Goal: Task Accomplishment & Management: Manage account settings

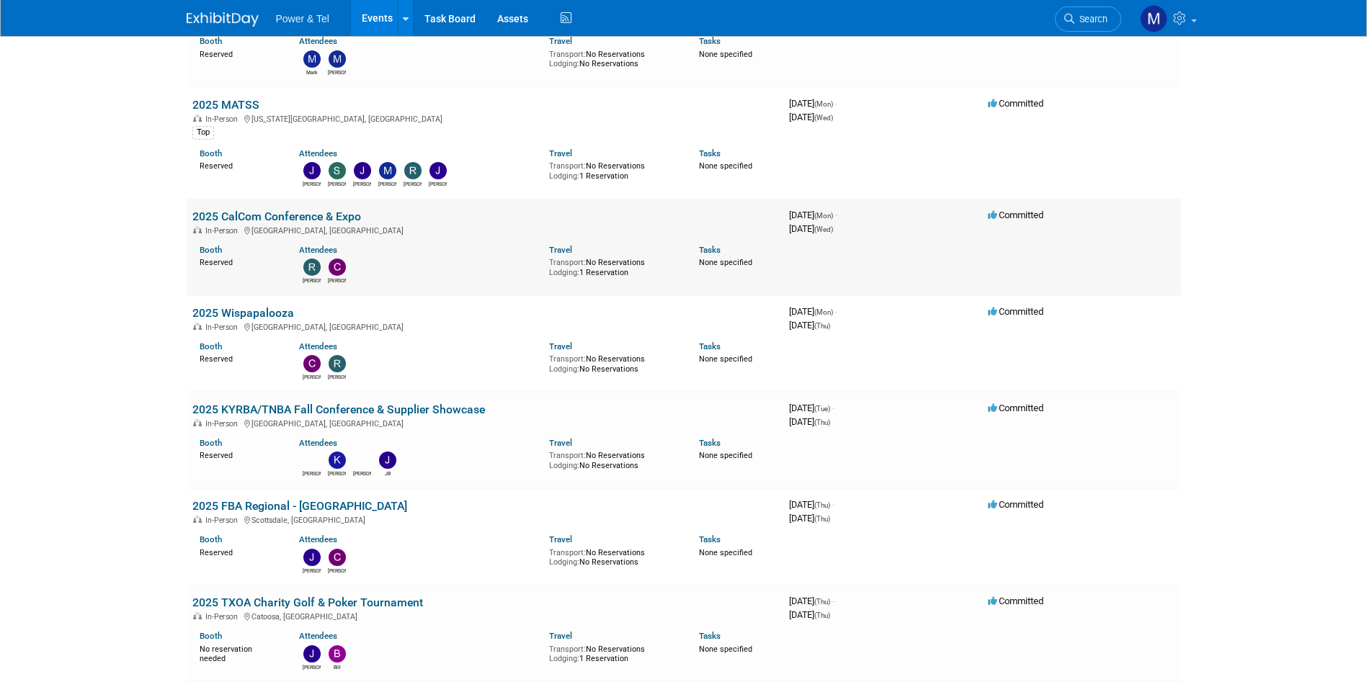
scroll to position [1585, 0]
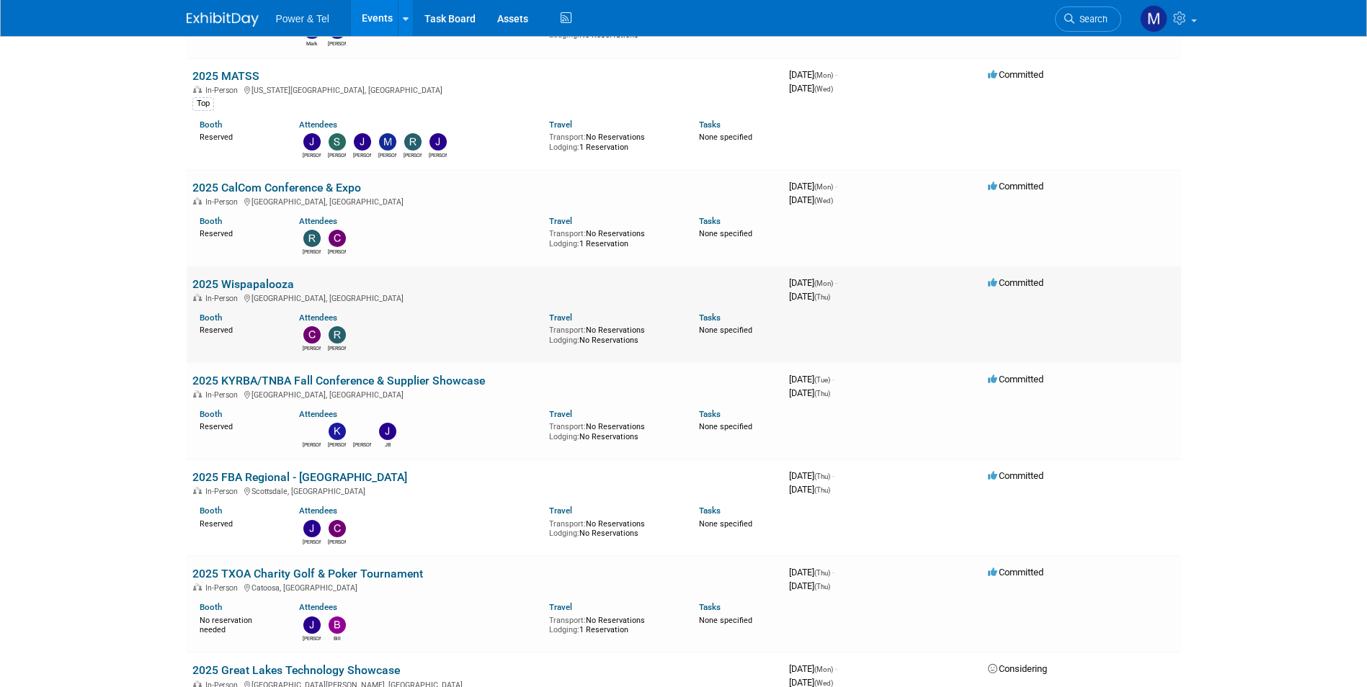
click at [274, 291] on link "2025 Wispapalooza" at bounding box center [243, 284] width 102 height 14
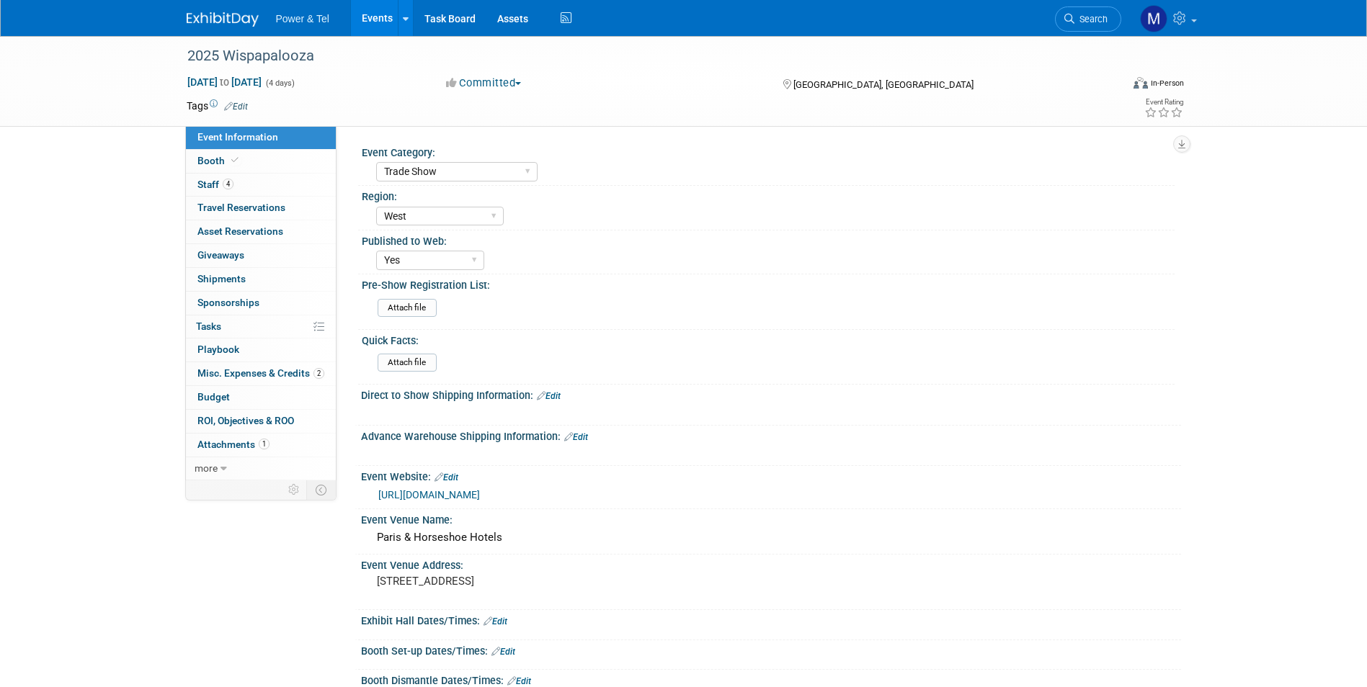
select select "Trade Show"
select select "West"
select select "Yes"
click at [286, 187] on link "4 Staff 4" at bounding box center [261, 185] width 150 height 23
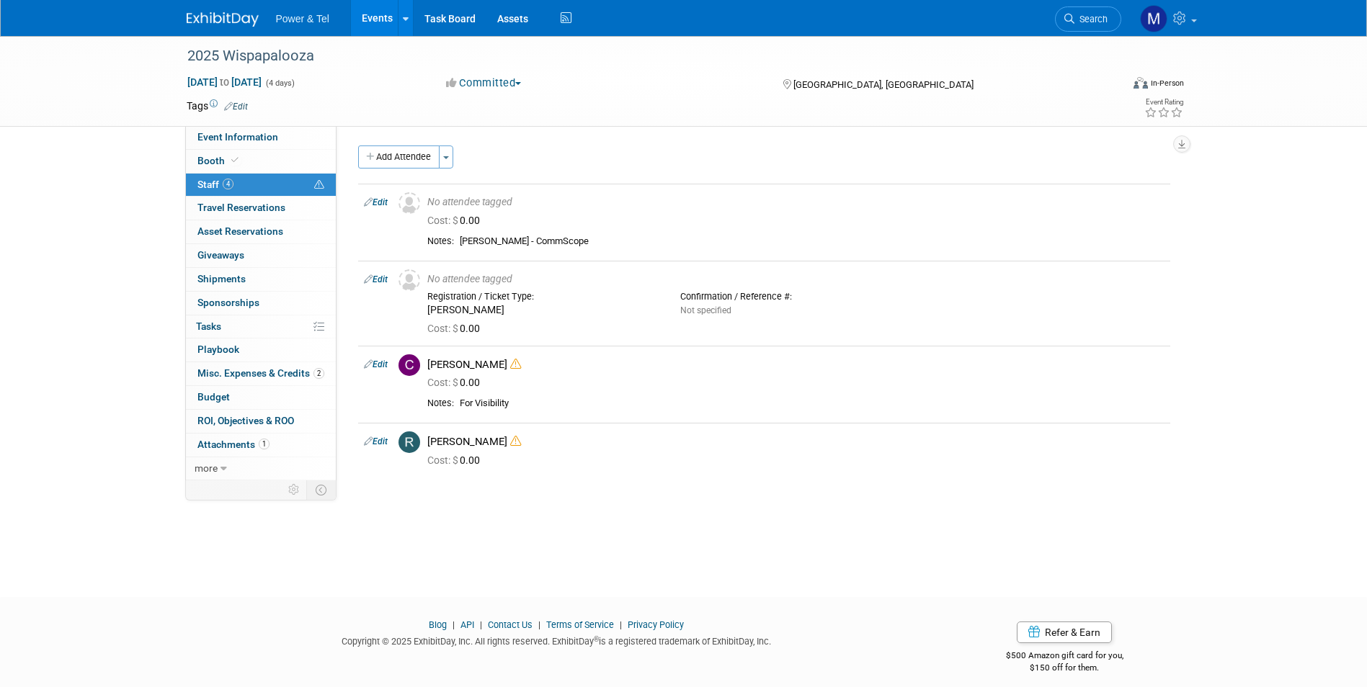
drag, startPoint x: 385, startPoint y: 280, endPoint x: 421, endPoint y: 292, distance: 38.0
click at [385, 280] on link "Edit" at bounding box center [376, 279] width 24 height 10
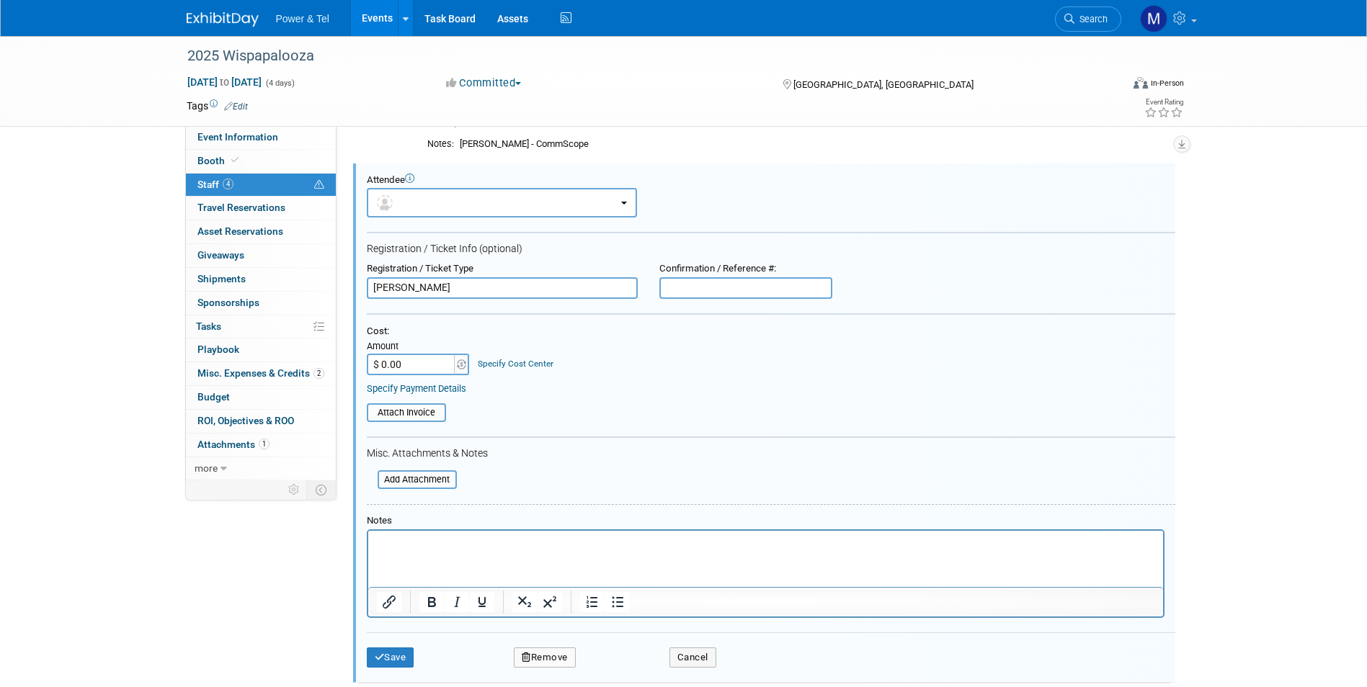
click at [487, 547] on p "Rich Text Area. Press ALT-0 for help." at bounding box center [765, 543] width 778 height 14
click at [387, 659] on button "Save" at bounding box center [391, 658] width 48 height 20
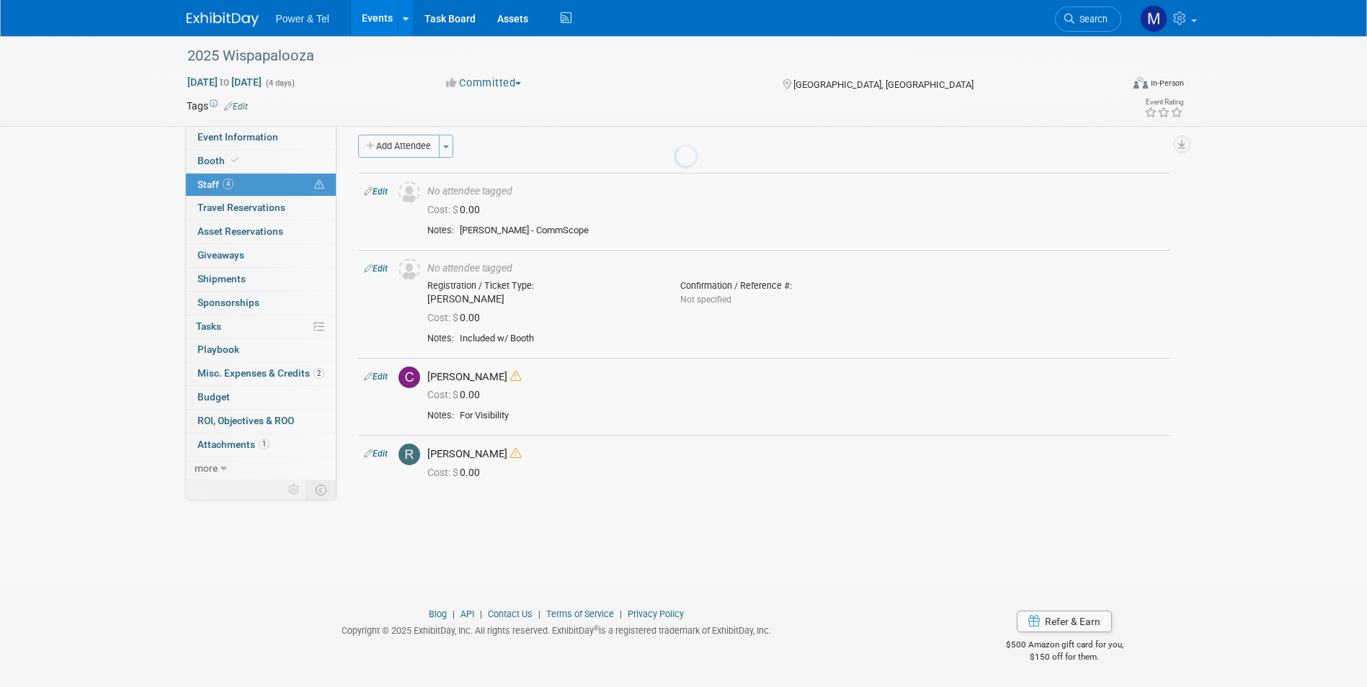
click at [674, 651] on div at bounding box center [684, 343] width 20 height 687
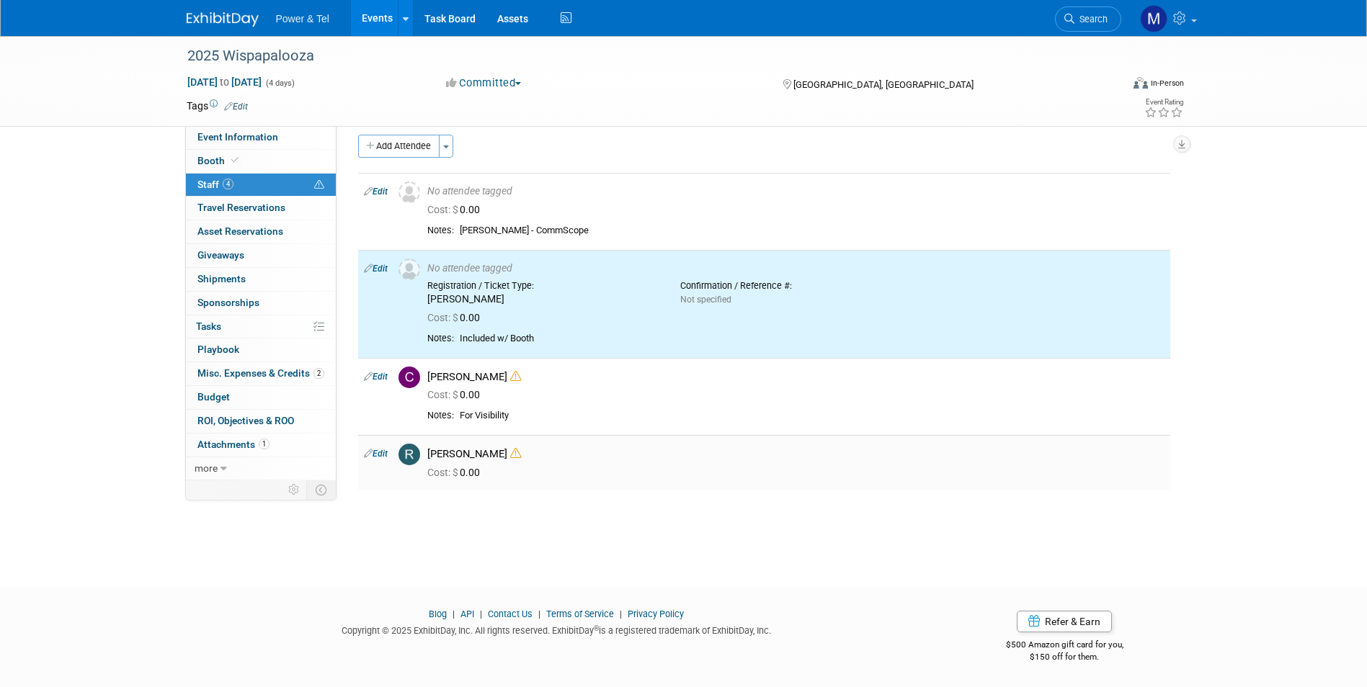
click at [466, 452] on div "Robin Mayne" at bounding box center [795, 454] width 737 height 14
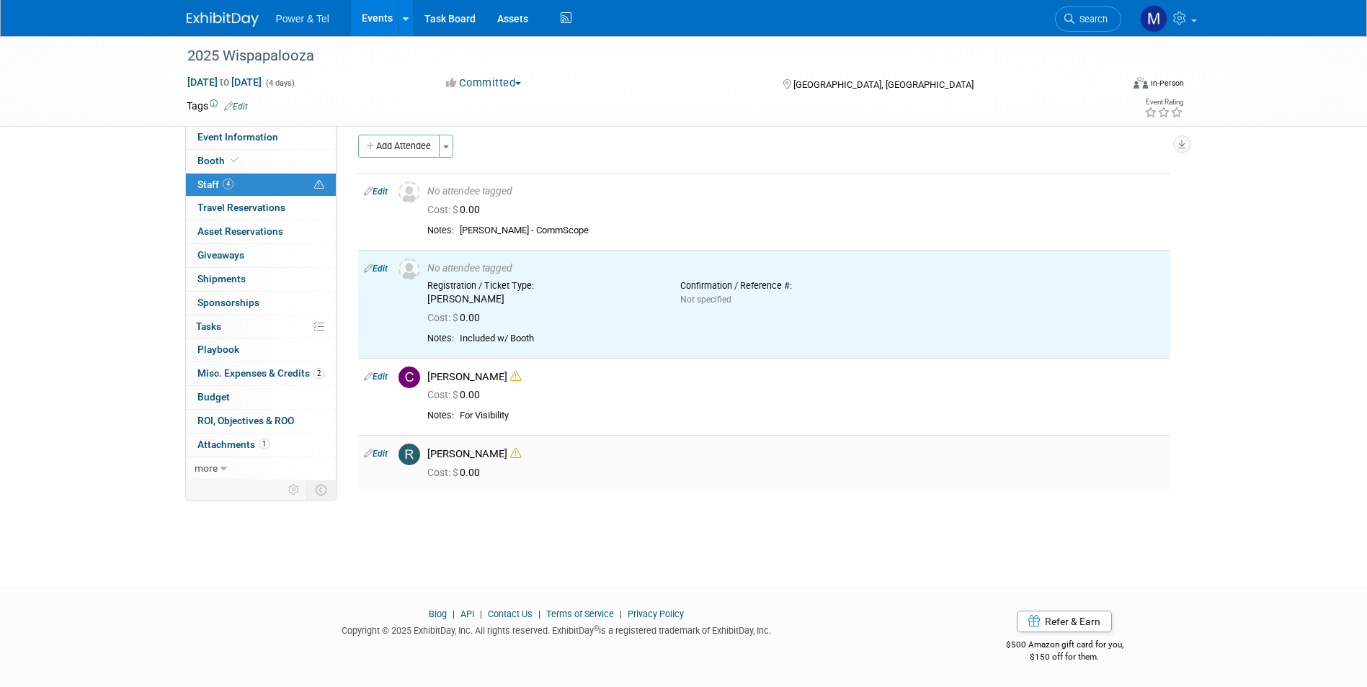
click at [380, 453] on link "Edit" at bounding box center [376, 454] width 24 height 10
select select "552bd41e-0021-4bc5-858d-4af969ab0094"
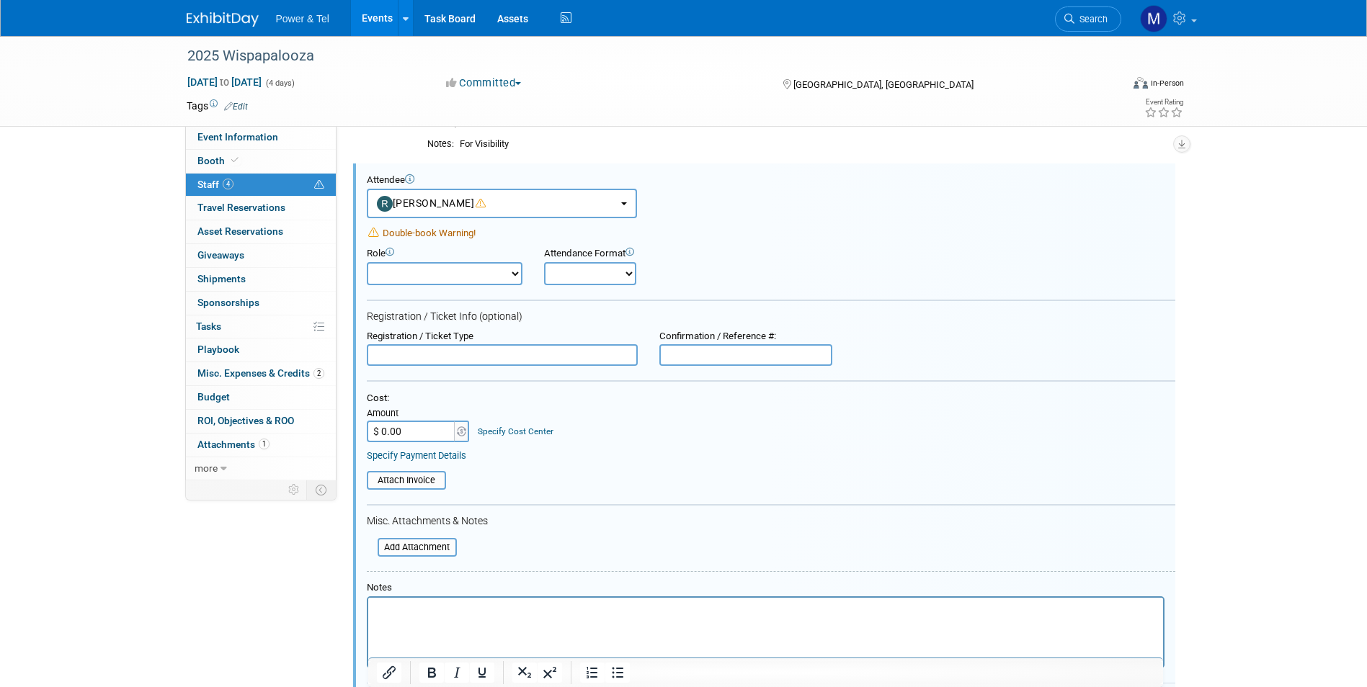
scroll to position [0, 0]
drag, startPoint x: 456, startPoint y: 602, endPoint x: 456, endPoint y: 611, distance: 9.4
click at [456, 611] on html at bounding box center [764, 608] width 795 height 20
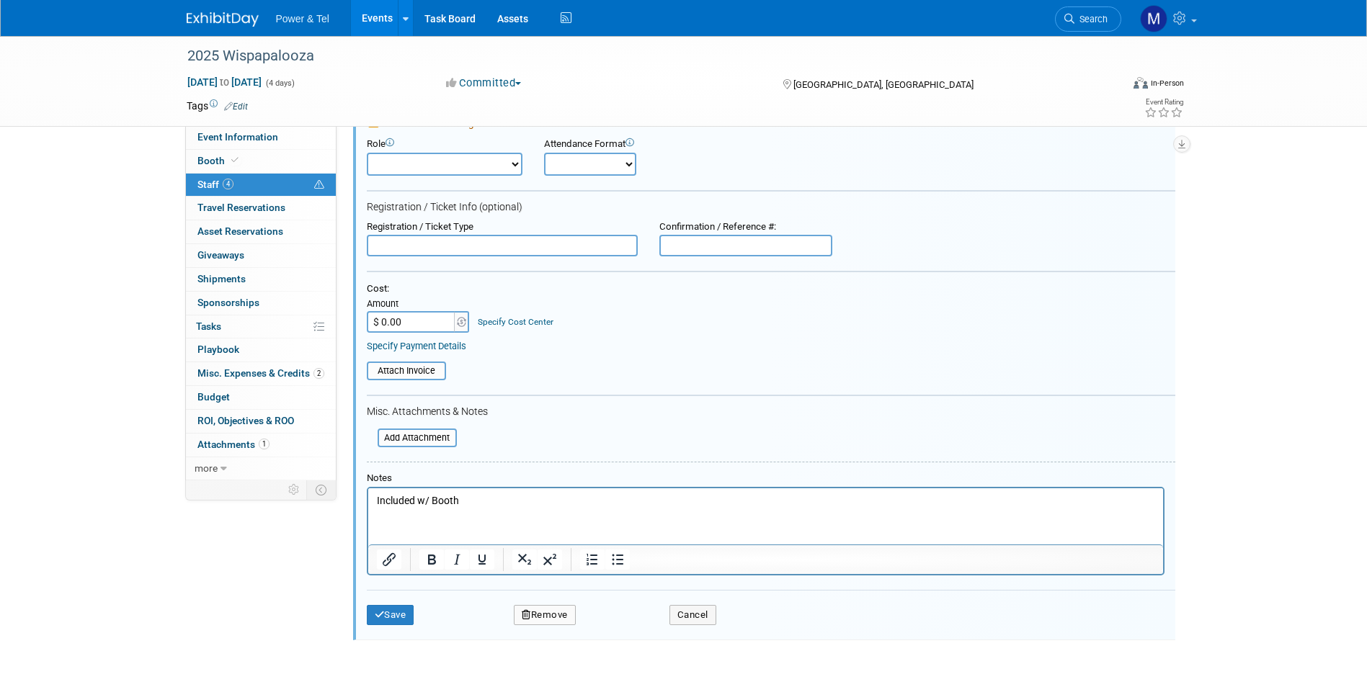
scroll to position [426, 0]
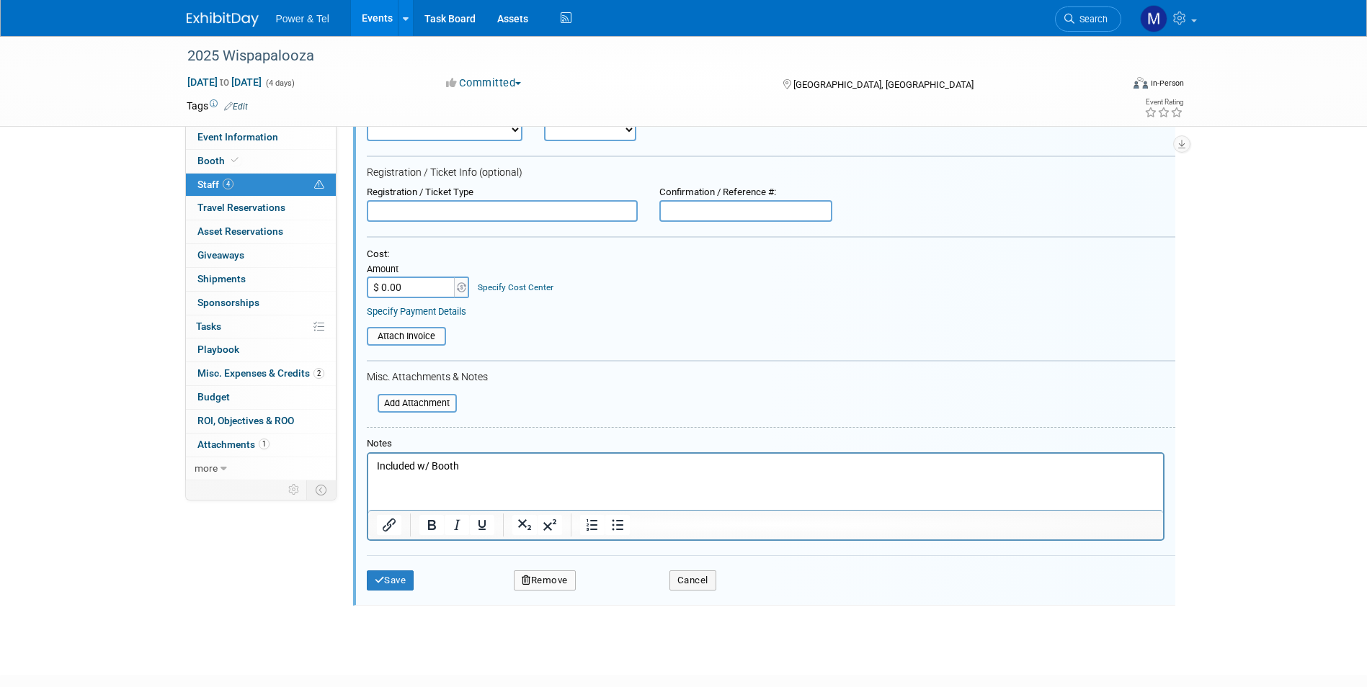
click at [371, 562] on div "Save Remove Cancel" at bounding box center [771, 578] width 808 height 46
click at [382, 579] on icon "submit" at bounding box center [380, 580] width 10 height 9
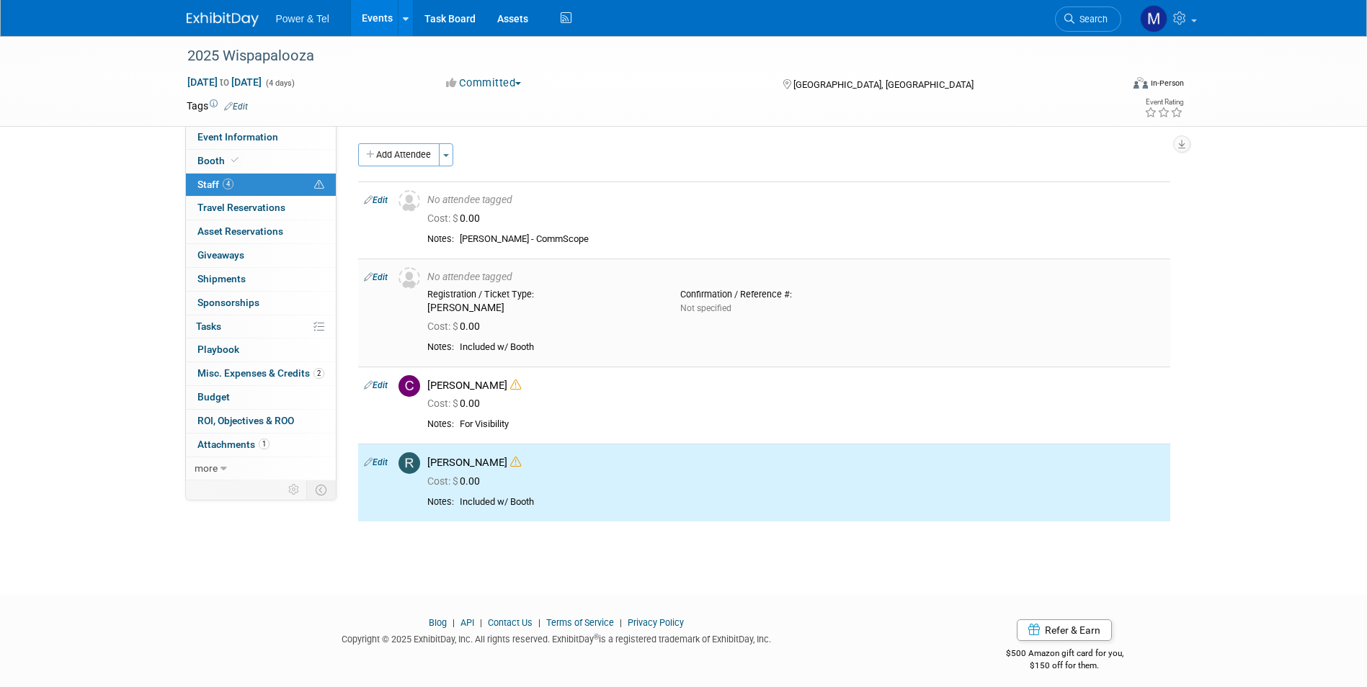
scroll to position [0, 0]
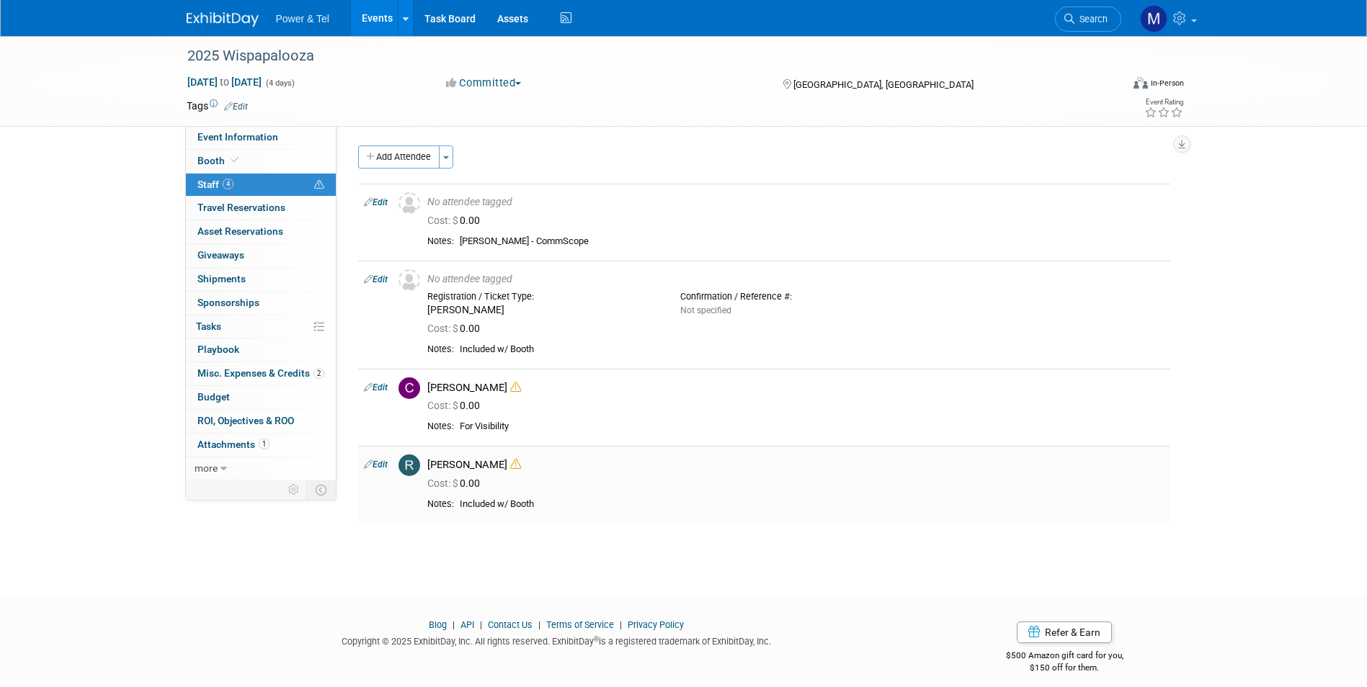
click at [375, 461] on link "Edit" at bounding box center [376, 465] width 24 height 10
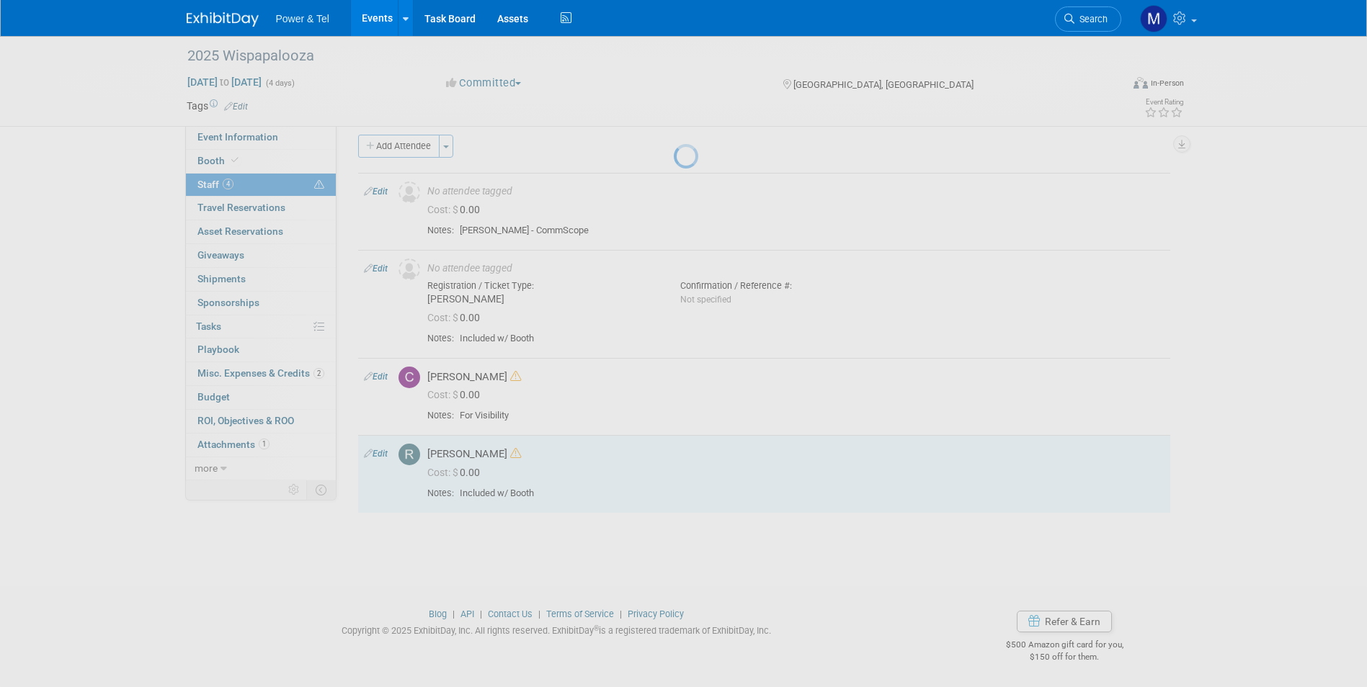
select select "552bd41e-0021-4bc5-858d-4af969ab0094"
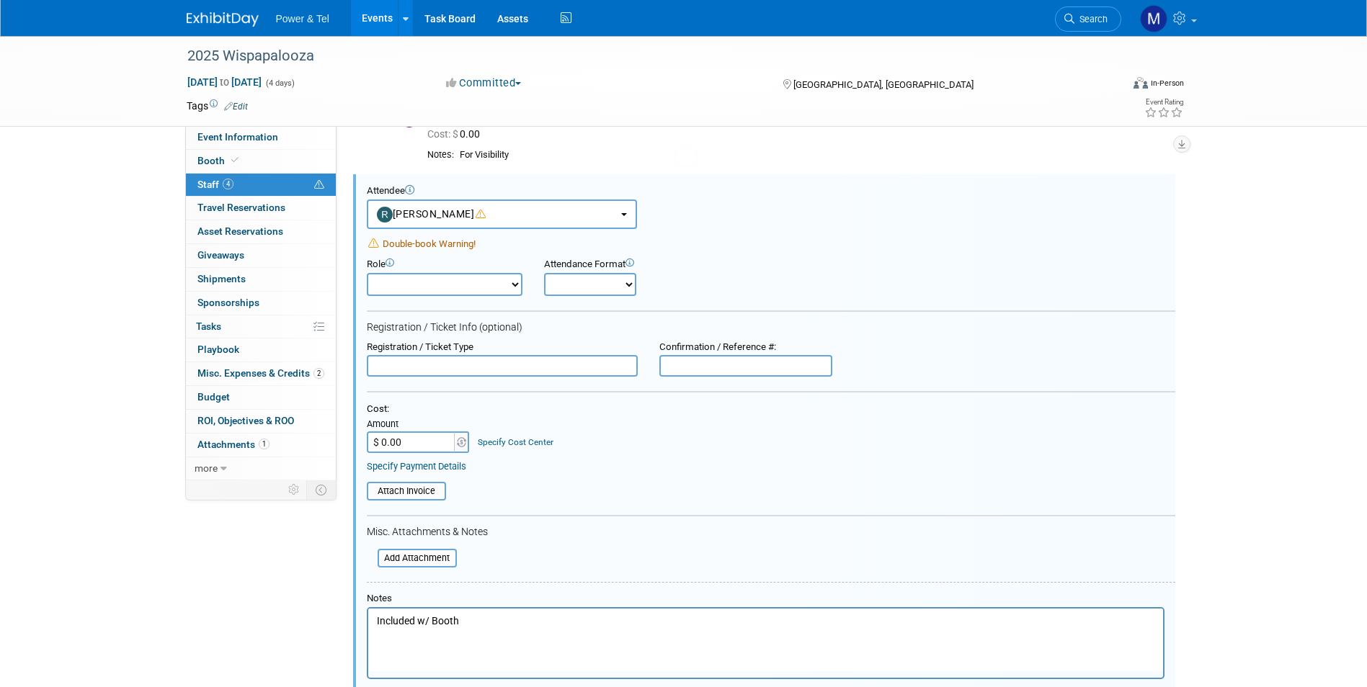
scroll to position [282, 0]
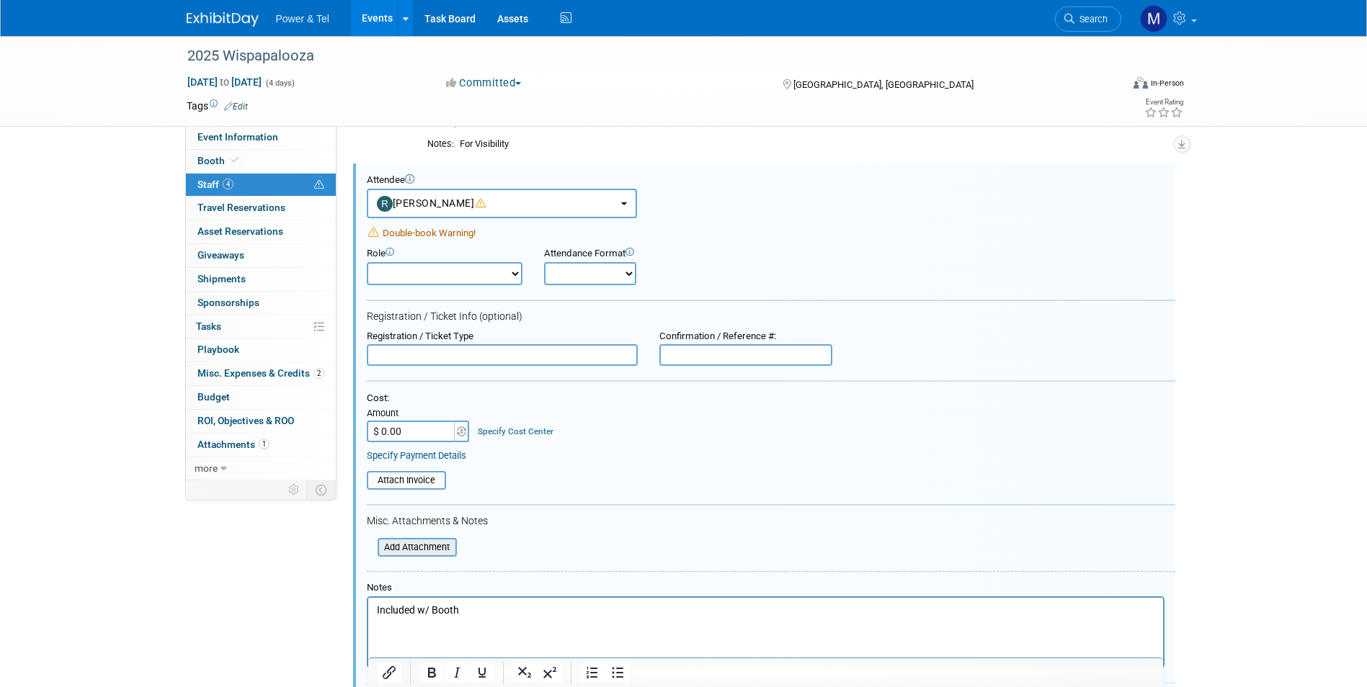
click at [436, 550] on input "file" at bounding box center [369, 548] width 171 height 16
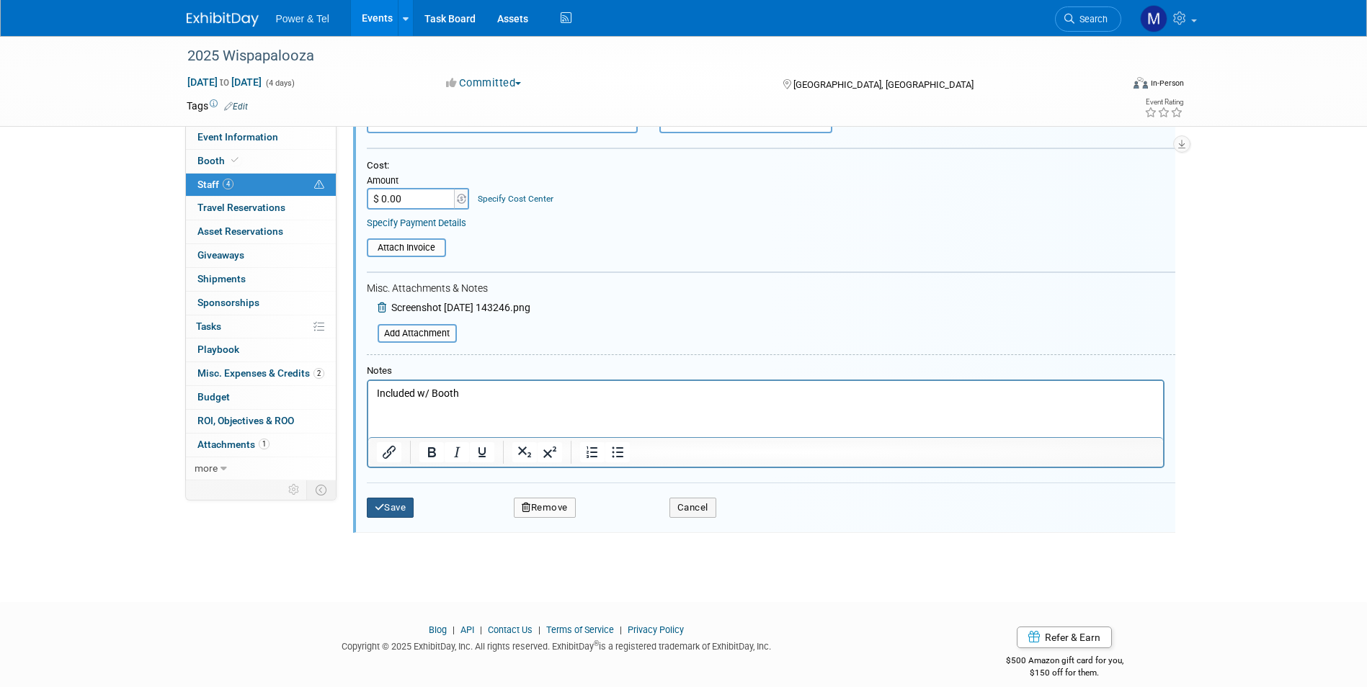
click at [388, 503] on button "Save" at bounding box center [391, 508] width 48 height 20
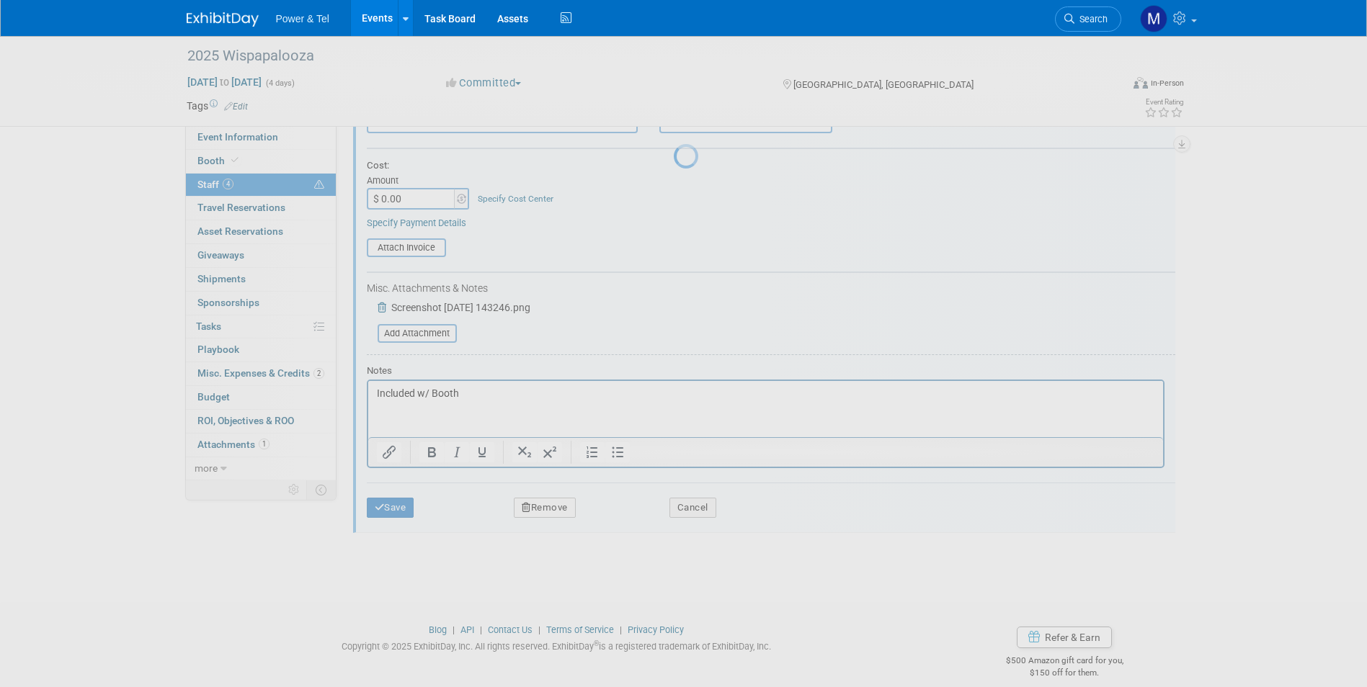
scroll to position [37, 0]
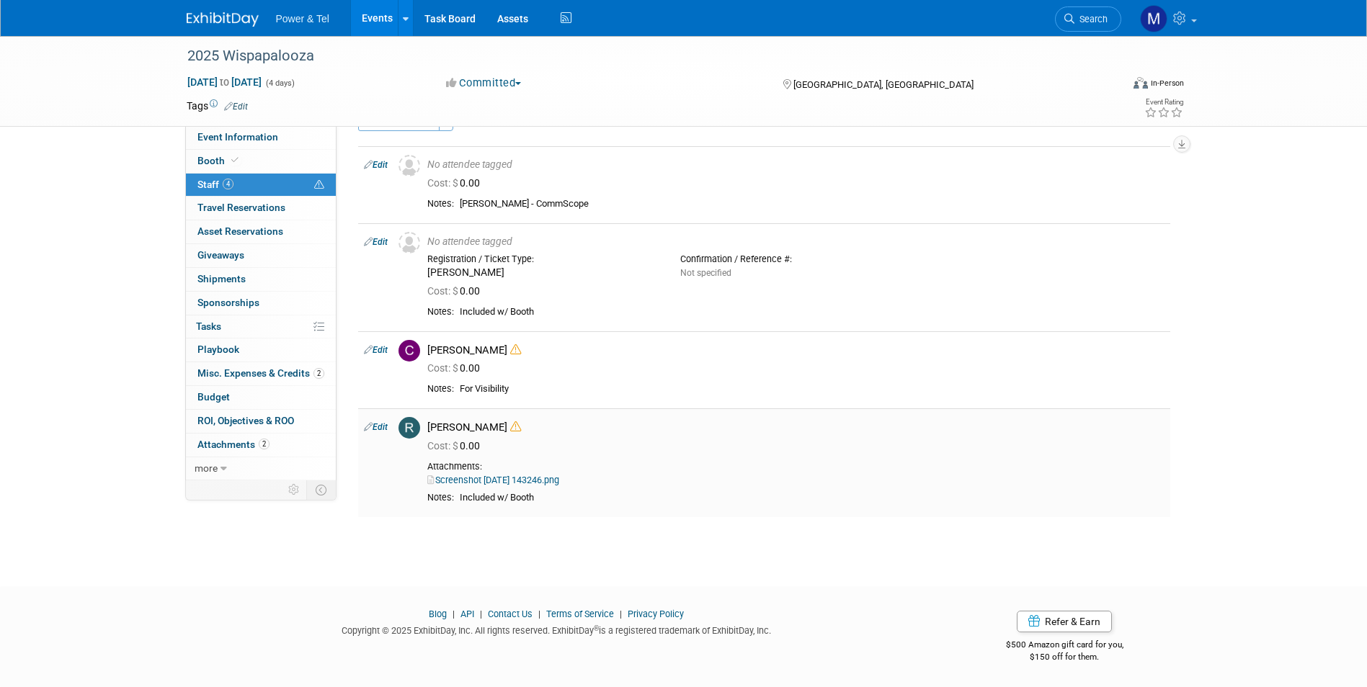
click at [501, 477] on link "Screenshot 2025-09-24 143246.png" at bounding box center [493, 480] width 132 height 11
click at [232, 25] on img at bounding box center [223, 19] width 72 height 14
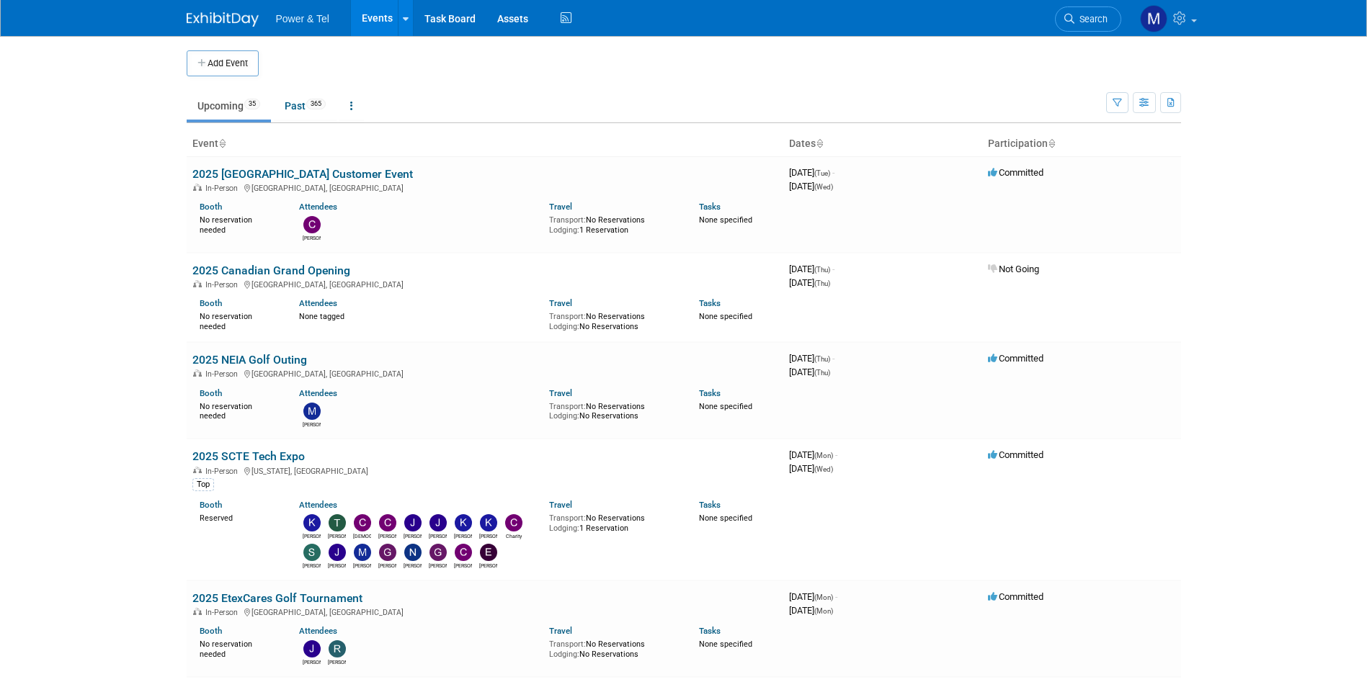
click at [1113, 24] on link "Search" at bounding box center [1088, 18] width 66 height 25
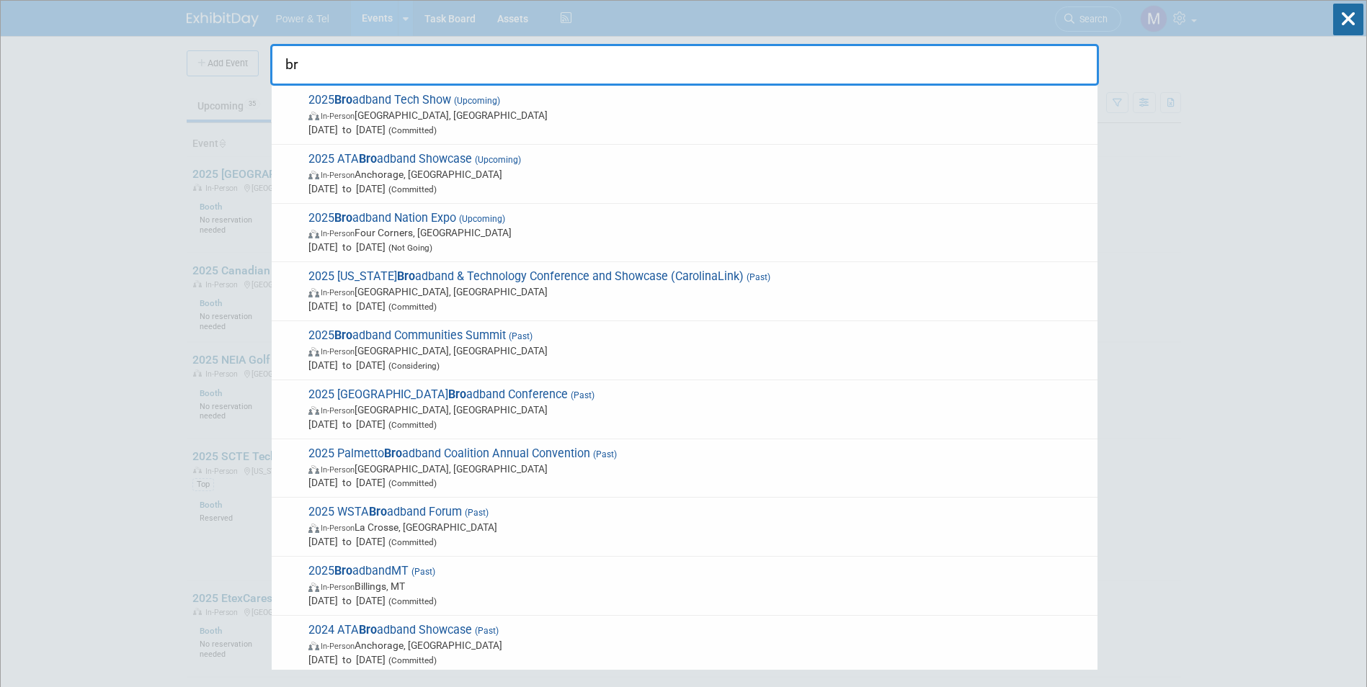
type input "b"
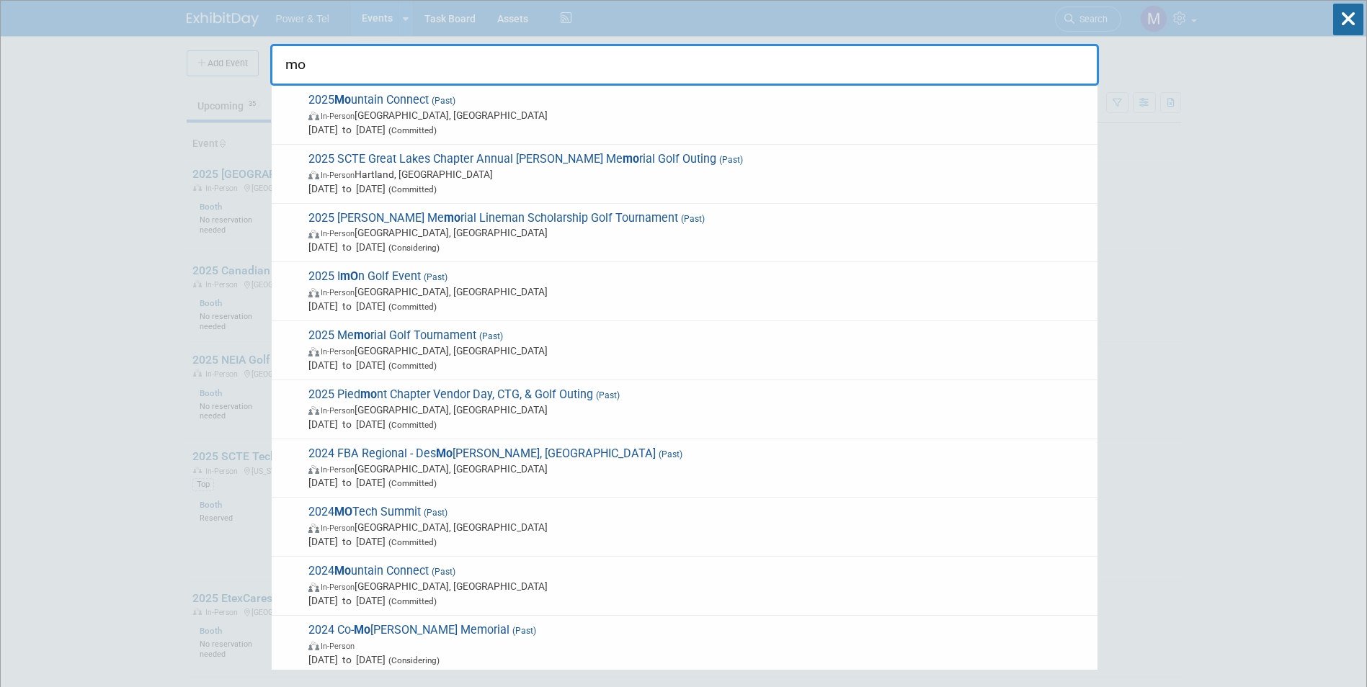
type input "m"
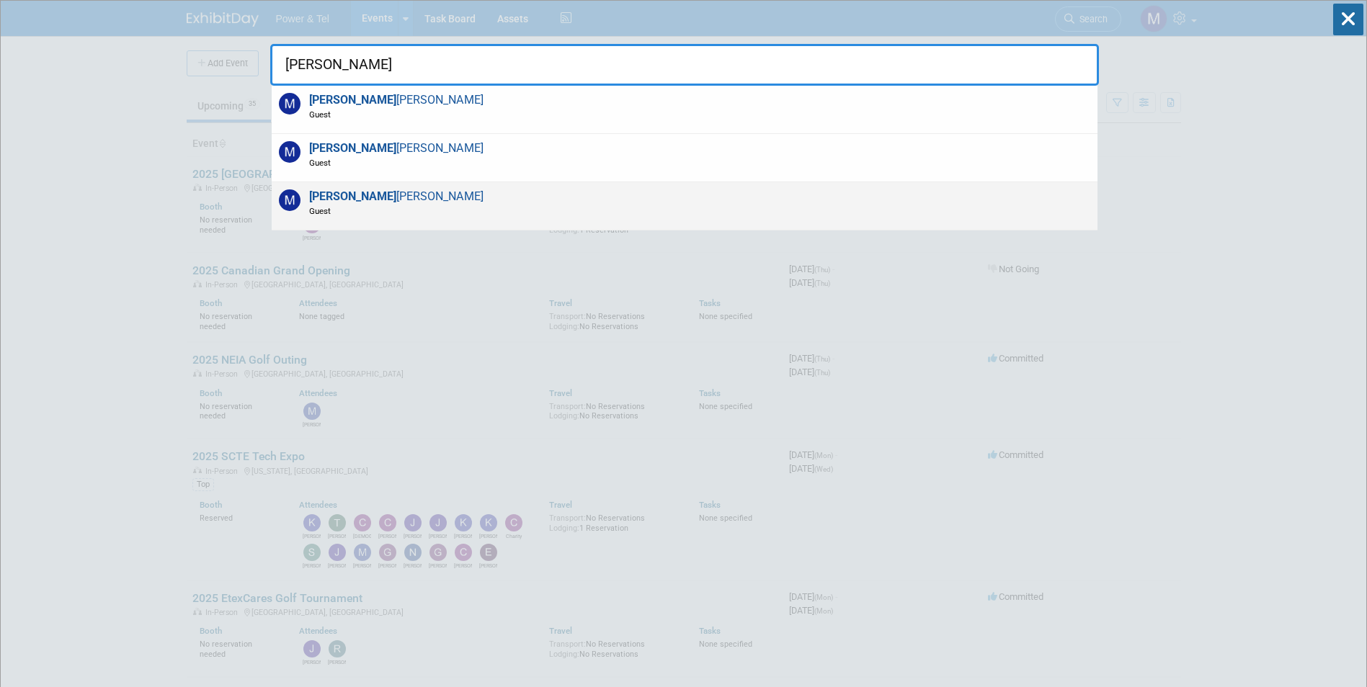
type input "mike"
click at [354, 200] on span "Mike Melnick Guest" at bounding box center [394, 202] width 179 height 27
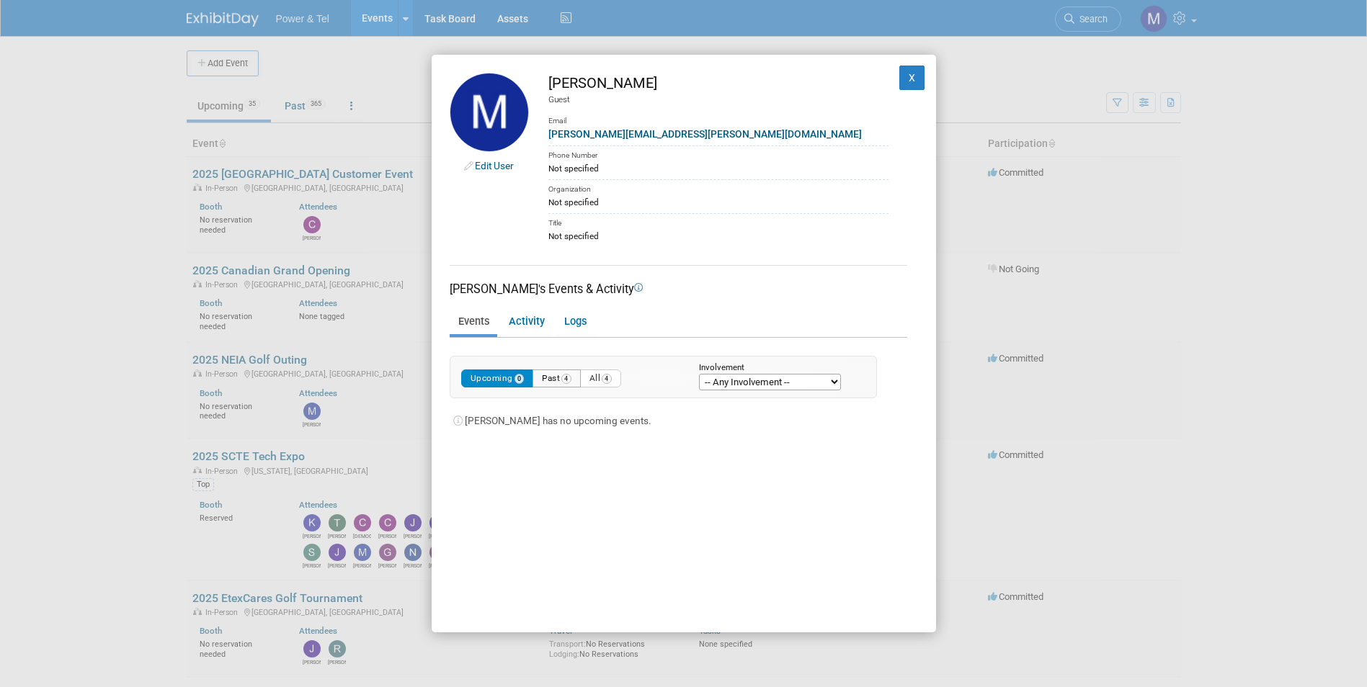
click at [544, 380] on button "Past 4" at bounding box center [556, 379] width 48 height 18
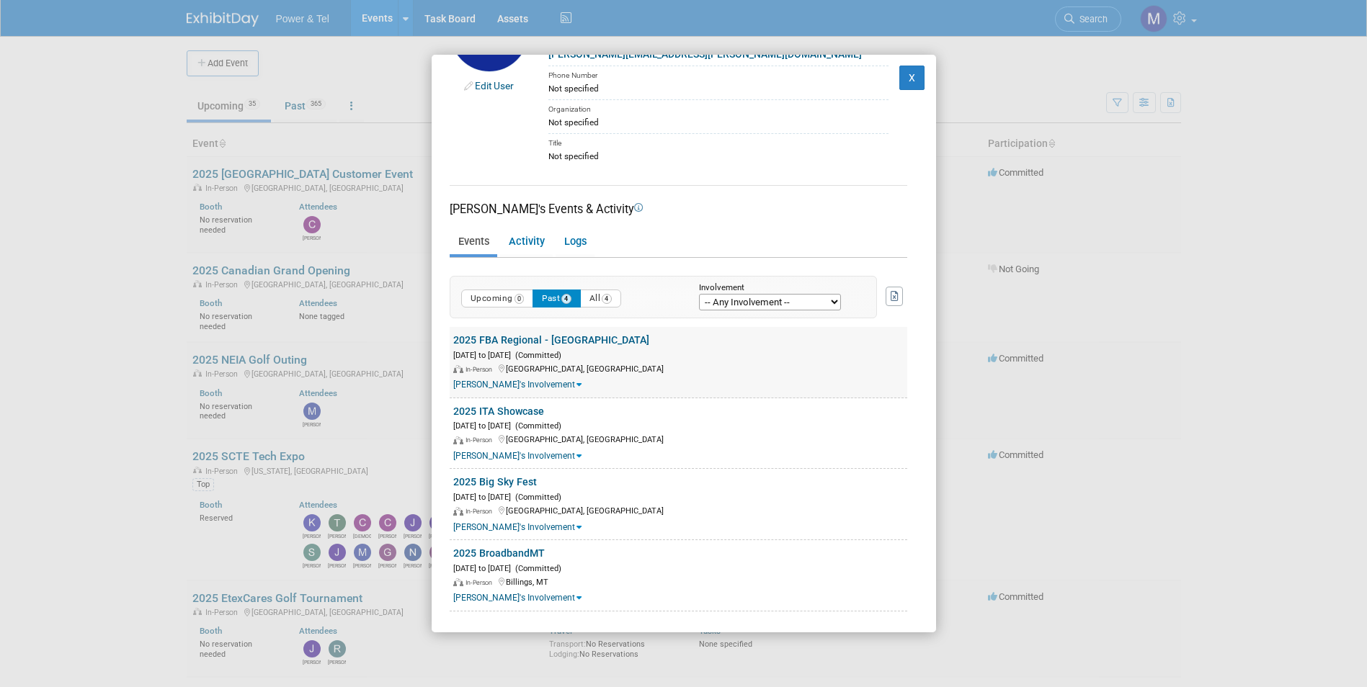
scroll to position [81, 0]
click at [483, 552] on link "2025 BroadbandMT" at bounding box center [498, 553] width 91 height 12
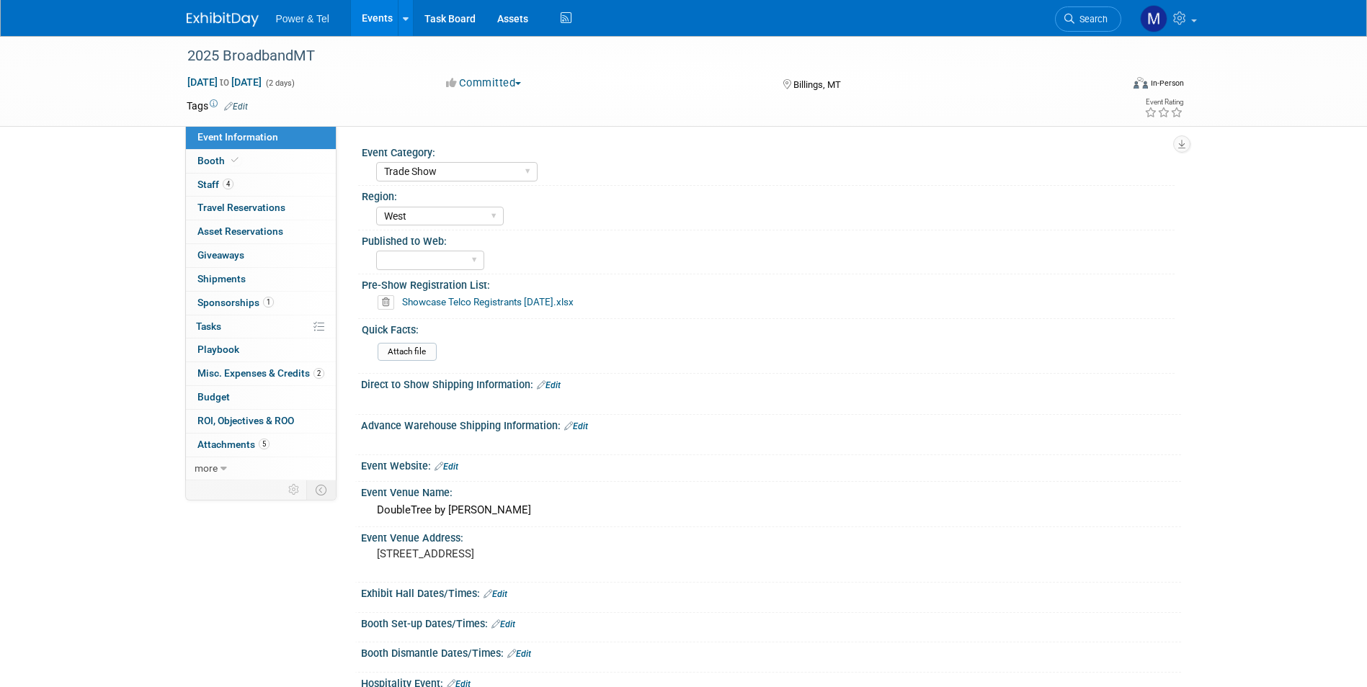
select select "Trade Show"
select select "West"
click at [294, 169] on link "Booth" at bounding box center [261, 161] width 150 height 23
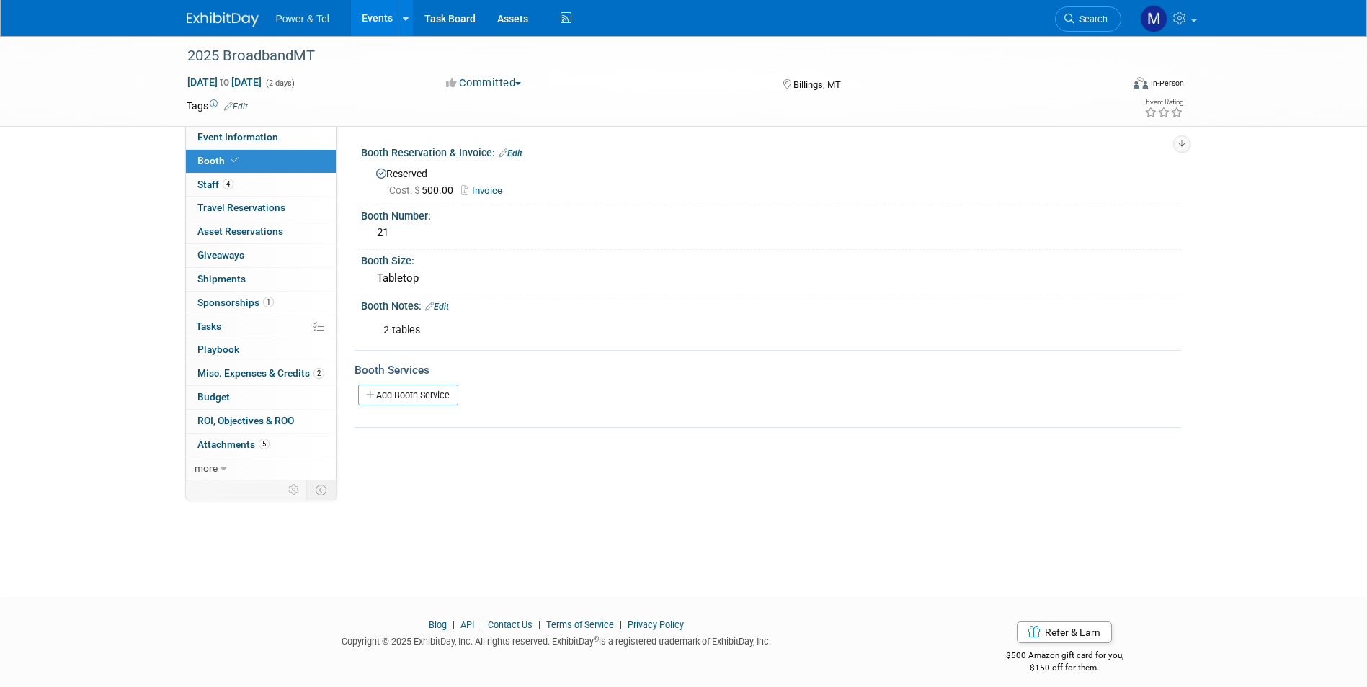
click at [495, 188] on link "Invoice" at bounding box center [485, 190] width 48 height 11
click at [499, 189] on link "Invoice" at bounding box center [485, 190] width 48 height 11
drag, startPoint x: 223, startPoint y: 17, endPoint x: 252, endPoint y: 14, distance: 29.0
click at [223, 17] on img at bounding box center [223, 19] width 72 height 14
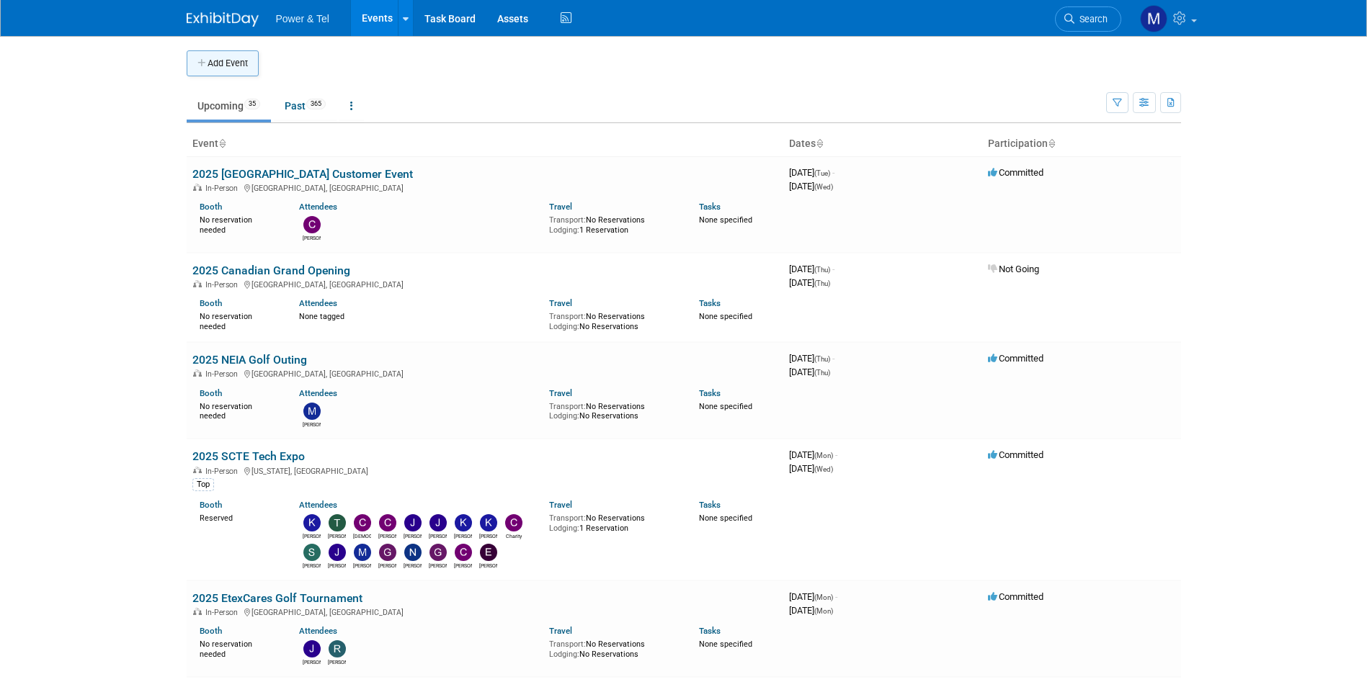
click at [217, 73] on button "Add Event" at bounding box center [223, 63] width 72 height 26
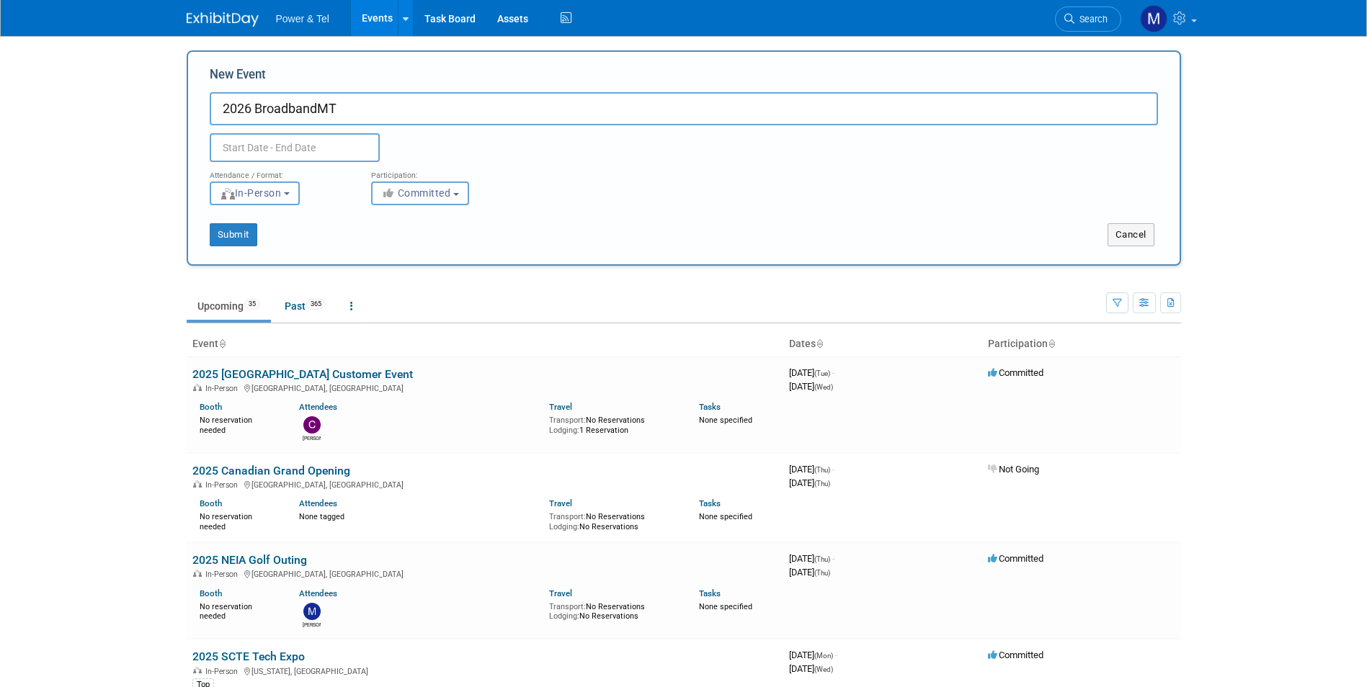
type input "2026 BroadbandMT"
click at [365, 157] on input "text" at bounding box center [295, 147] width 170 height 29
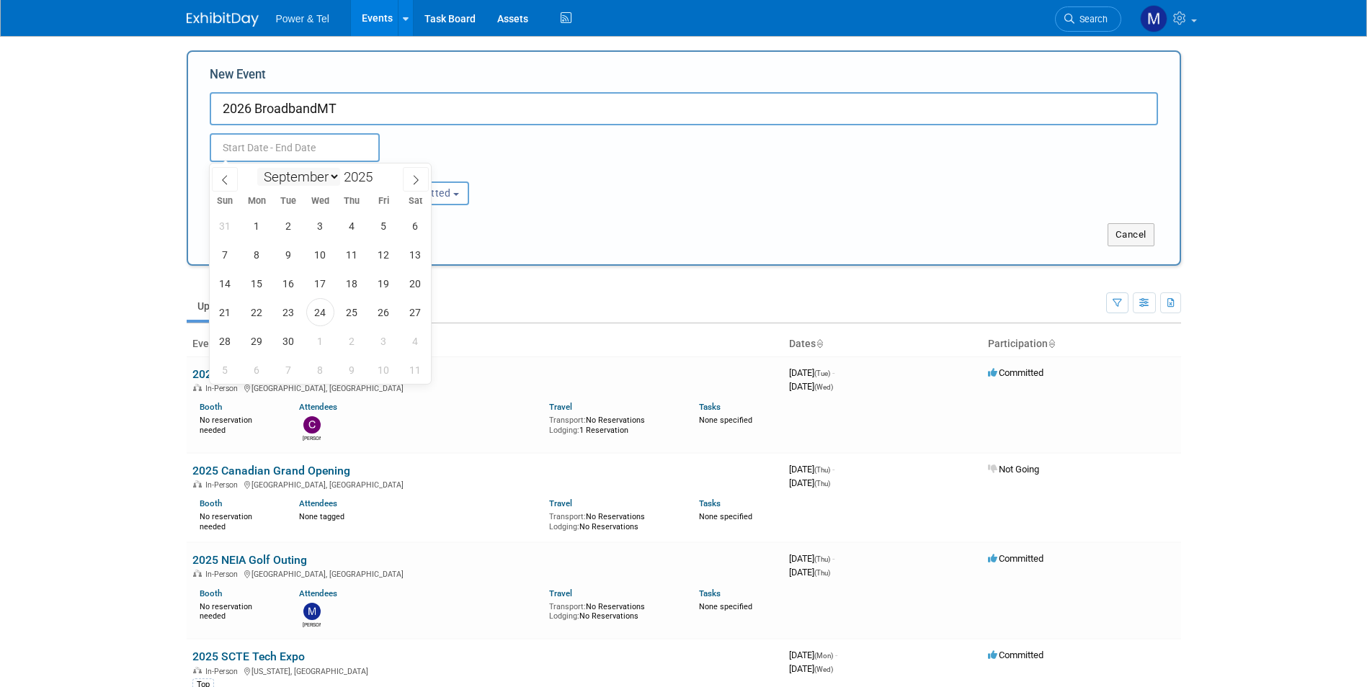
click at [285, 174] on select "January February March April May June July August September October November De…" at bounding box center [298, 177] width 83 height 18
select select "0"
click at [257, 168] on select "January February March April May June July August September October November De…" at bounding box center [298, 177] width 83 height 18
click at [380, 171] on span at bounding box center [378, 173] width 10 height 9
type input "2026"
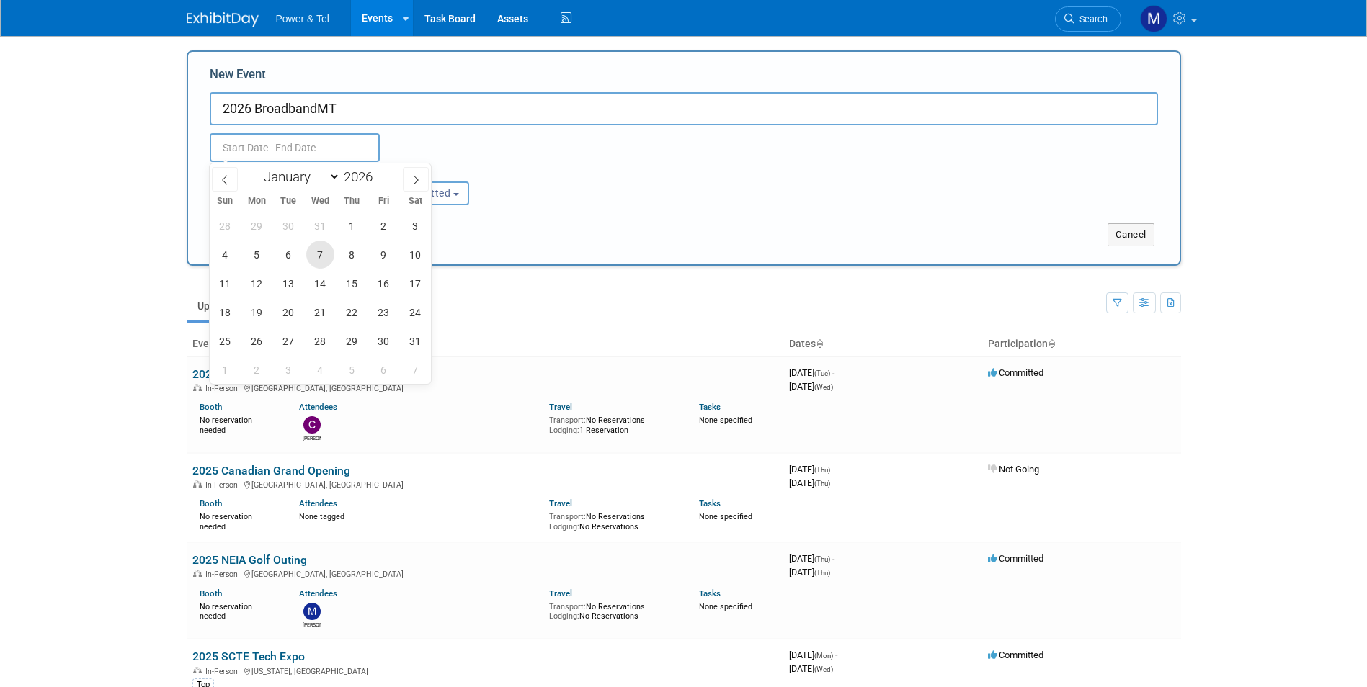
click at [313, 264] on span "7" at bounding box center [320, 255] width 28 height 28
click at [361, 261] on span "8" at bounding box center [352, 255] width 28 height 28
type input "Jan 7, 2026 to Jan 8, 2026"
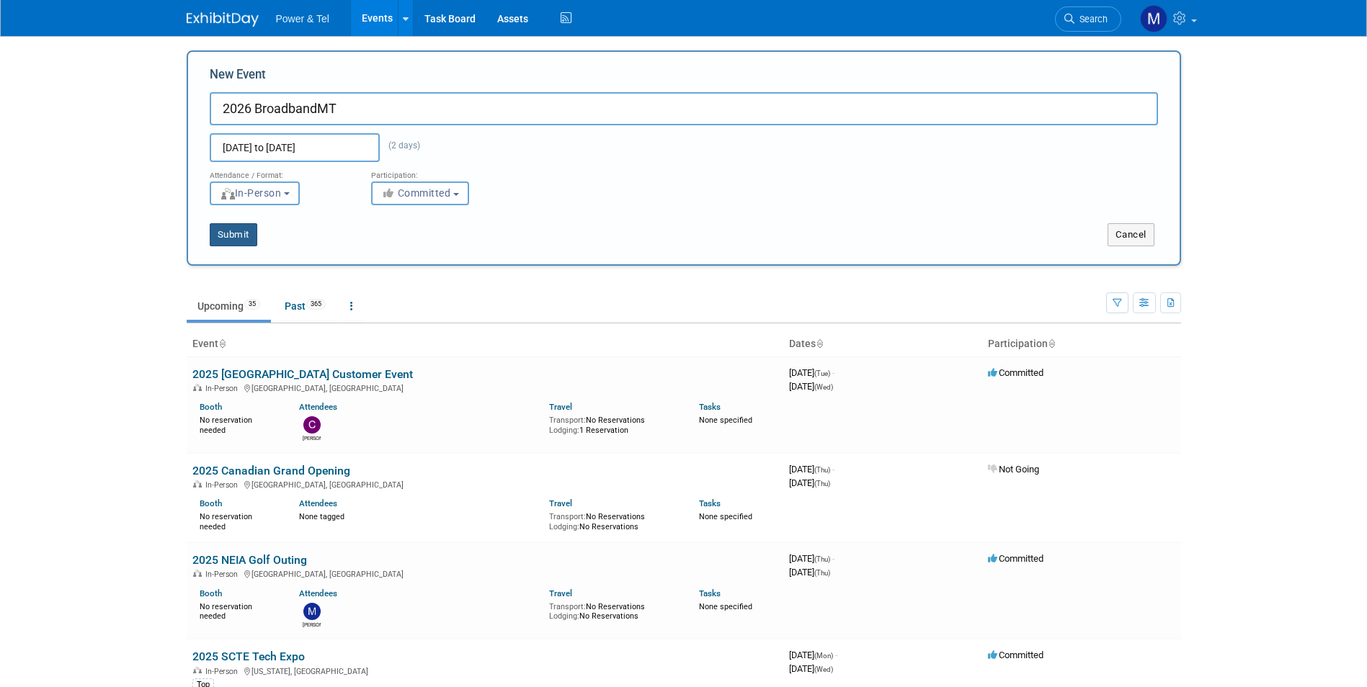
click at [243, 236] on button "Submit" at bounding box center [234, 234] width 48 height 23
type input "2026 BroadbandMT"
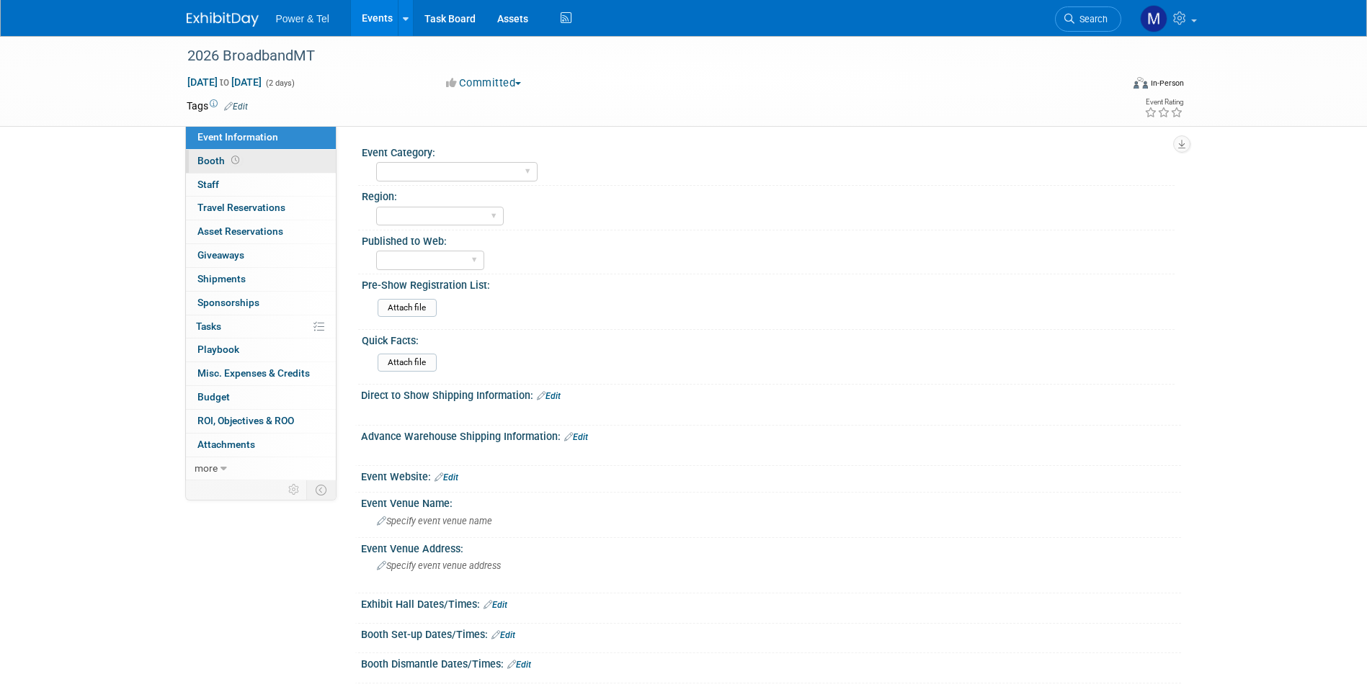
click at [272, 156] on link "Booth" at bounding box center [261, 161] width 150 height 23
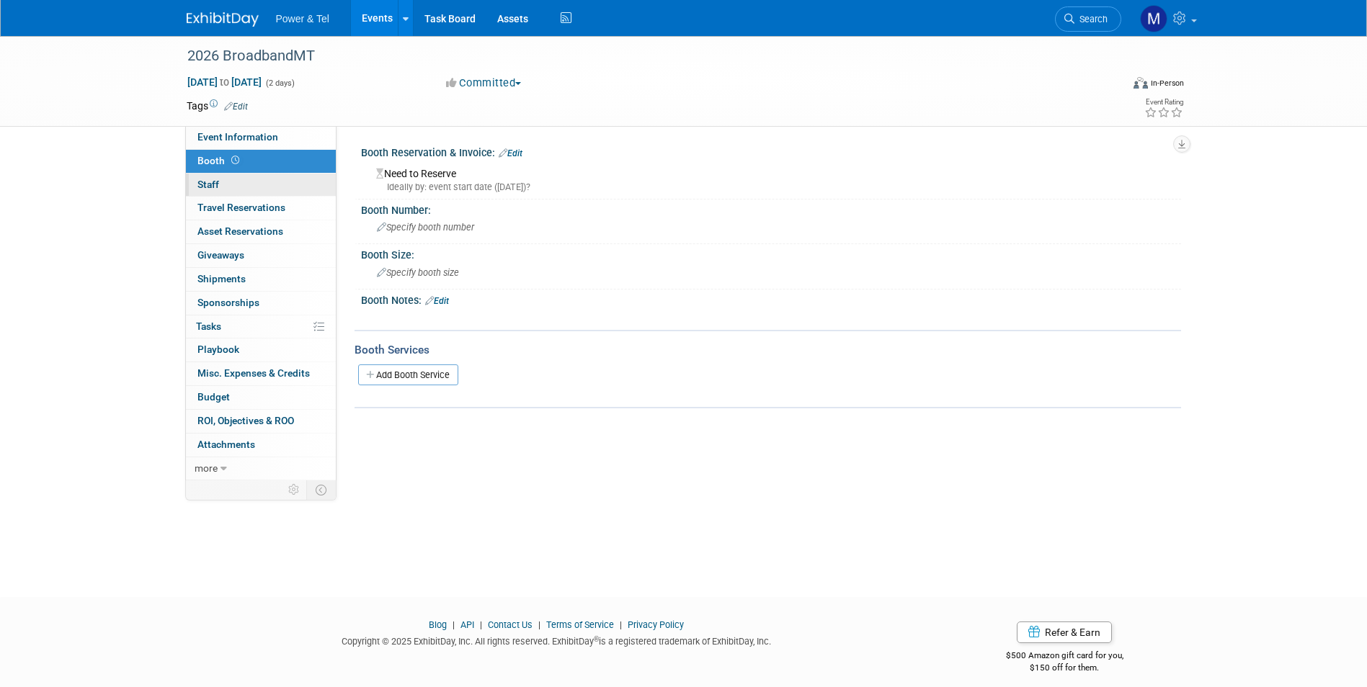
click at [276, 182] on link "0 Staff 0" at bounding box center [261, 185] width 150 height 23
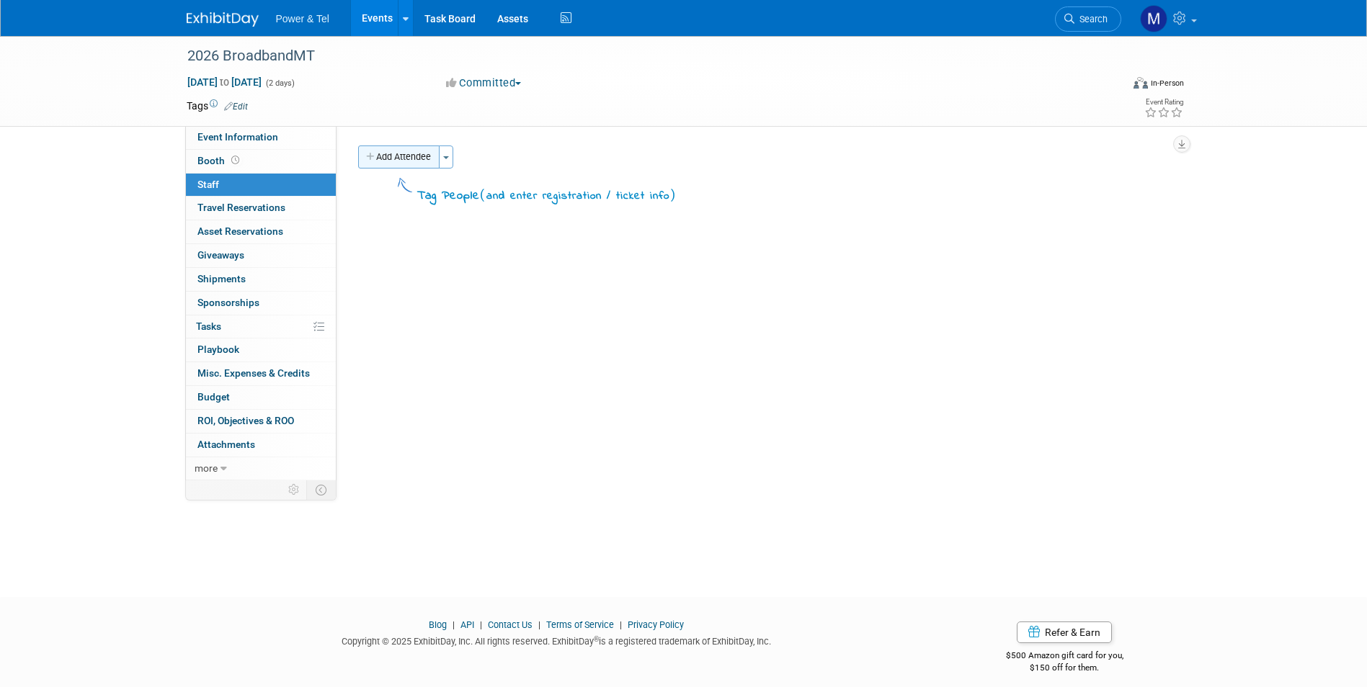
click at [410, 156] on button "Add Attendee" at bounding box center [398, 157] width 81 height 23
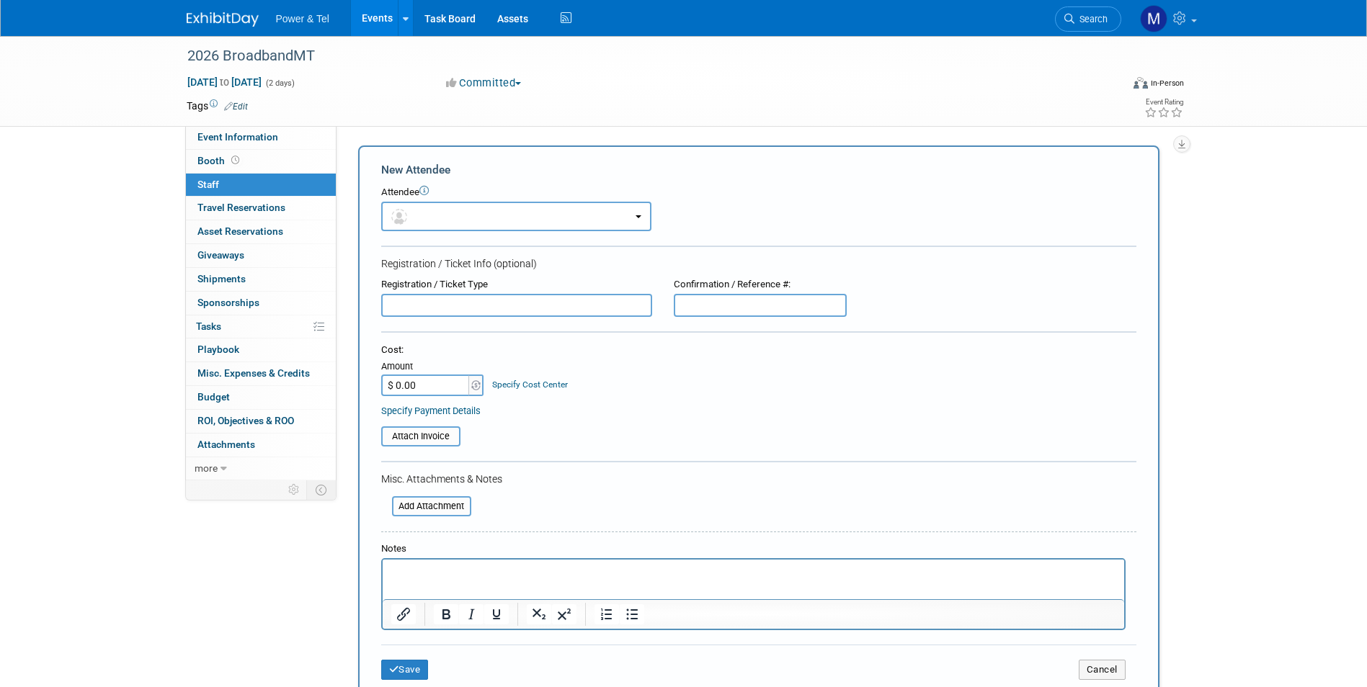
click at [475, 200] on div "Attendee <img src="https://www.exhibitday.com/Images/Unassigned-User-Icon.png" …" at bounding box center [758, 208] width 755 height 45
click at [478, 209] on button "button" at bounding box center [516, 217] width 270 height 30
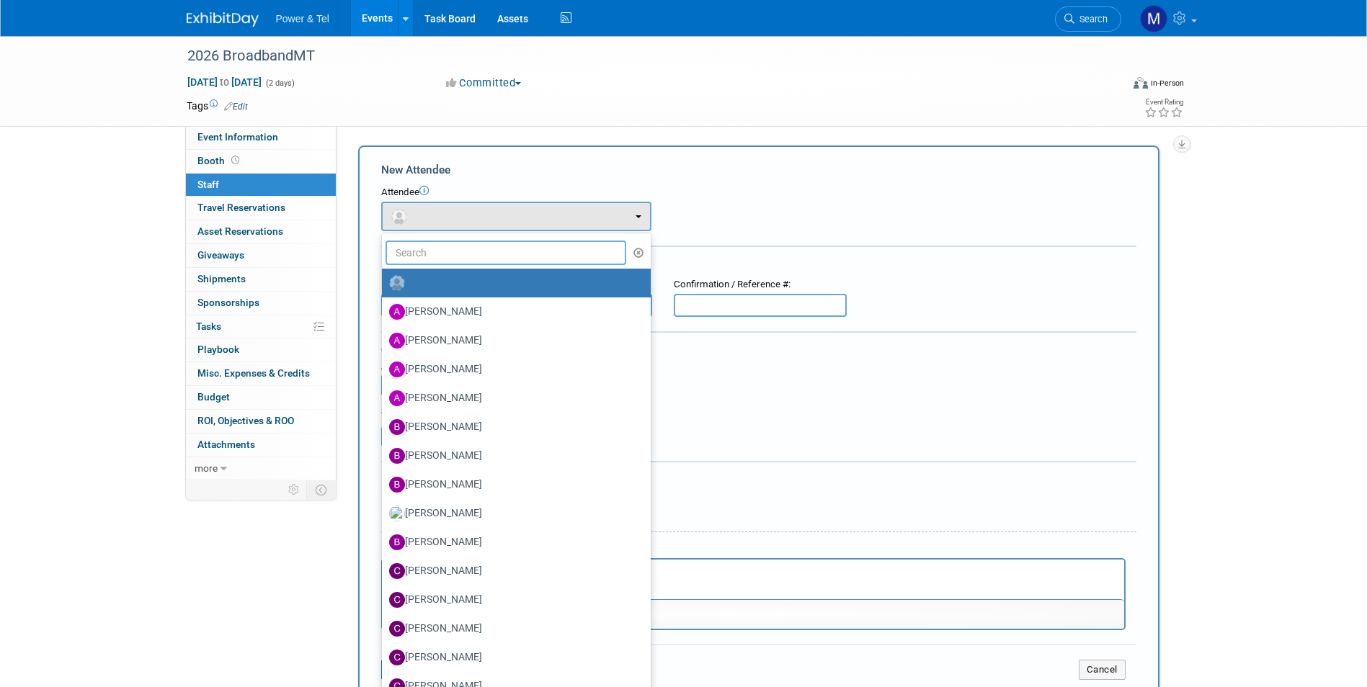
click at [507, 243] on input "text" at bounding box center [505, 253] width 241 height 24
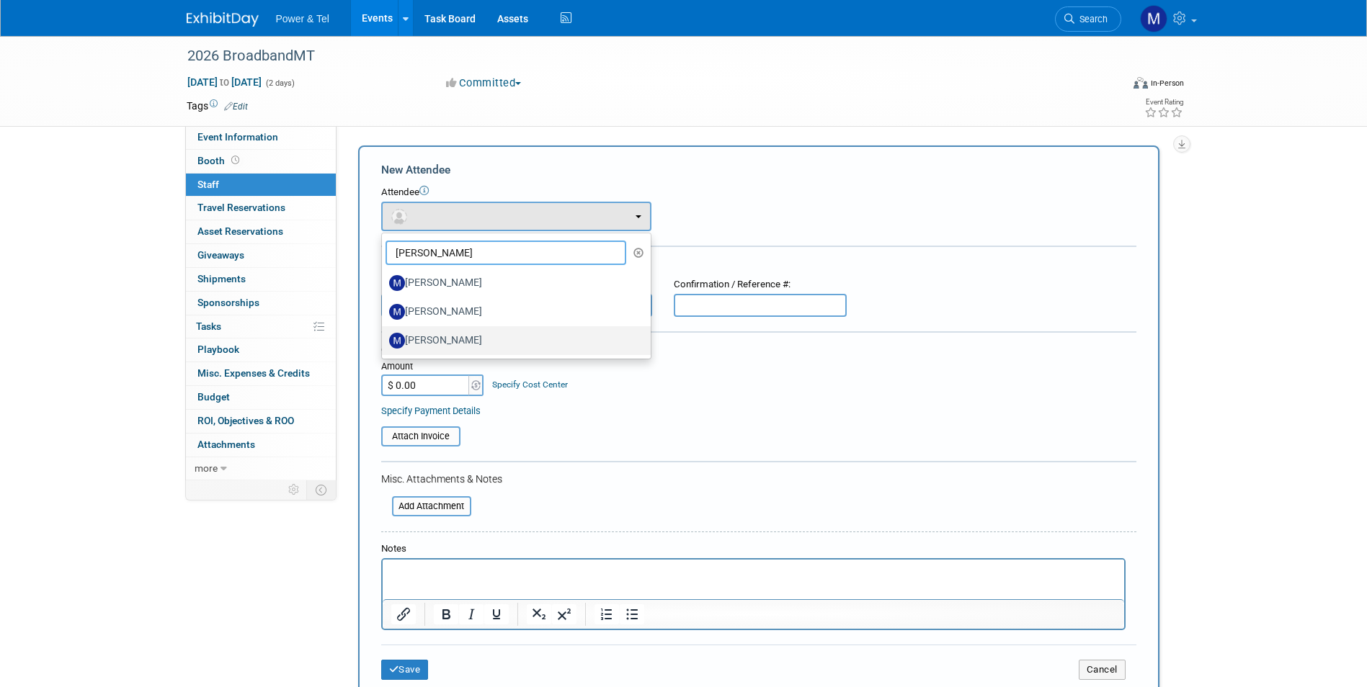
type input "mike"
click at [501, 338] on label "[PERSON_NAME]" at bounding box center [512, 340] width 247 height 23
click at [384, 338] on input "[PERSON_NAME]" at bounding box center [379, 338] width 9 height 9
select select "0b287468-c6a7-41cc-89e4-95a8136f5696"
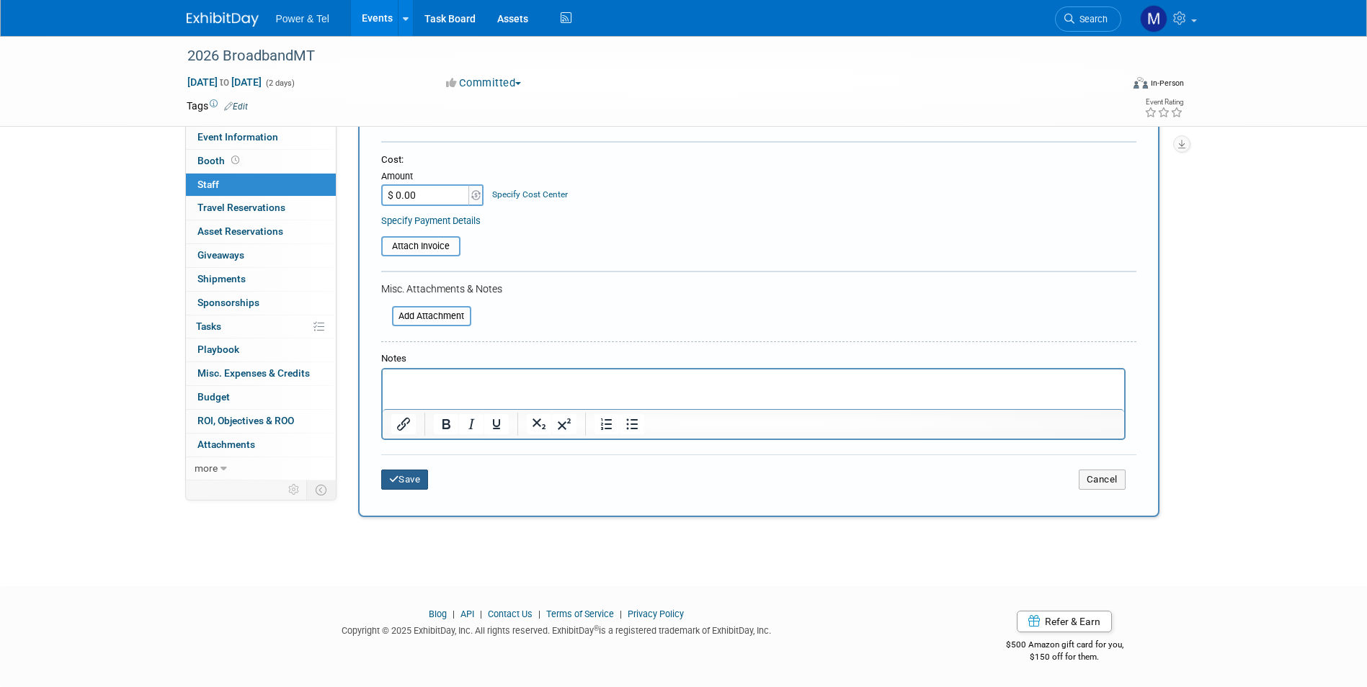
click at [424, 486] on button "Save" at bounding box center [405, 480] width 48 height 20
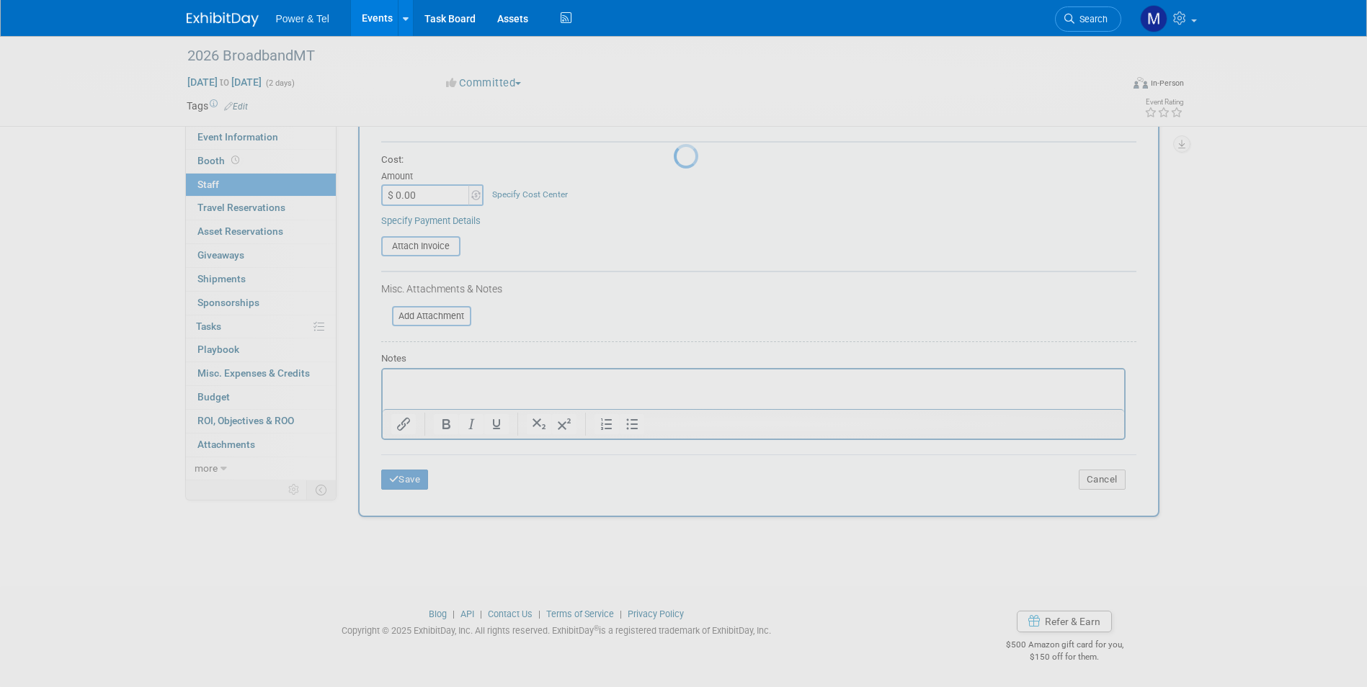
scroll to position [11, 0]
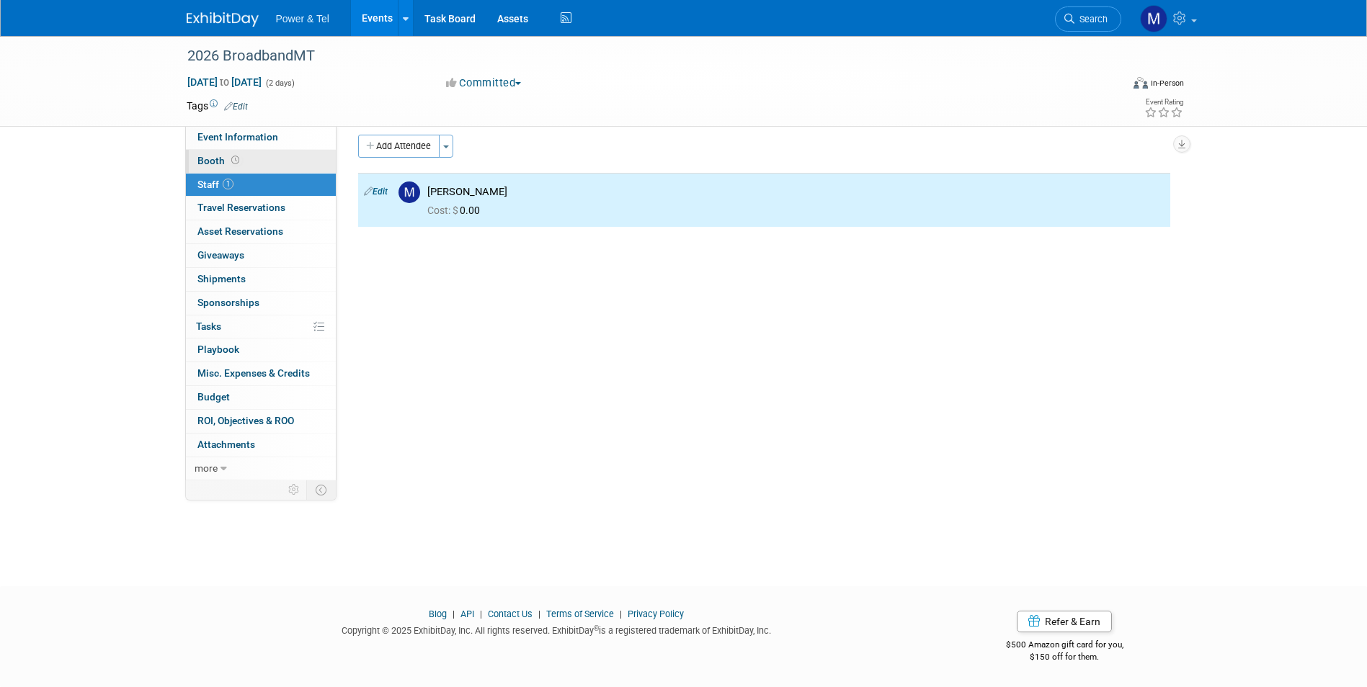
click at [281, 151] on link "Booth" at bounding box center [261, 161] width 150 height 23
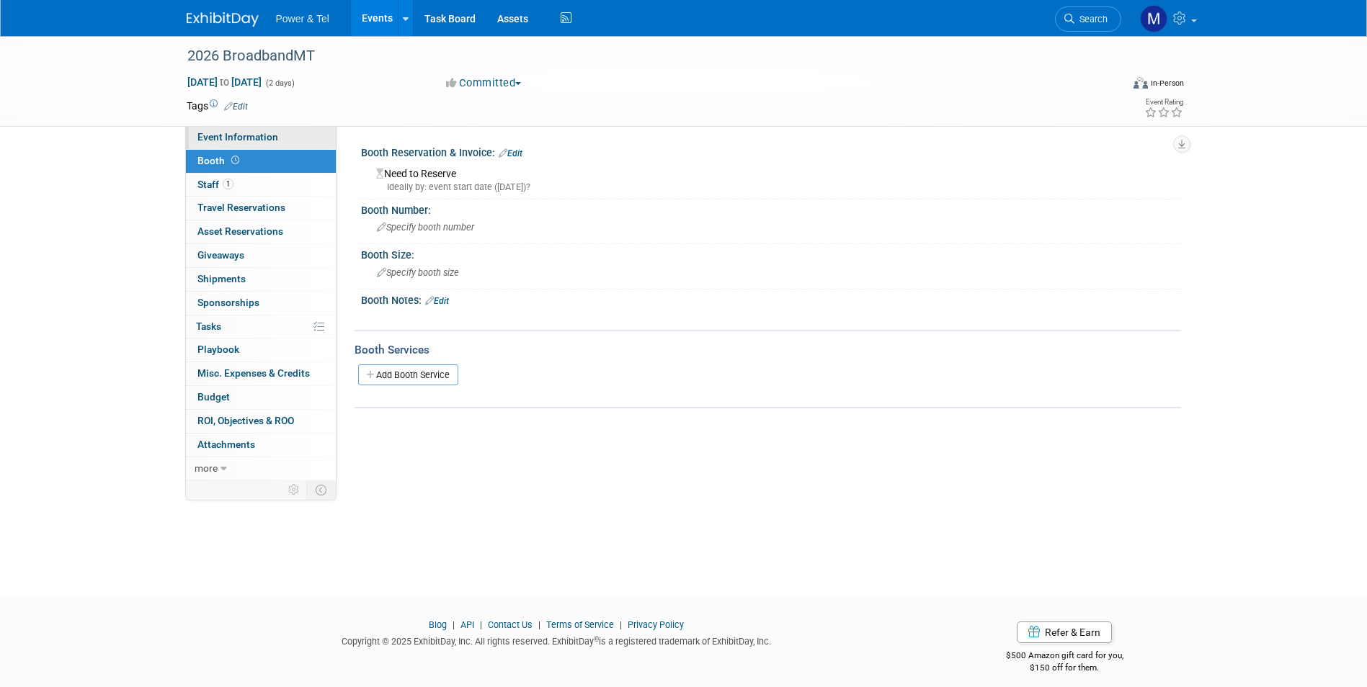
click at [246, 137] on span "Event Information" at bounding box center [237, 137] width 81 height 12
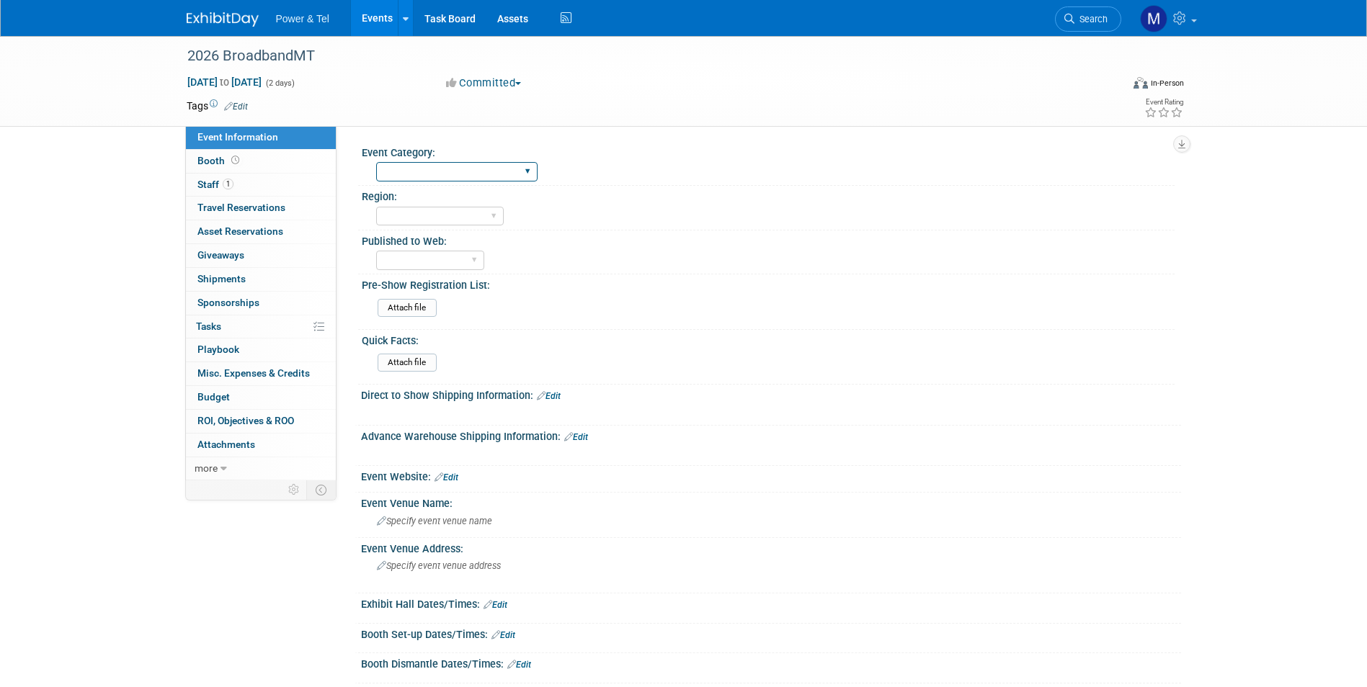
click at [395, 175] on select "Trade Show P&T Hosted Event Export/Canada Outing Only" at bounding box center [456, 171] width 161 height 19
click at [627, 169] on div "Trade Show P&T Hosted Event Export/Canada Outing Only" at bounding box center [775, 169] width 798 height 23
click at [438, 184] on div "Trade Show P&T Hosted Event Export/Canada Outing Only" at bounding box center [456, 171] width 161 height 27
click at [441, 153] on div "Event Category:" at bounding box center [768, 151] width 813 height 18
click at [468, 174] on select "Trade Show P&T Hosted Event Export/Canada Outing Only" at bounding box center [456, 171] width 161 height 19
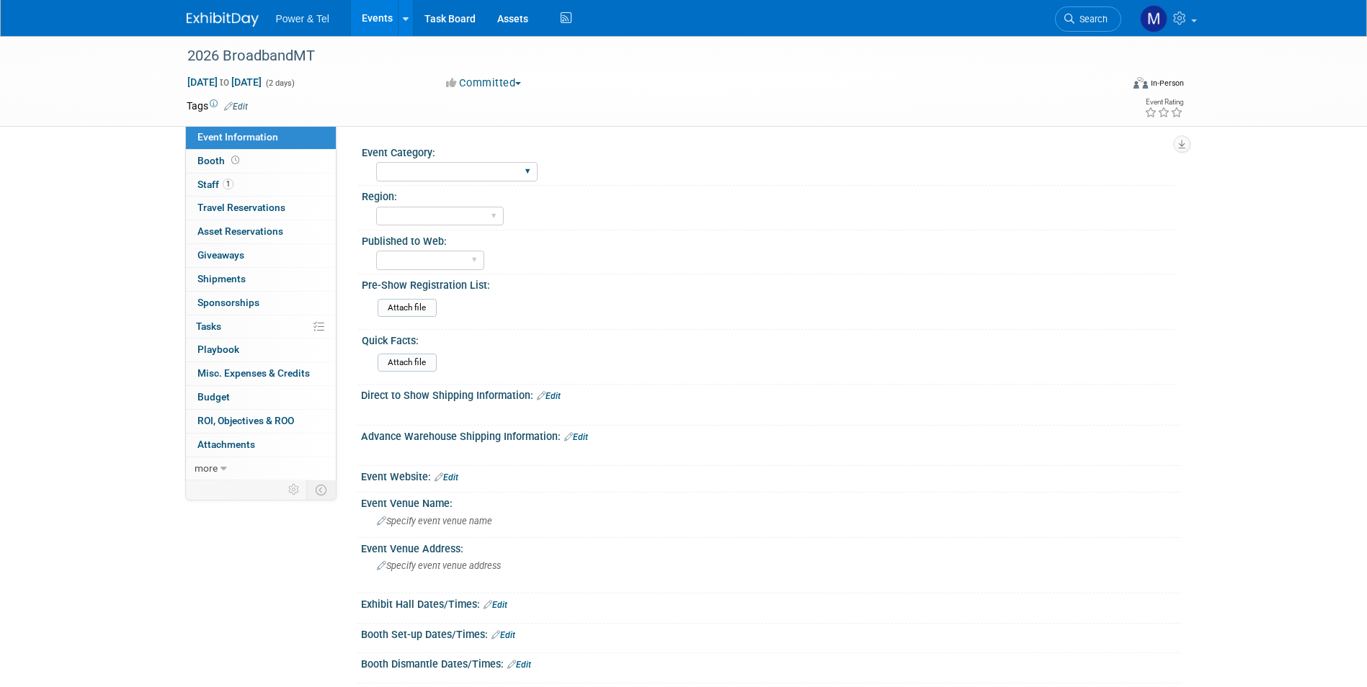
select select "Trade Show"
click at [376, 162] on select "Trade Show P&T Hosted Event Export/Canada Outing Only" at bounding box center [456, 171] width 161 height 19
drag, startPoint x: 418, startPoint y: 214, endPoint x: 419, endPoint y: 227, distance: 13.0
click at [418, 214] on select "Central West South Great Lakes National Canada Export/CALA Strategic Accounts" at bounding box center [440, 216] width 128 height 19
select select "West"
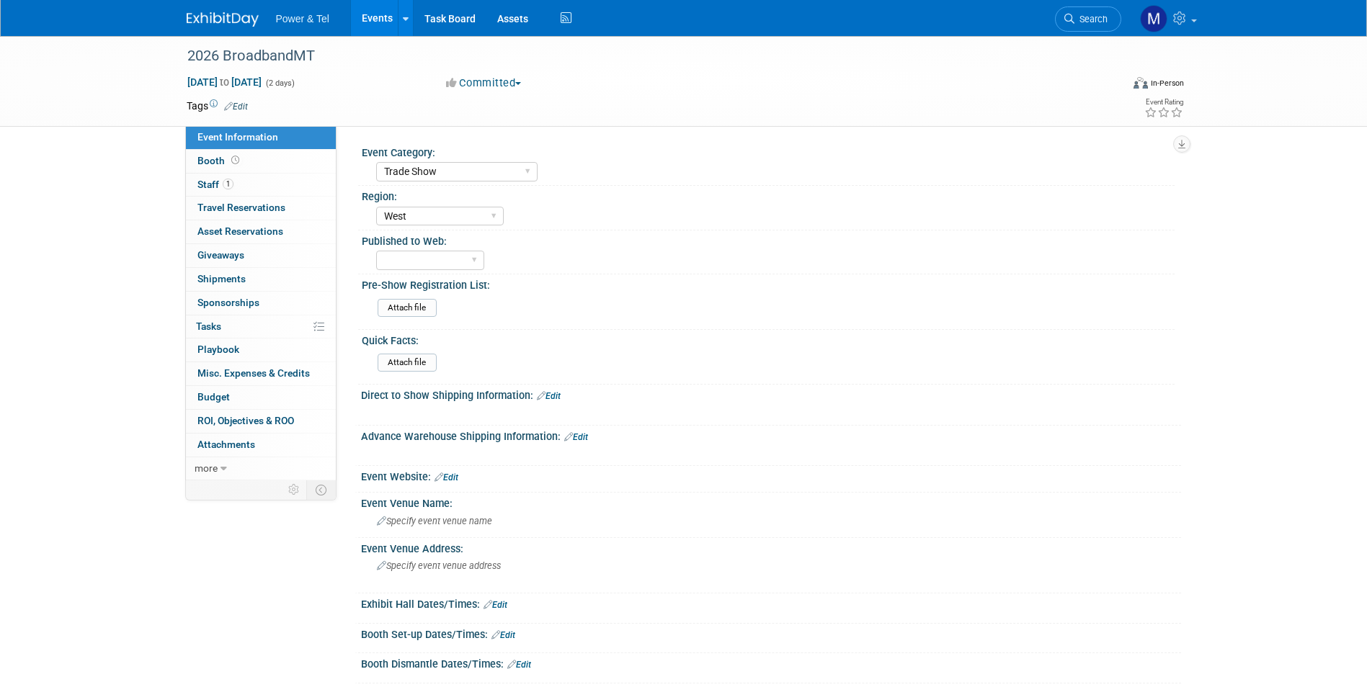
click at [376, 207] on select "Central West South Great Lakes National Canada Export/CALA Strategic Accounts" at bounding box center [440, 216] width 128 height 19
click at [464, 481] on div "Event Website: Edit" at bounding box center [771, 475] width 820 height 19
click at [462, 480] on div "Event Website: Edit" at bounding box center [771, 475] width 820 height 19
click at [458, 480] on link "Edit" at bounding box center [446, 478] width 24 height 10
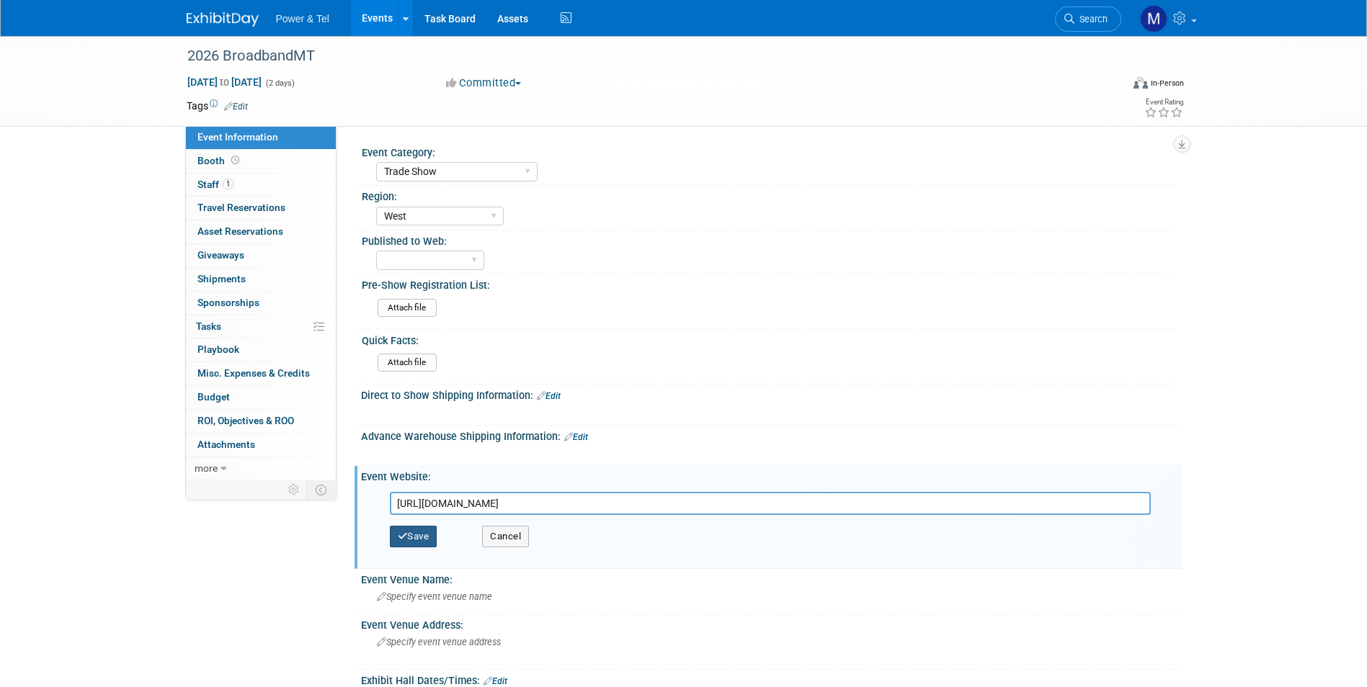
type input "https://www.broadbandmt.com/showcase"
click at [437, 534] on button "Save" at bounding box center [414, 537] width 48 height 22
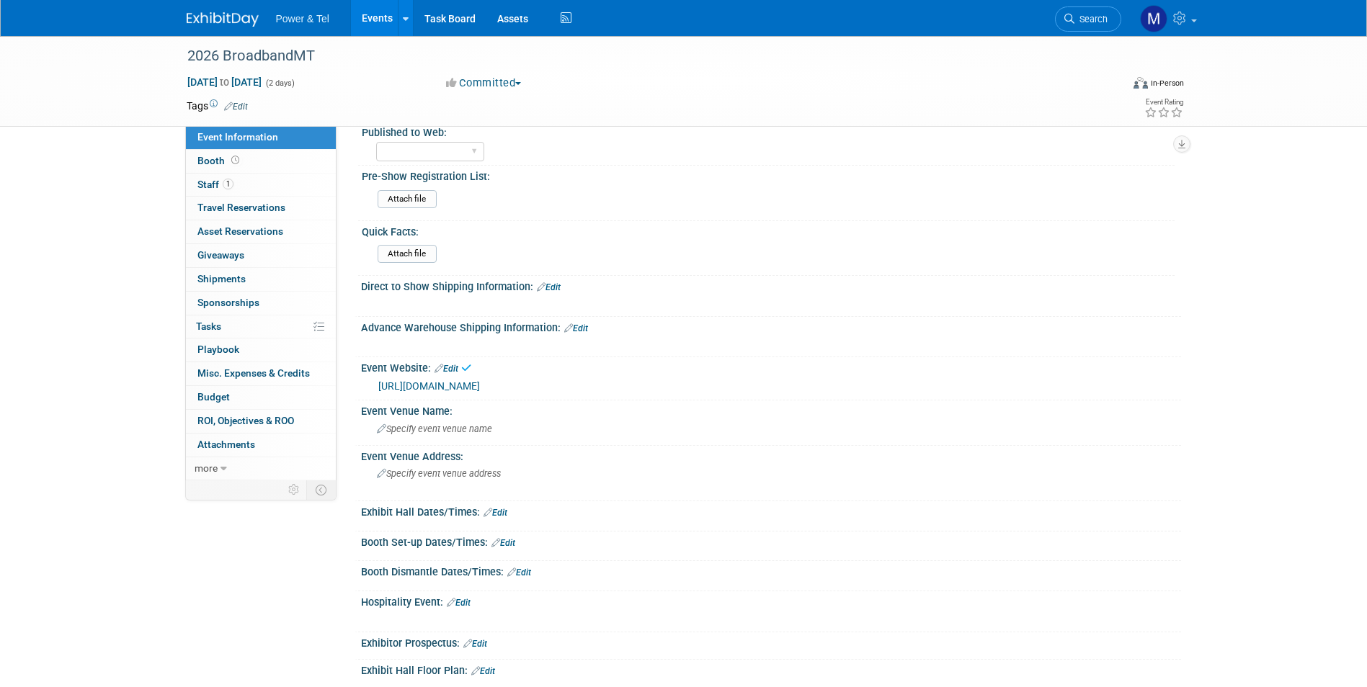
scroll to position [144, 0]
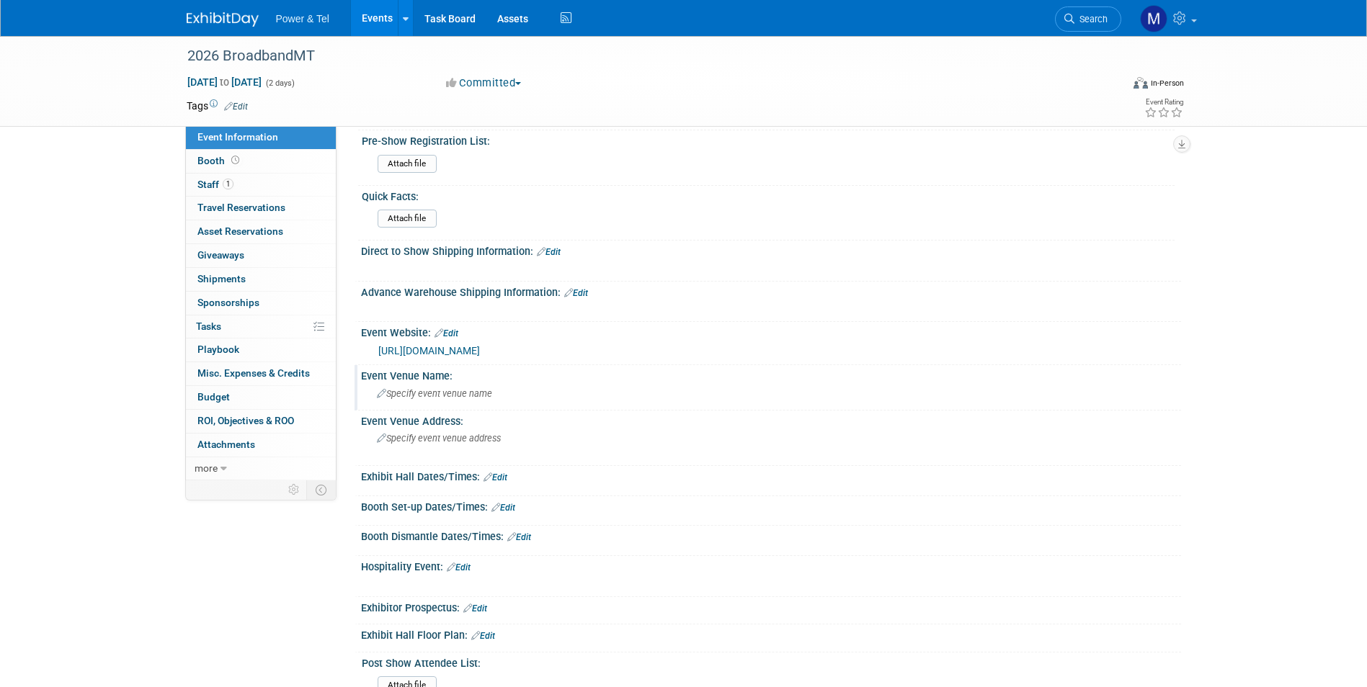
click at [481, 395] on span "Specify event venue name" at bounding box center [434, 393] width 115 height 11
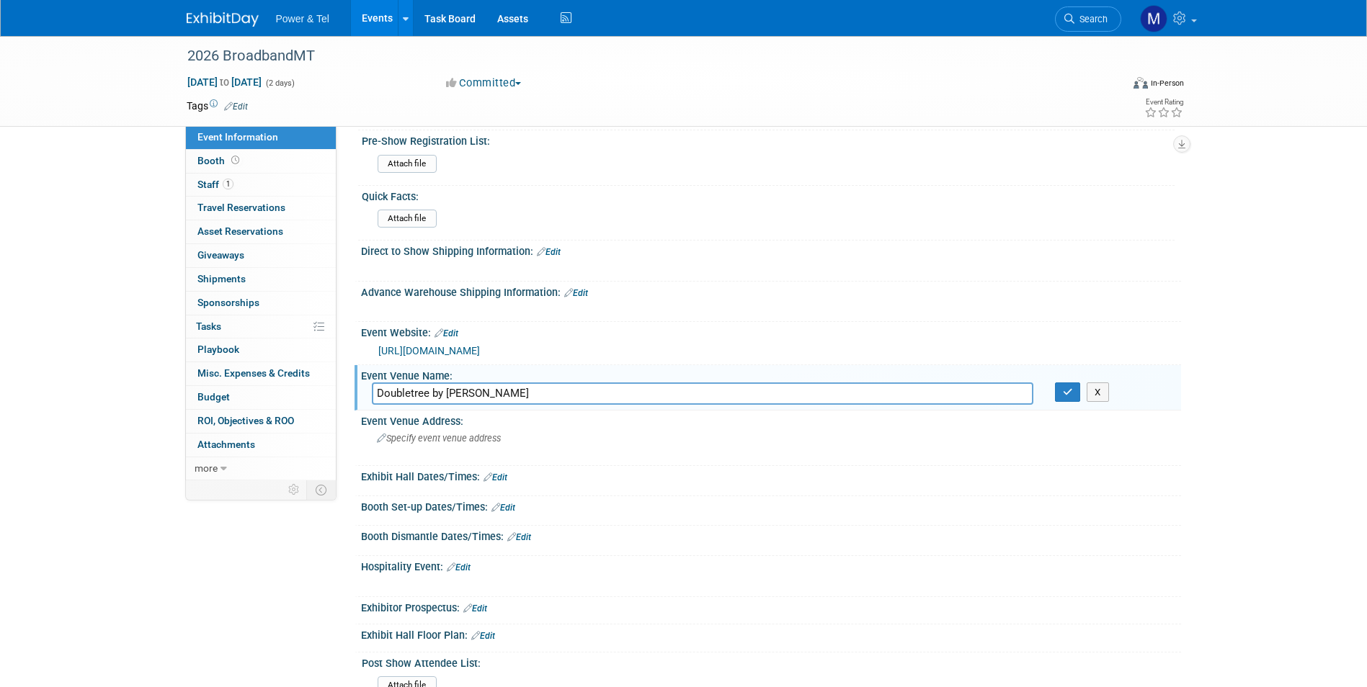
type input "Doubletree by Hilton"
click at [1068, 406] on div "Doubletree by Hilton X" at bounding box center [771, 395] width 820 height 24
click at [1065, 399] on button "button" at bounding box center [1068, 393] width 26 height 20
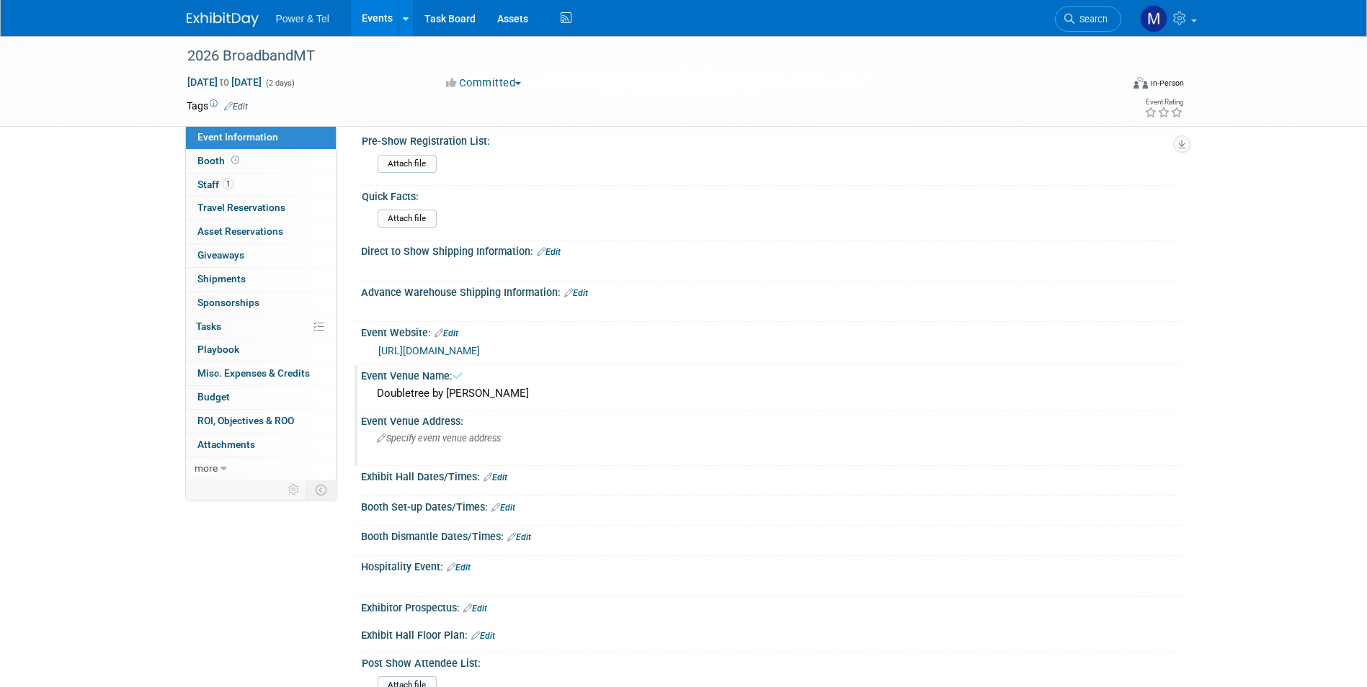
click at [469, 437] on span "Specify event venue address" at bounding box center [439, 438] width 124 height 11
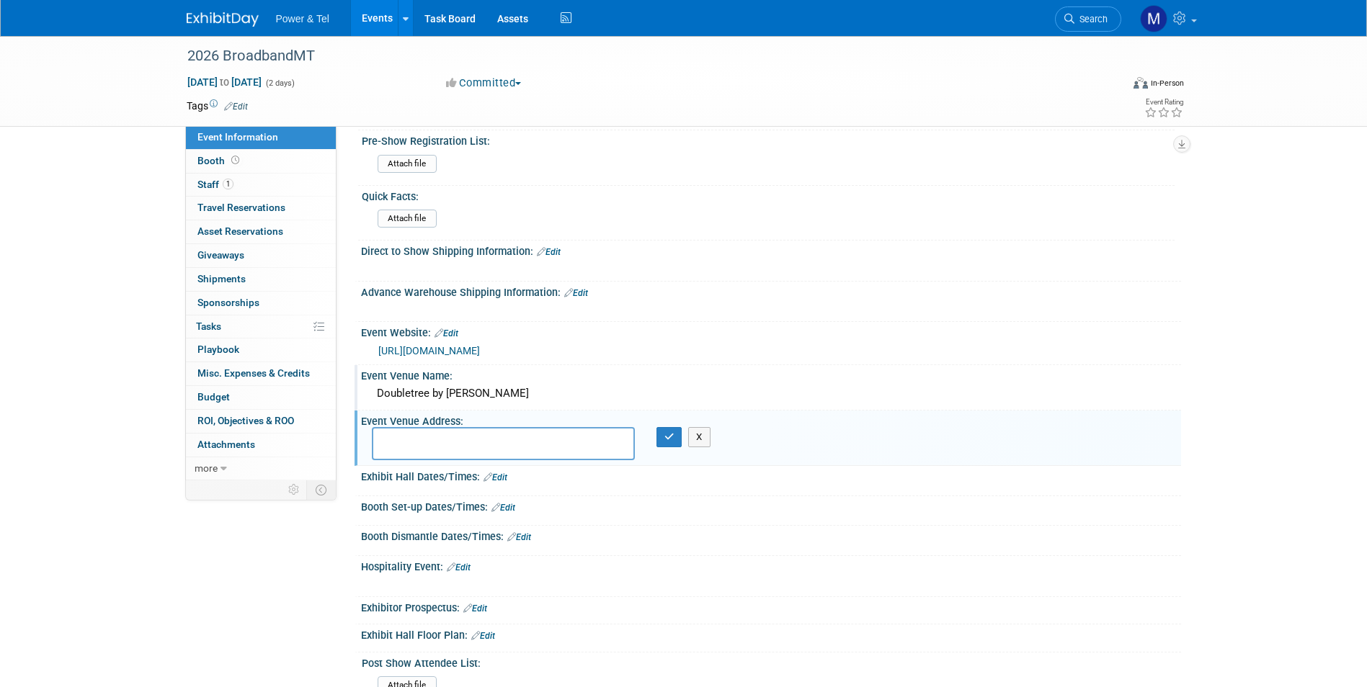
click at [477, 447] on textarea at bounding box center [503, 443] width 263 height 33
paste textarea "27 North 27th Street Billings, MT 59101"
type textarea "27 North 27th Street Billings, MT 59101"
click at [661, 436] on button "button" at bounding box center [669, 437] width 26 height 20
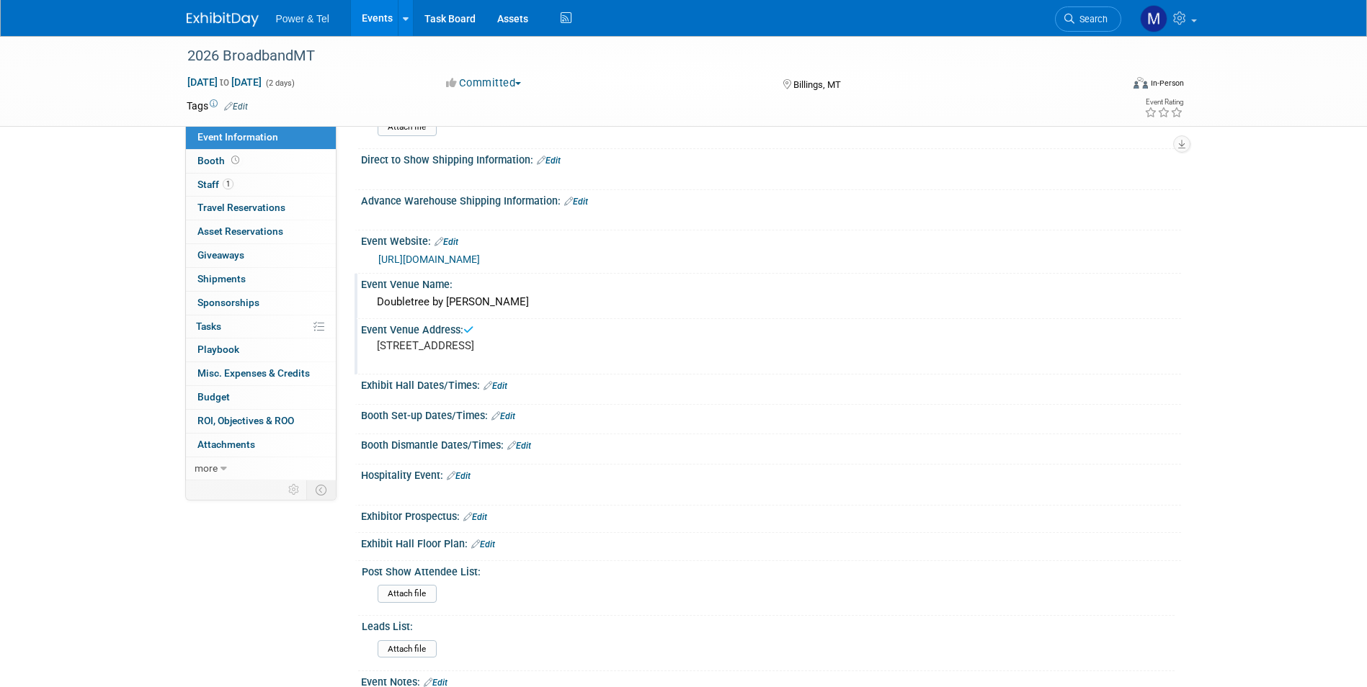
scroll to position [288, 0]
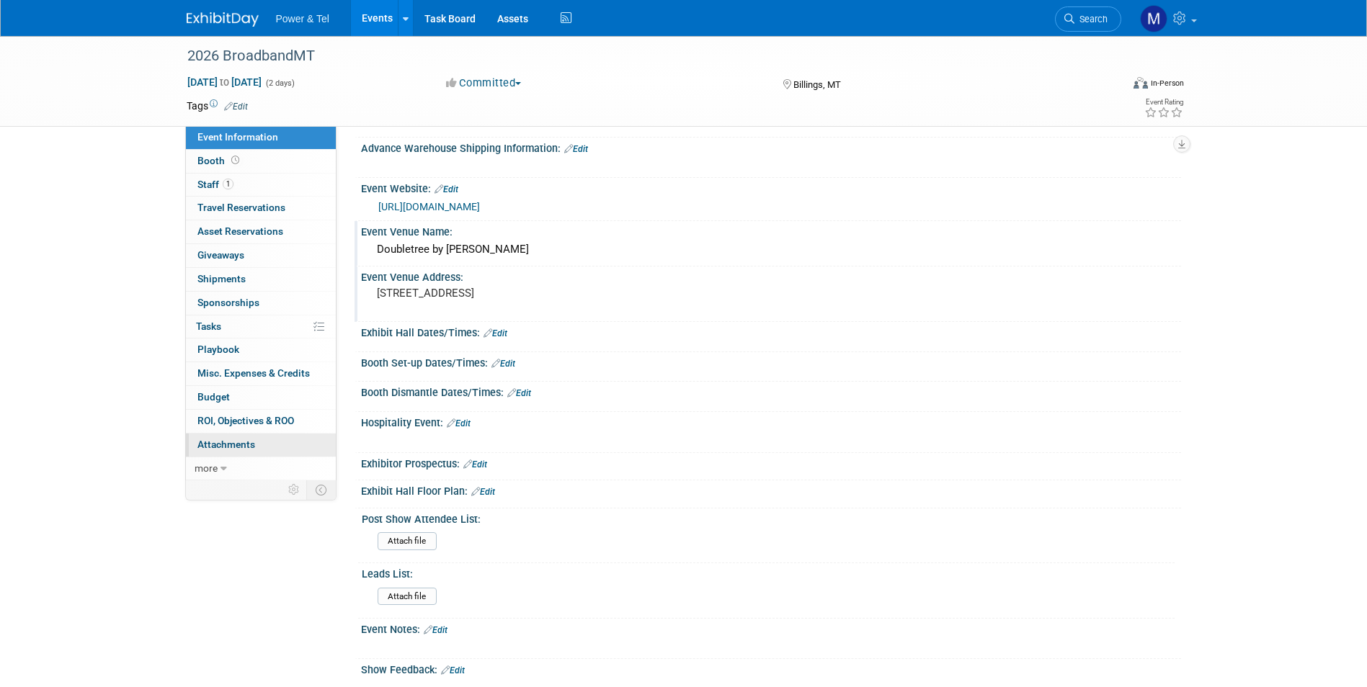
click at [278, 447] on link "0 Attachments 0" at bounding box center [261, 445] width 150 height 23
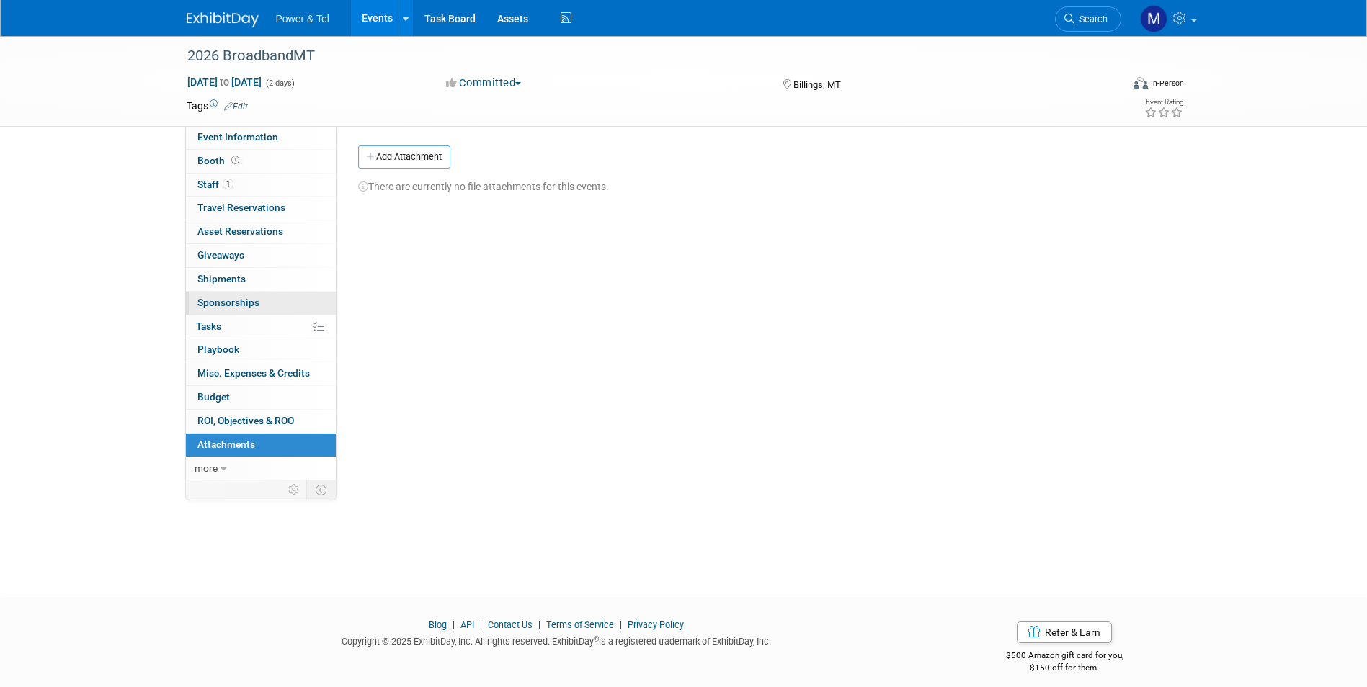
click at [308, 292] on link "0 Sponsorships 0" at bounding box center [261, 303] width 150 height 23
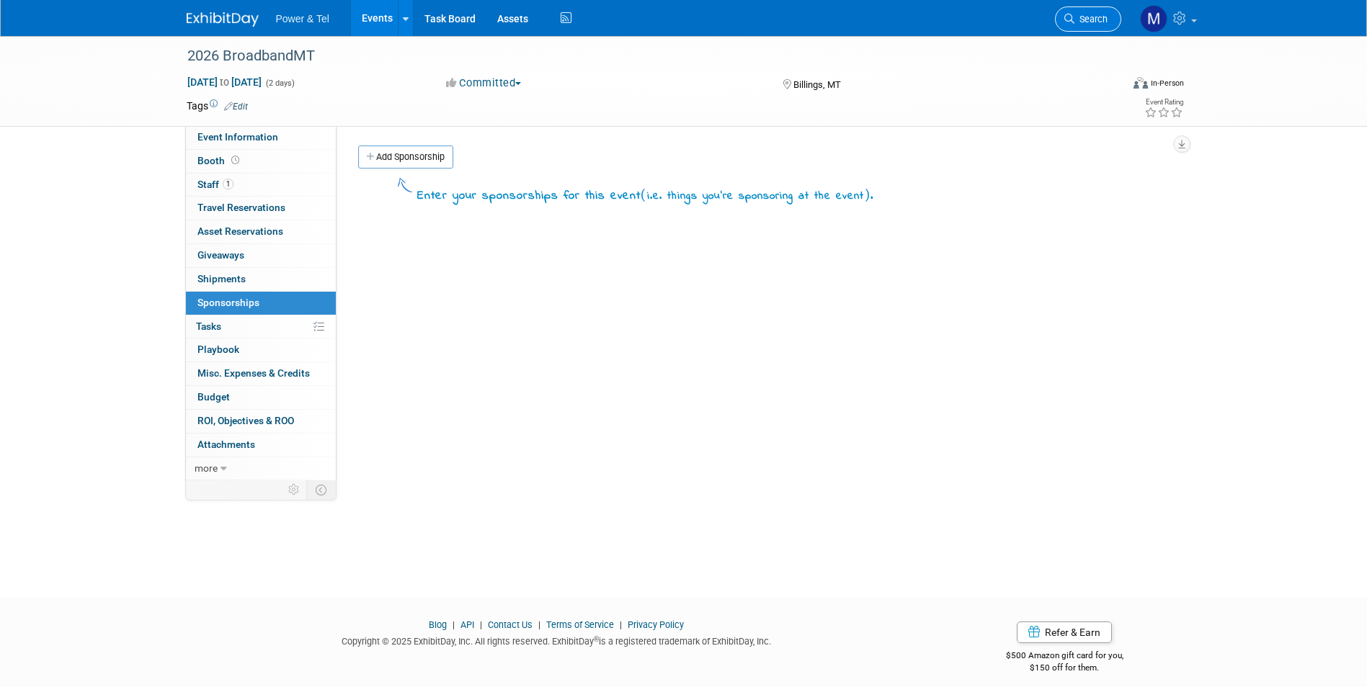
click at [1086, 27] on link "Search" at bounding box center [1088, 18] width 66 height 25
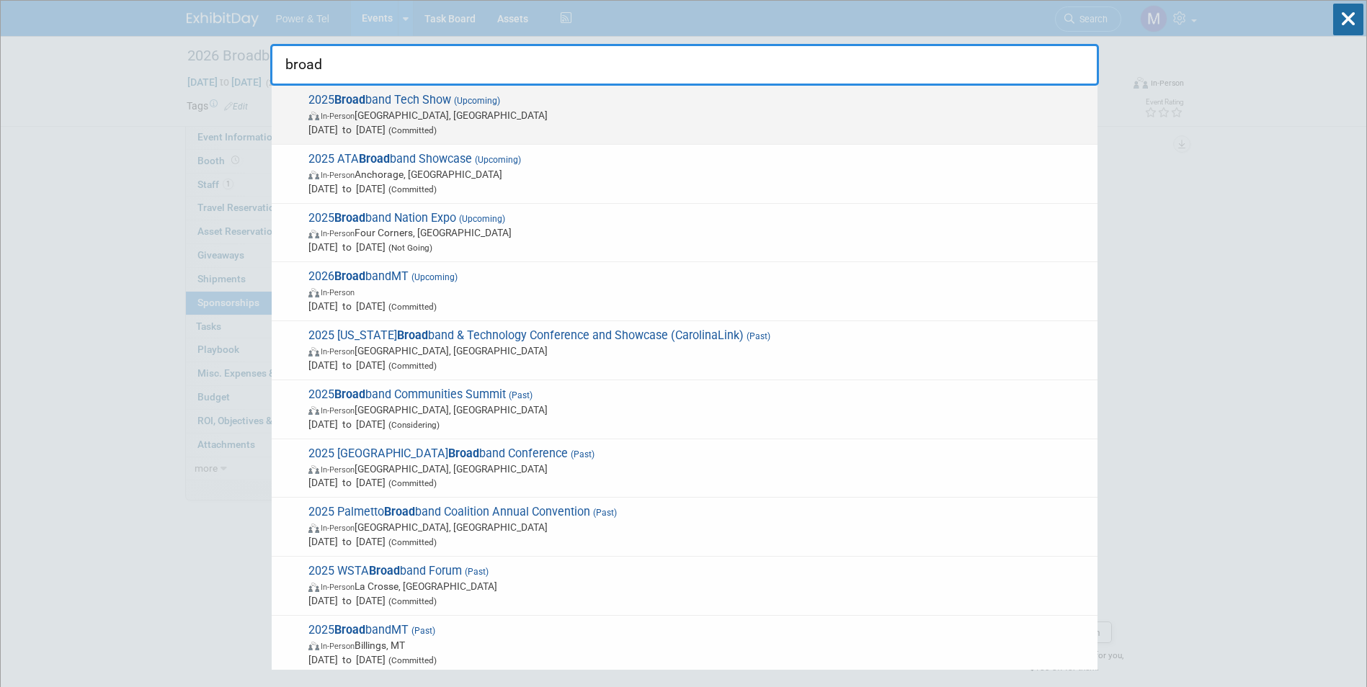
type input "broad"
click at [581, 130] on span "Sep 30, 2025 to Oct 2, 2025 (Committed)" at bounding box center [699, 129] width 782 height 14
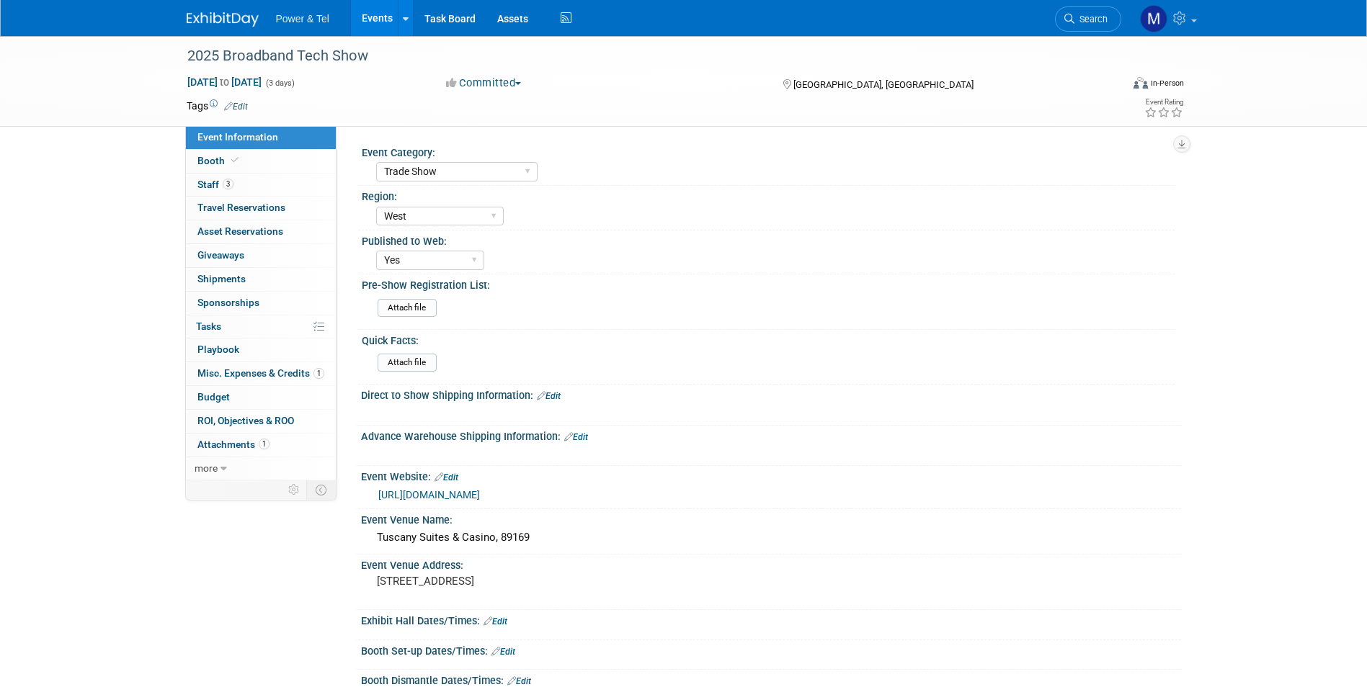
select select "Trade Show"
select select "West"
select select "Yes"
click at [1101, 27] on link "Search" at bounding box center [1088, 18] width 66 height 25
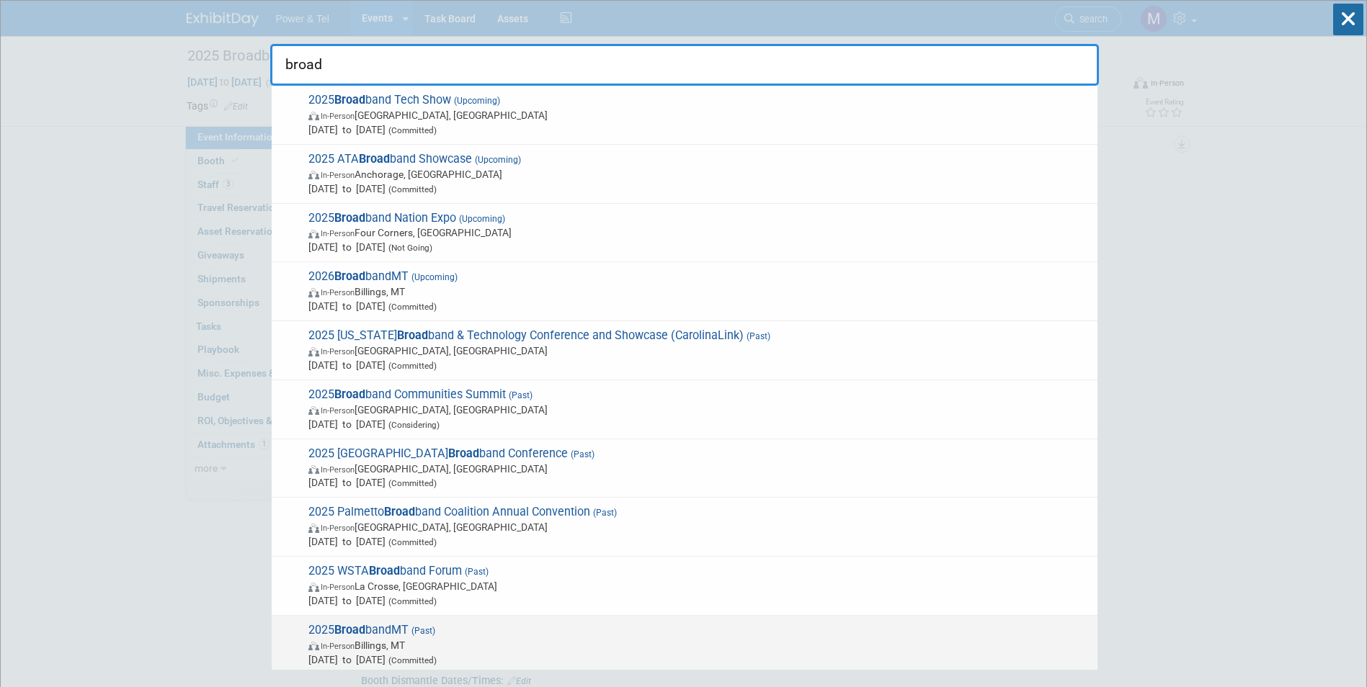
type input "broad"
click at [570, 644] on span "In-Person Billings, [GEOGRAPHIC_DATA]" at bounding box center [699, 645] width 782 height 14
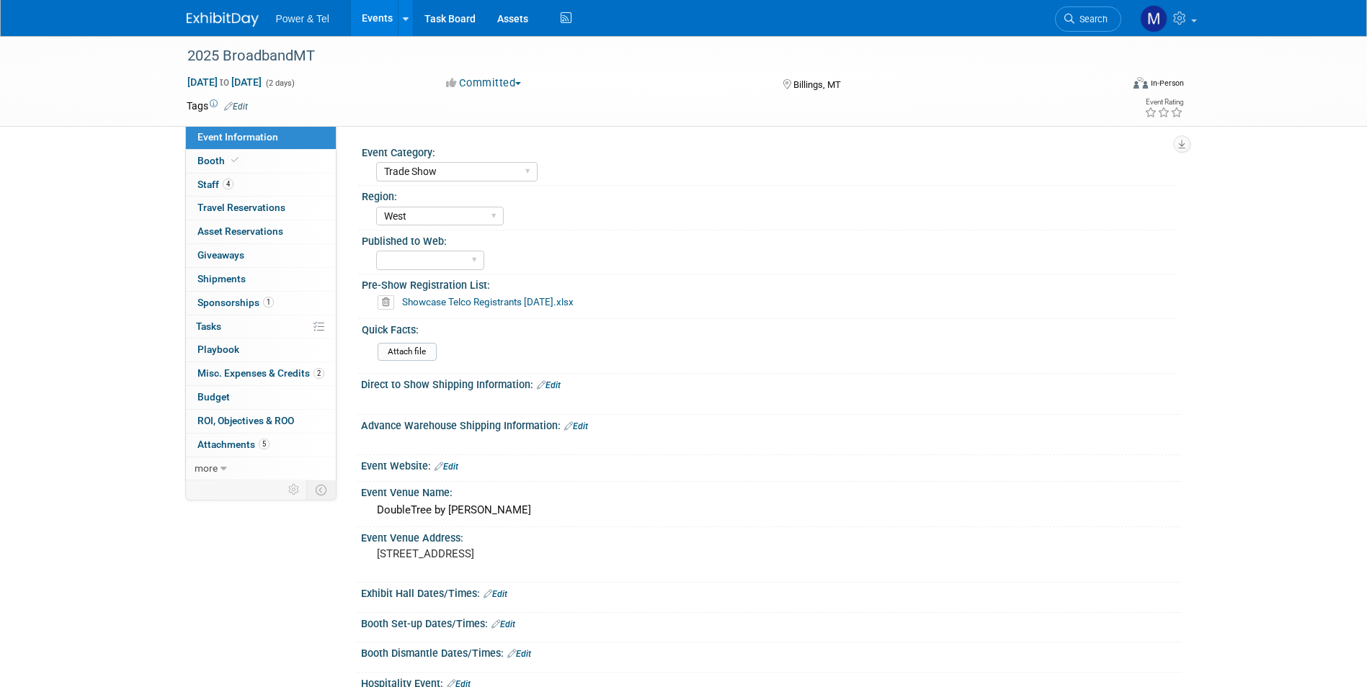
select select "Trade Show"
select select "West"
click at [316, 364] on link "2 Misc. Expenses & Credits 2" at bounding box center [261, 373] width 150 height 23
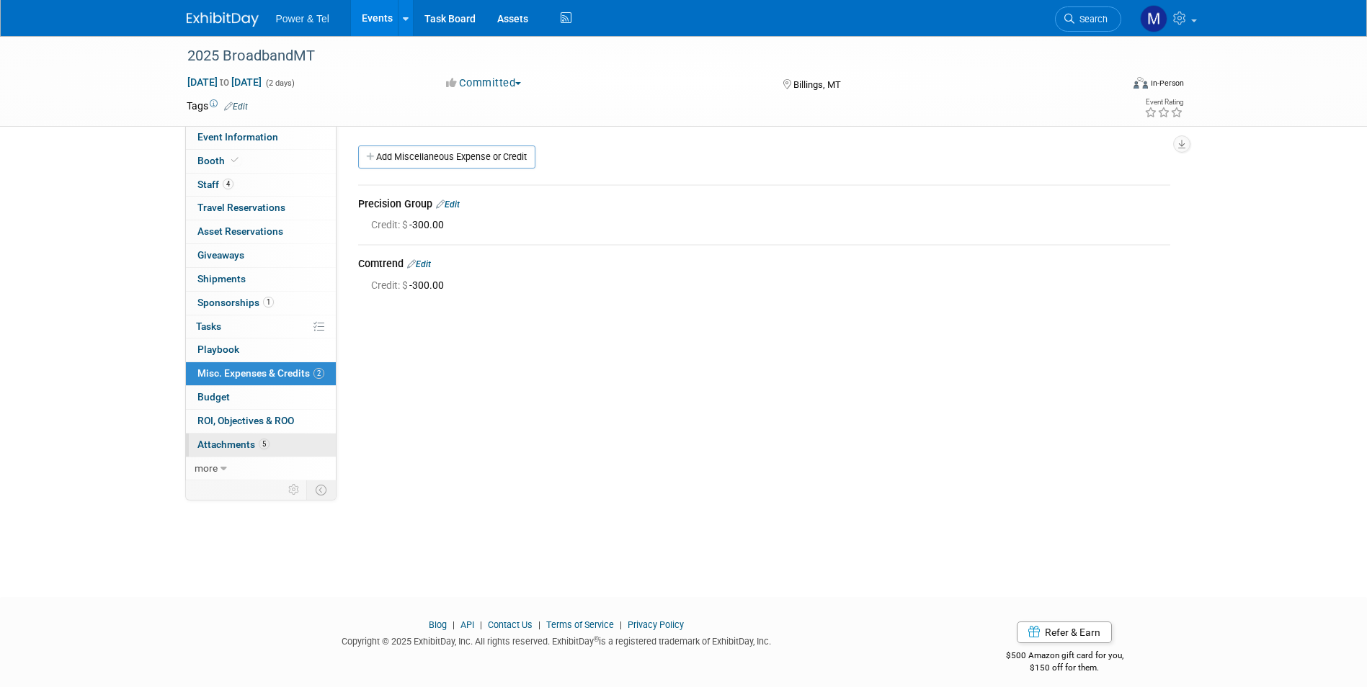
click at [311, 452] on link "5 Attachments 5" at bounding box center [261, 445] width 150 height 23
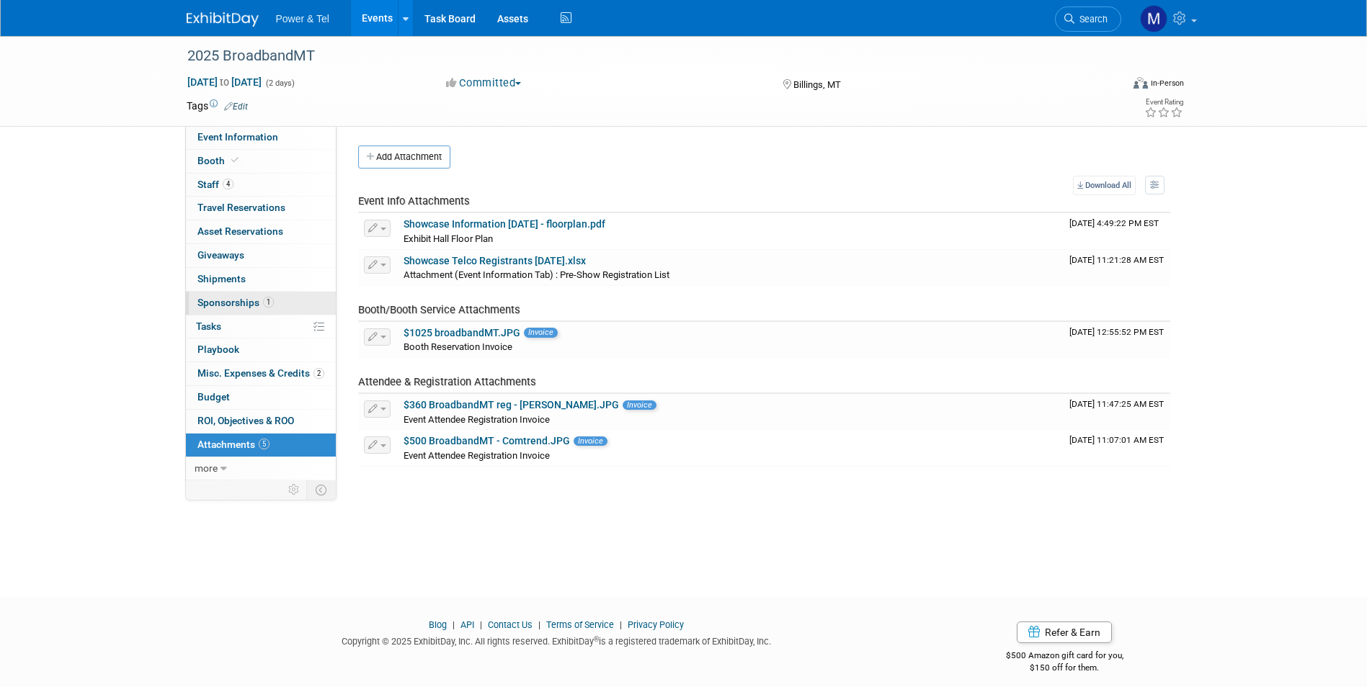
click at [275, 295] on link "1 Sponsorships 1" at bounding box center [261, 303] width 150 height 23
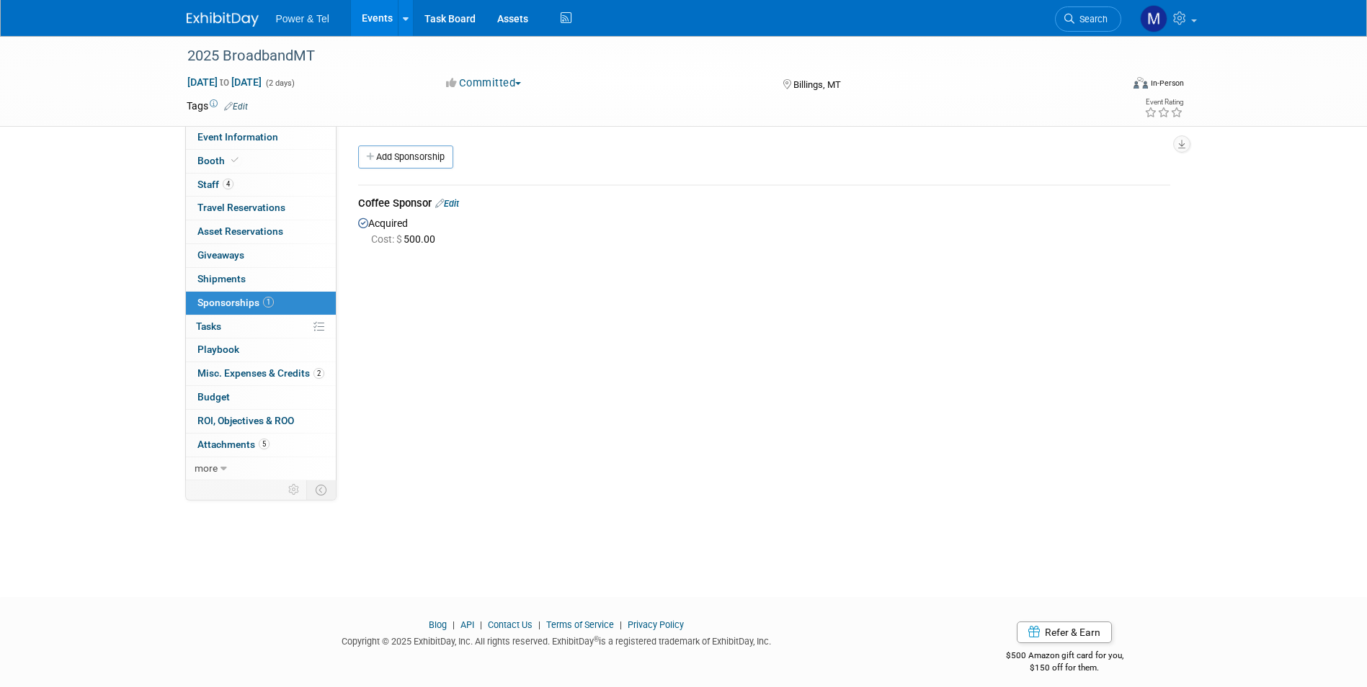
click at [254, 124] on div "2025 BroadbandMT Jan 8, 2025 to Jan 9, 2025 (2 days) Jan 8, 2025 to Jan 9, 2025…" at bounding box center [684, 81] width 1016 height 90
click at [258, 131] on span "Event Information" at bounding box center [237, 137] width 81 height 12
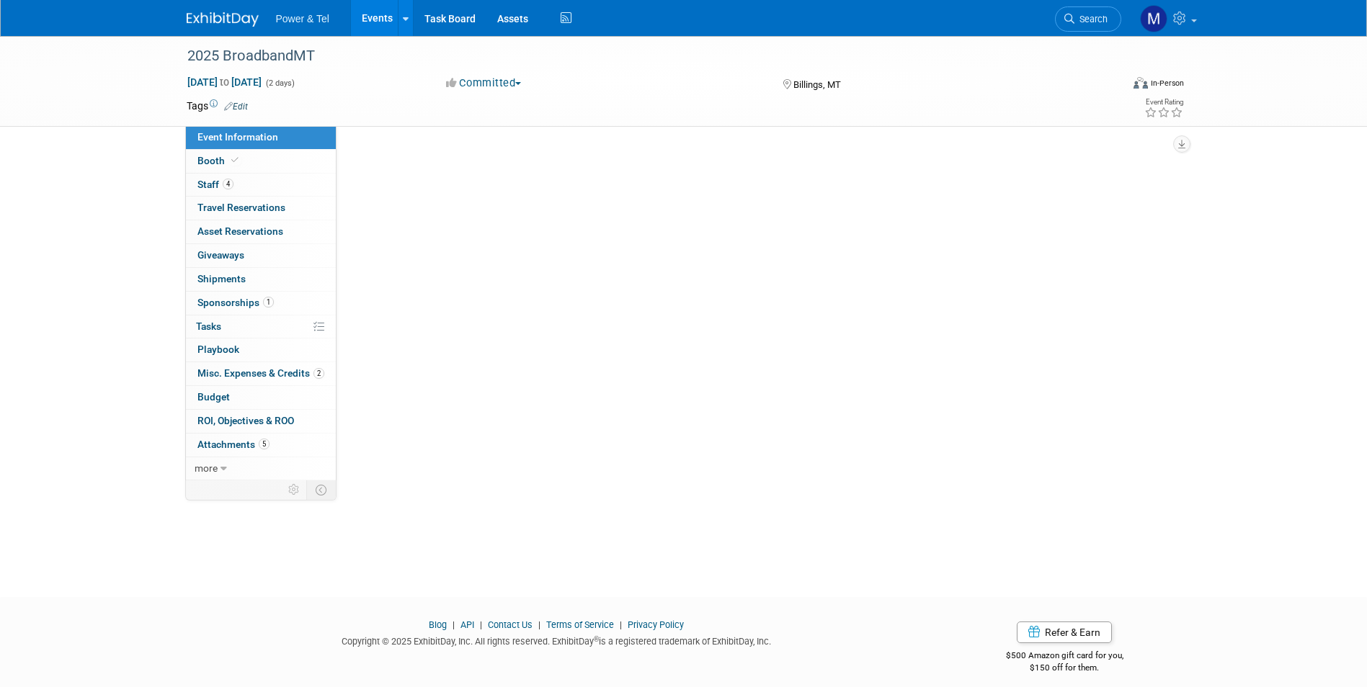
select select "Trade Show"
select select "West"
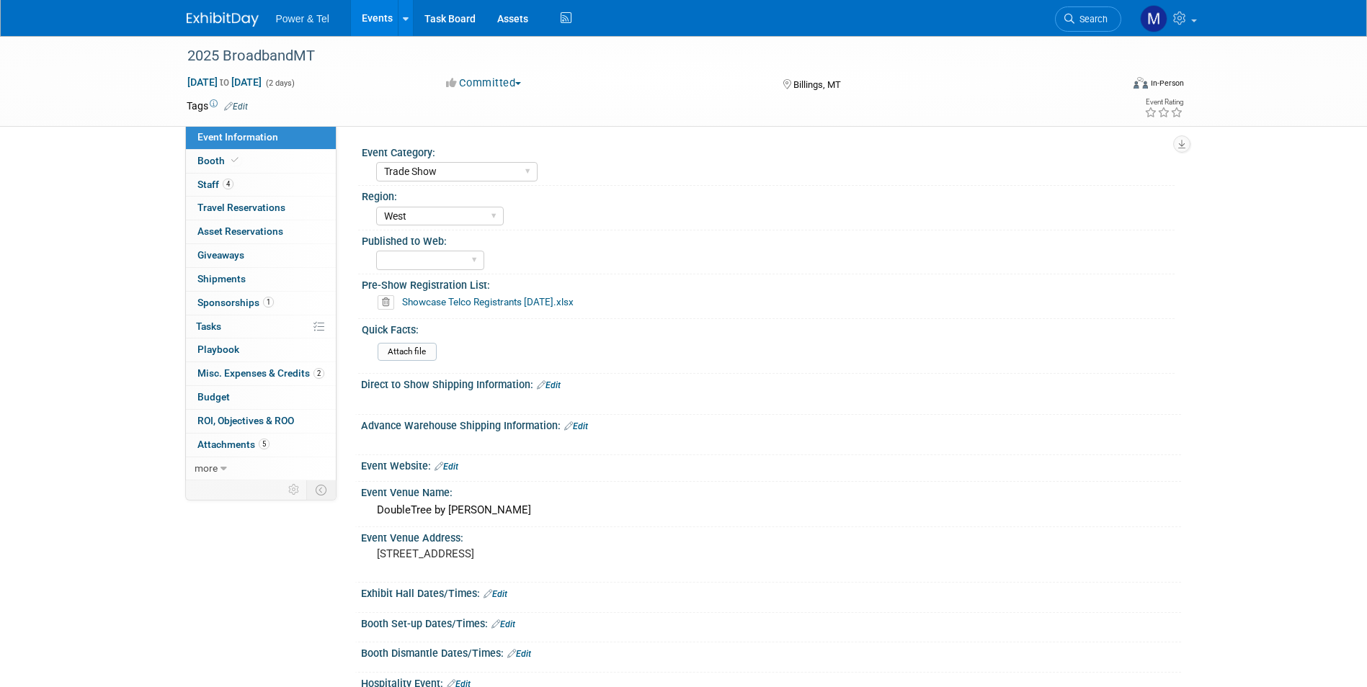
click at [390, 23] on link "Events" at bounding box center [377, 18] width 53 height 36
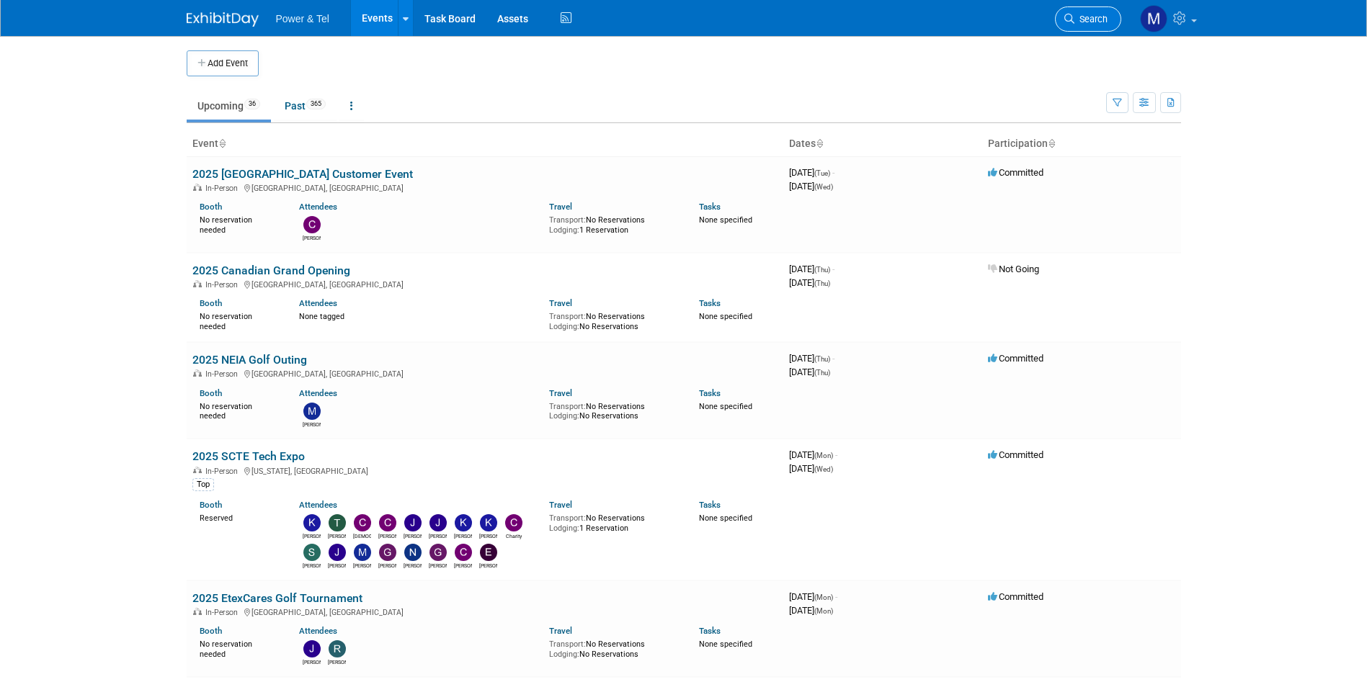
click at [1091, 30] on link "Search" at bounding box center [1088, 18] width 66 height 25
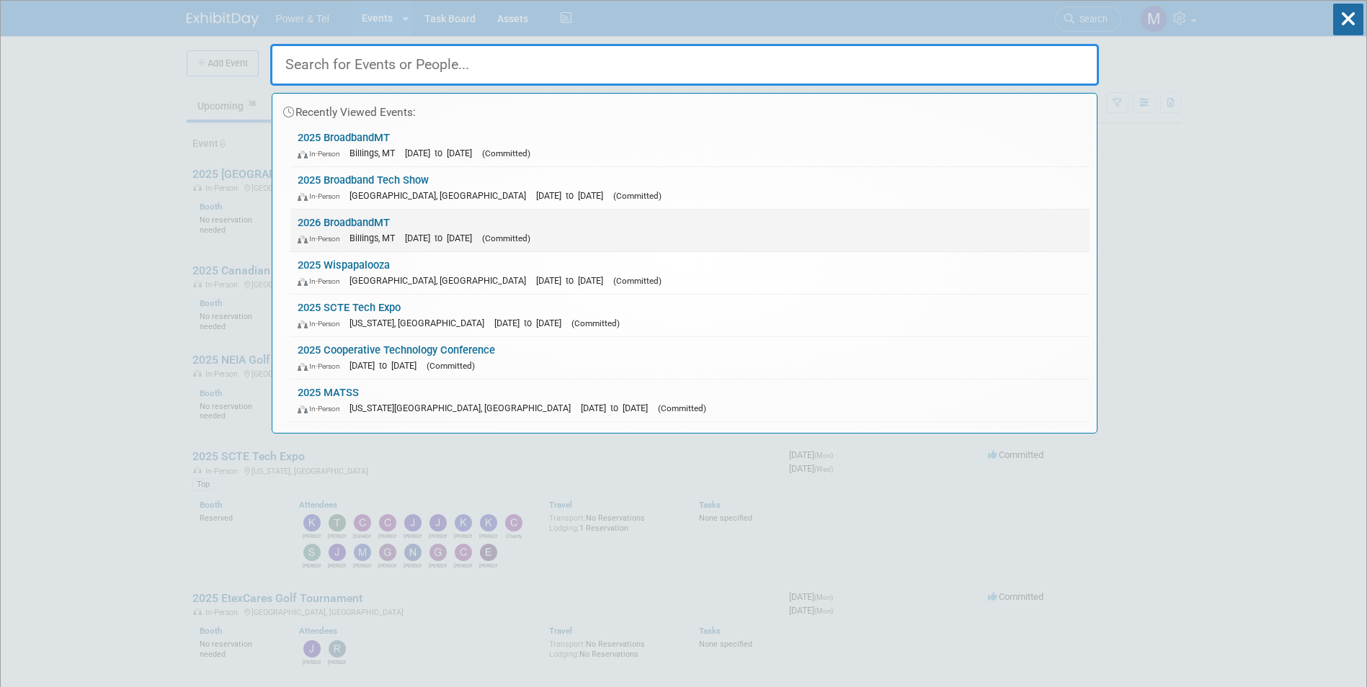
click at [495, 220] on link "2026 BroadbandMT In-Person Billings, MT Jan 7, 2026 to Jan 8, 2026 (Committed)" at bounding box center [689, 231] width 799 height 42
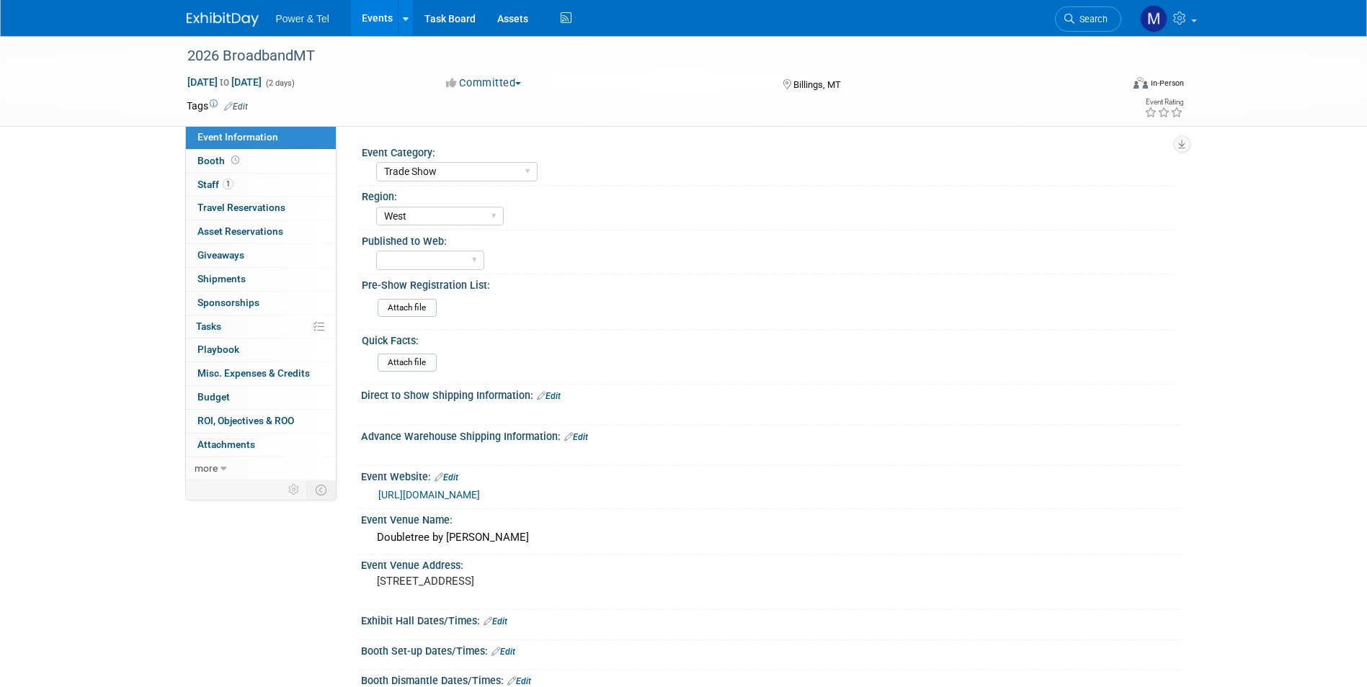
select select "Trade Show"
select select "West"
click at [424, 358] on input "file" at bounding box center [338, 362] width 196 height 17
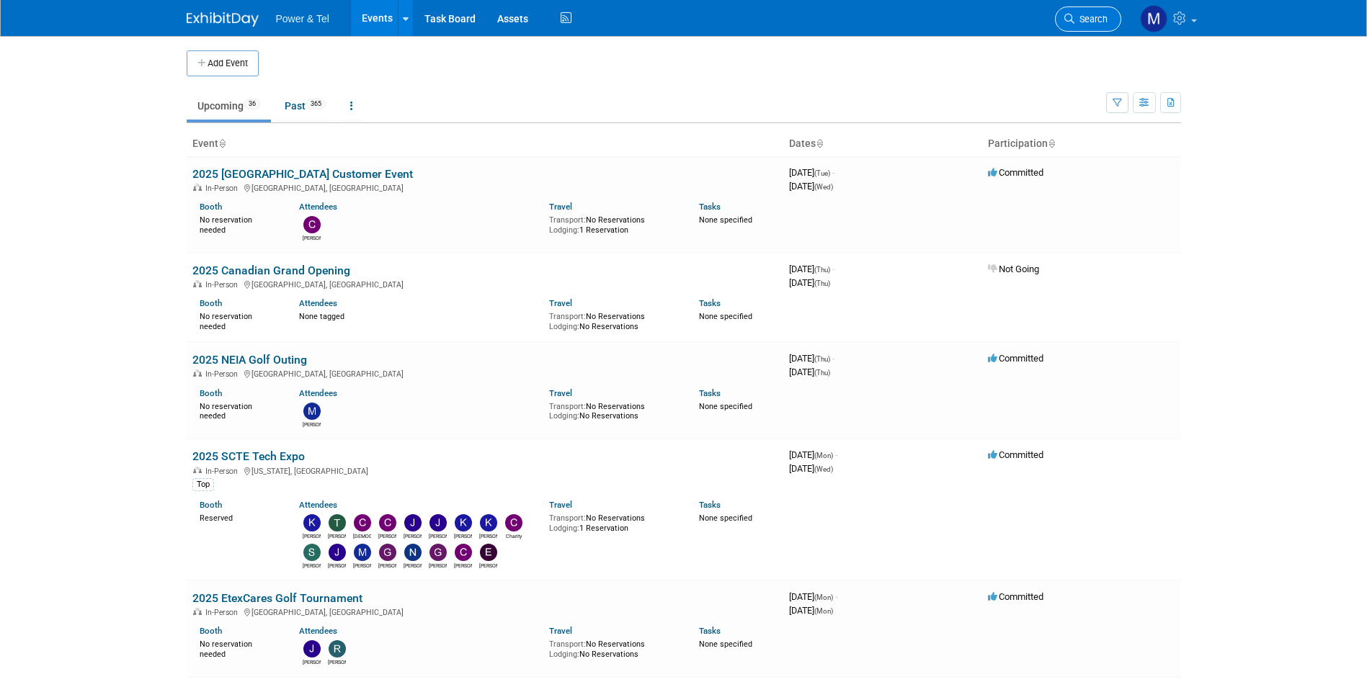
click at [1088, 19] on span "Search" at bounding box center [1090, 19] width 33 height 11
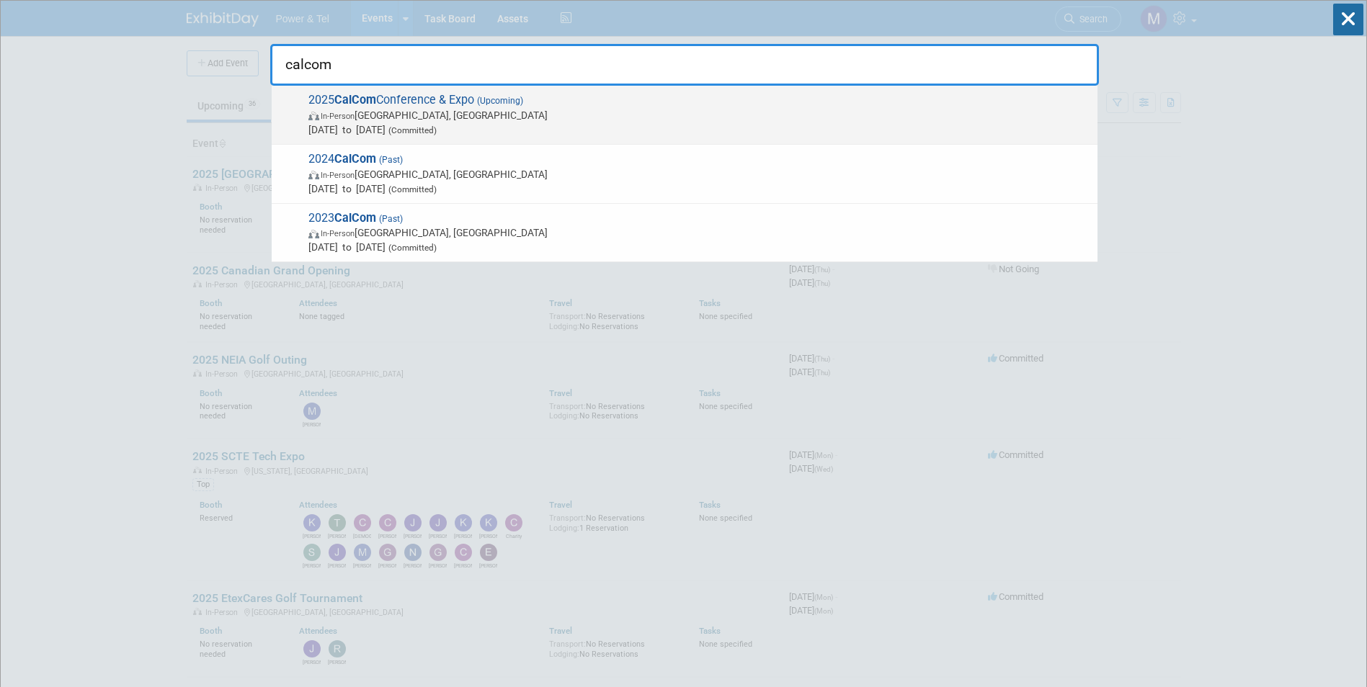
type input "calcom"
click at [833, 103] on span "2025 CalCom Conference & Expo (Upcoming) In-Person Sacramento, CA Oct 13, 2025 …" at bounding box center [697, 115] width 786 height 44
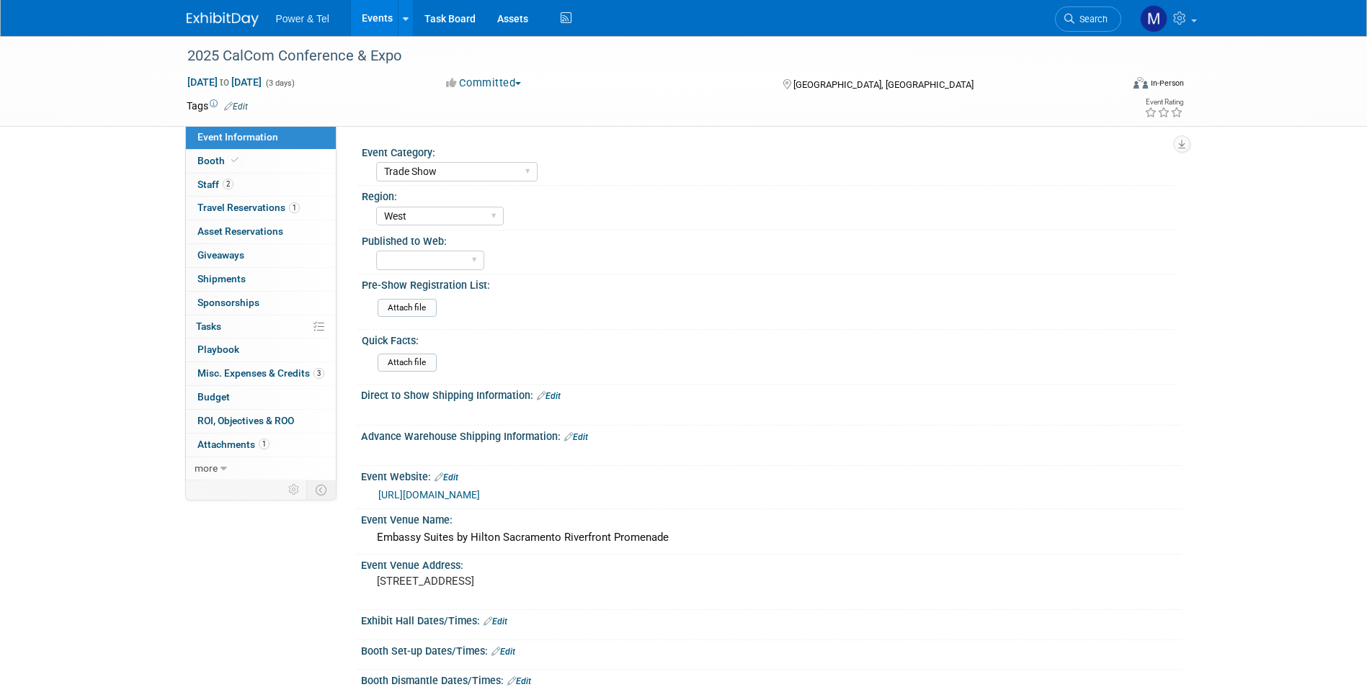
select select "Trade Show"
select select "West"
click at [292, 450] on link "1 Attachments 1" at bounding box center [261, 445] width 150 height 23
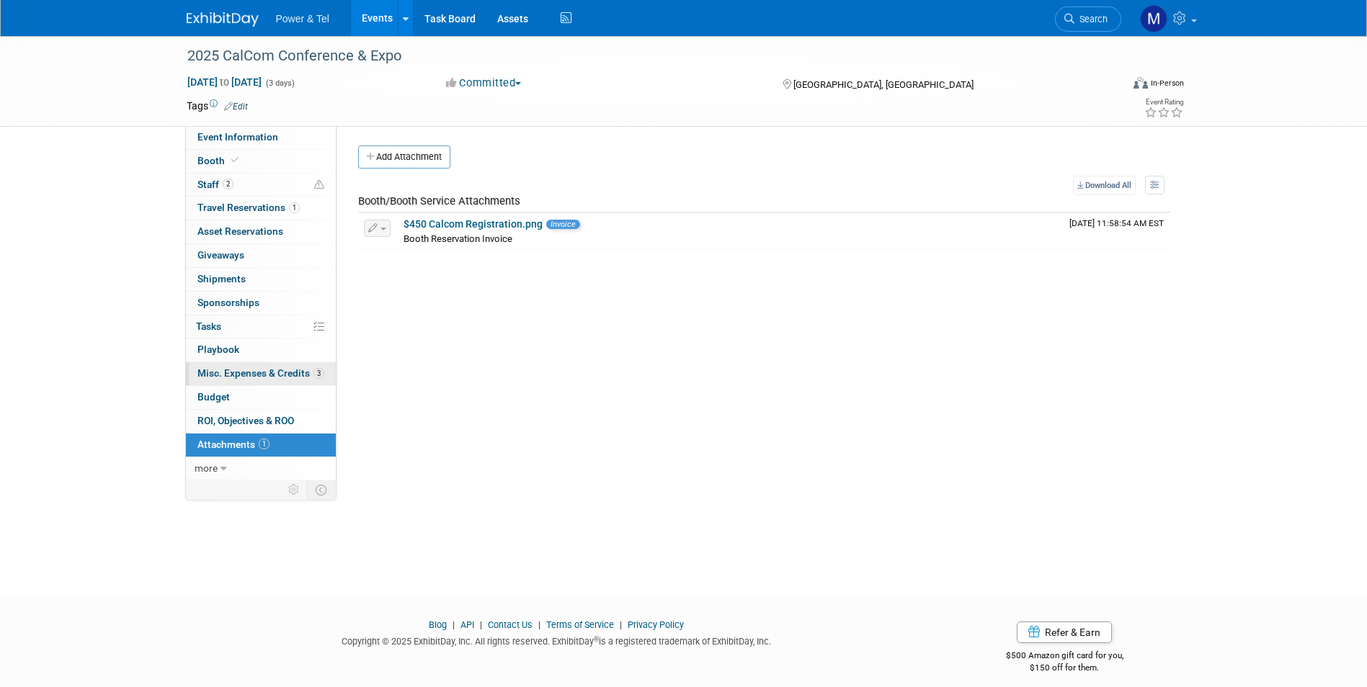
click at [314, 367] on span "Misc. Expenses & Credits 3" at bounding box center [260, 373] width 127 height 12
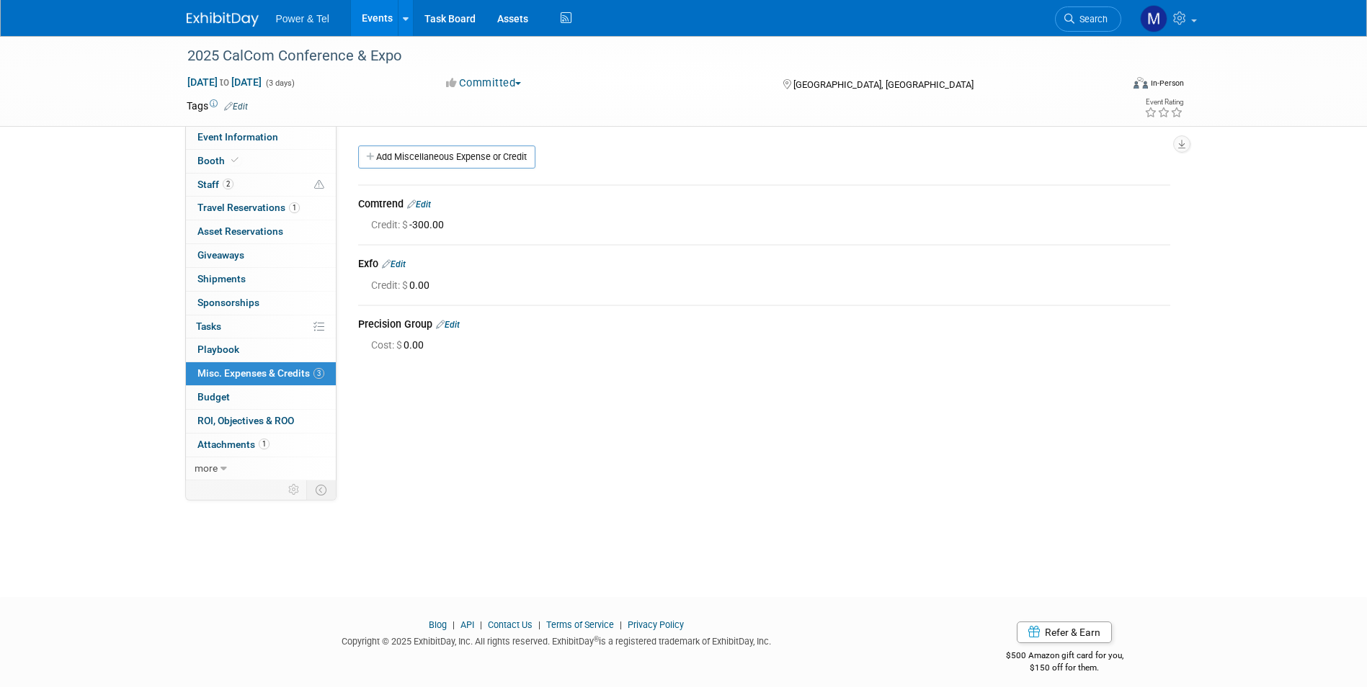
drag, startPoint x: 428, startPoint y: 205, endPoint x: 432, endPoint y: 232, distance: 27.7
click at [428, 205] on link "Edit" at bounding box center [419, 205] width 24 height 10
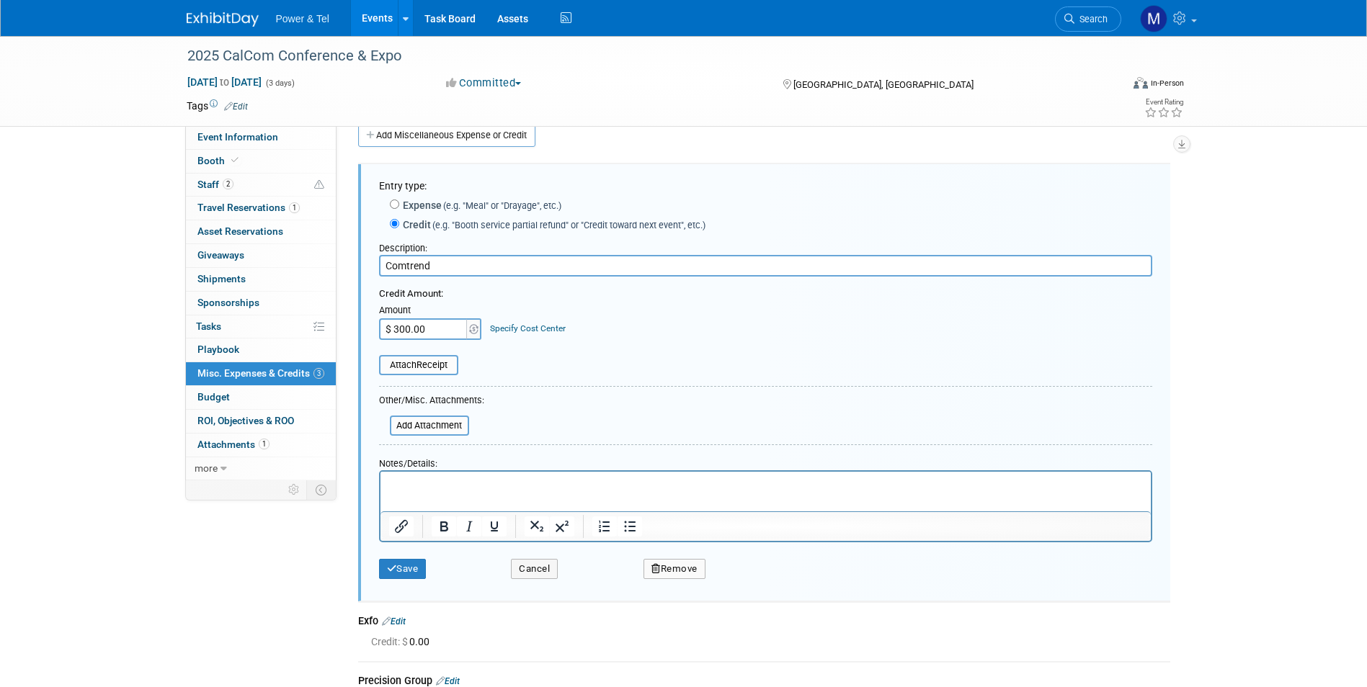
click at [652, 564] on button "Remove" at bounding box center [674, 569] width 62 height 20
click at [753, 586] on link "Yes" at bounding box center [754, 580] width 42 height 23
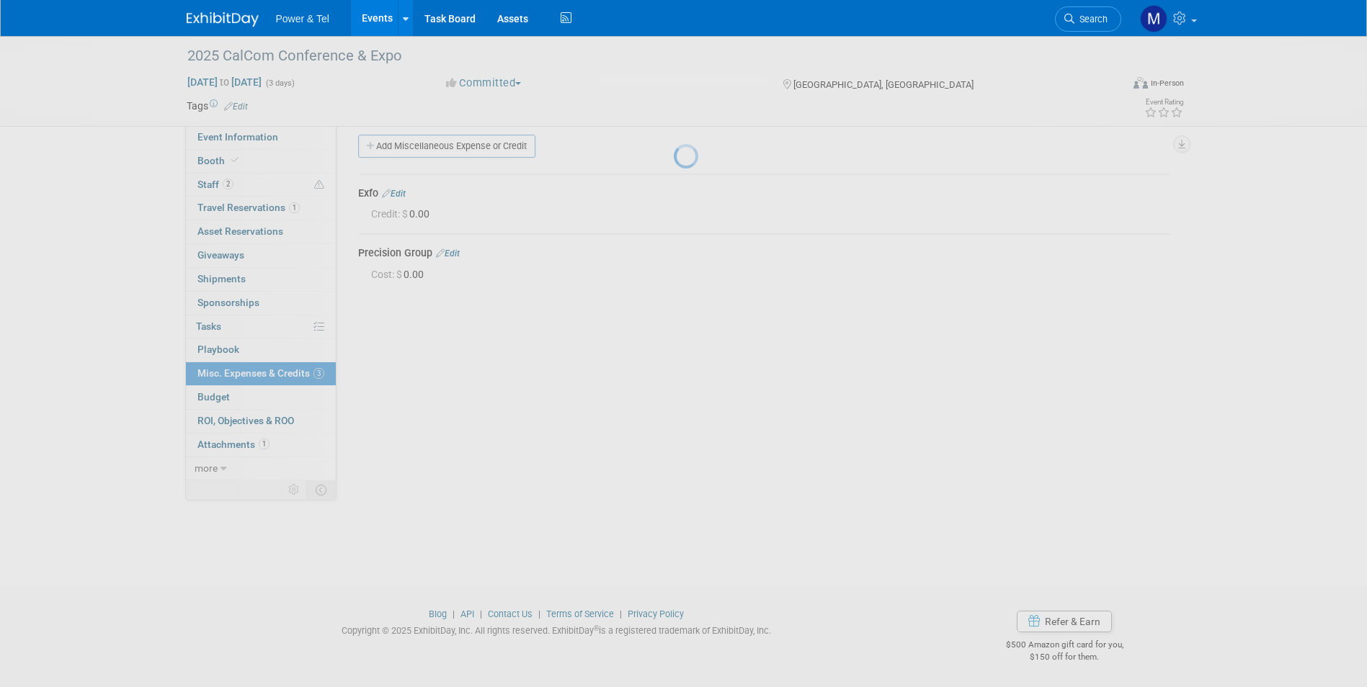
scroll to position [11, 0]
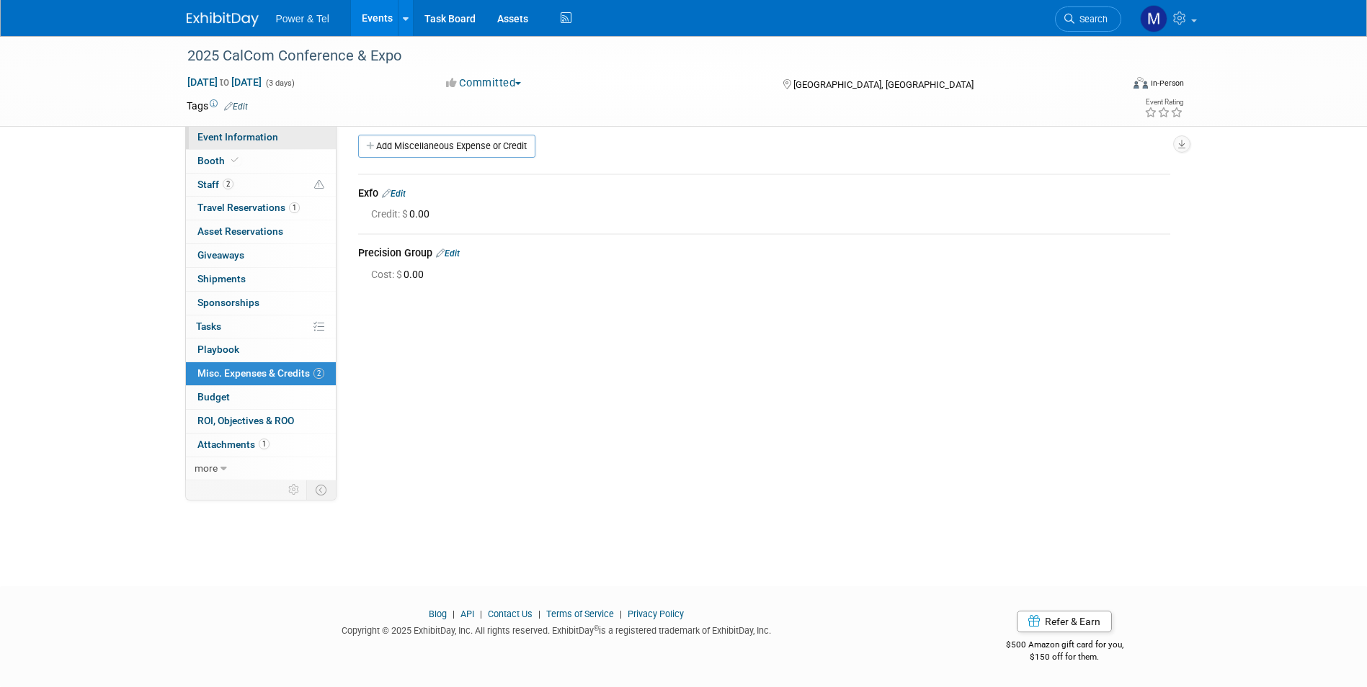
click at [272, 138] on span "Event Information" at bounding box center [237, 137] width 81 height 12
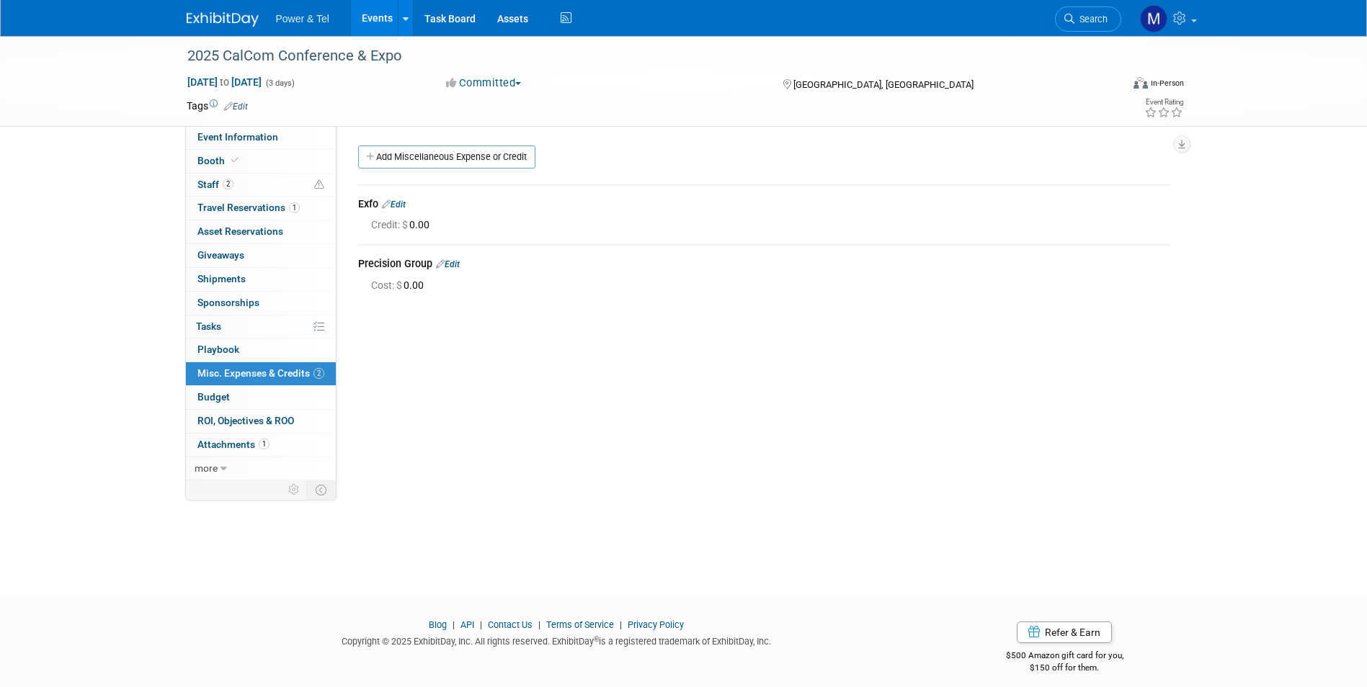
select select "Trade Show"
select select "West"
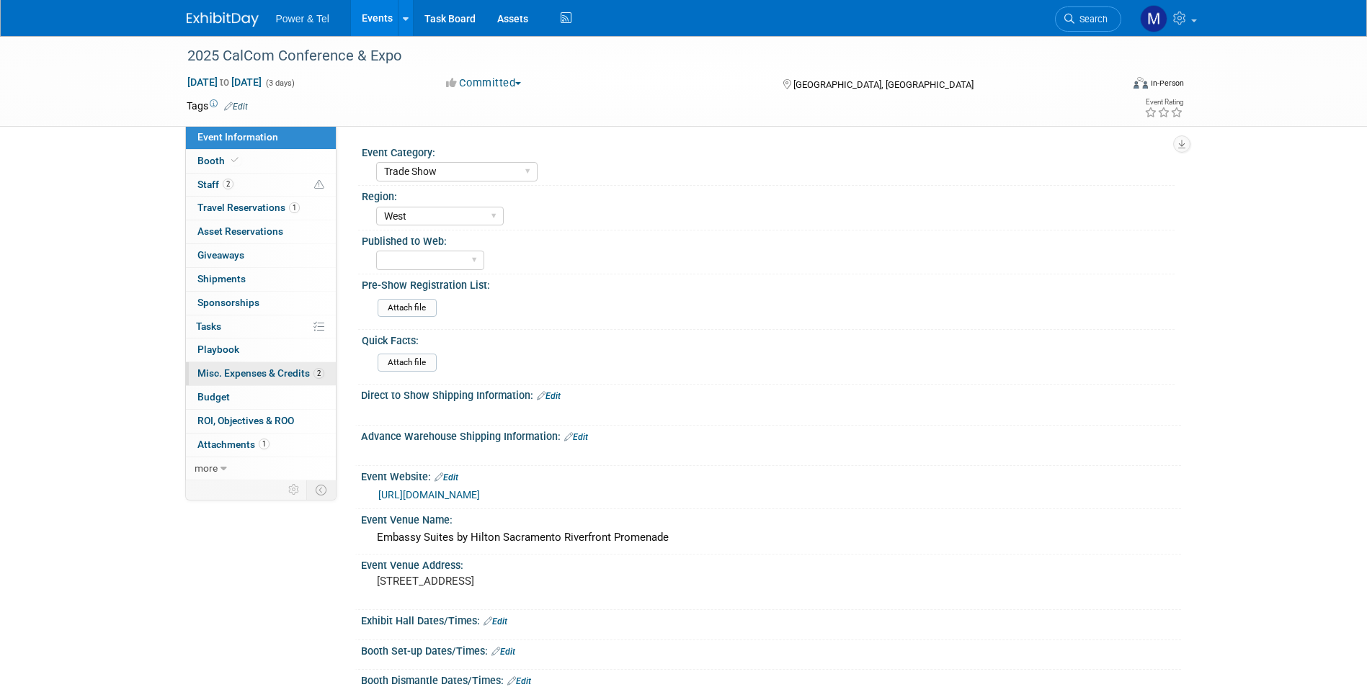
click at [287, 377] on span "Misc. Expenses & Credits 2" at bounding box center [260, 373] width 127 height 12
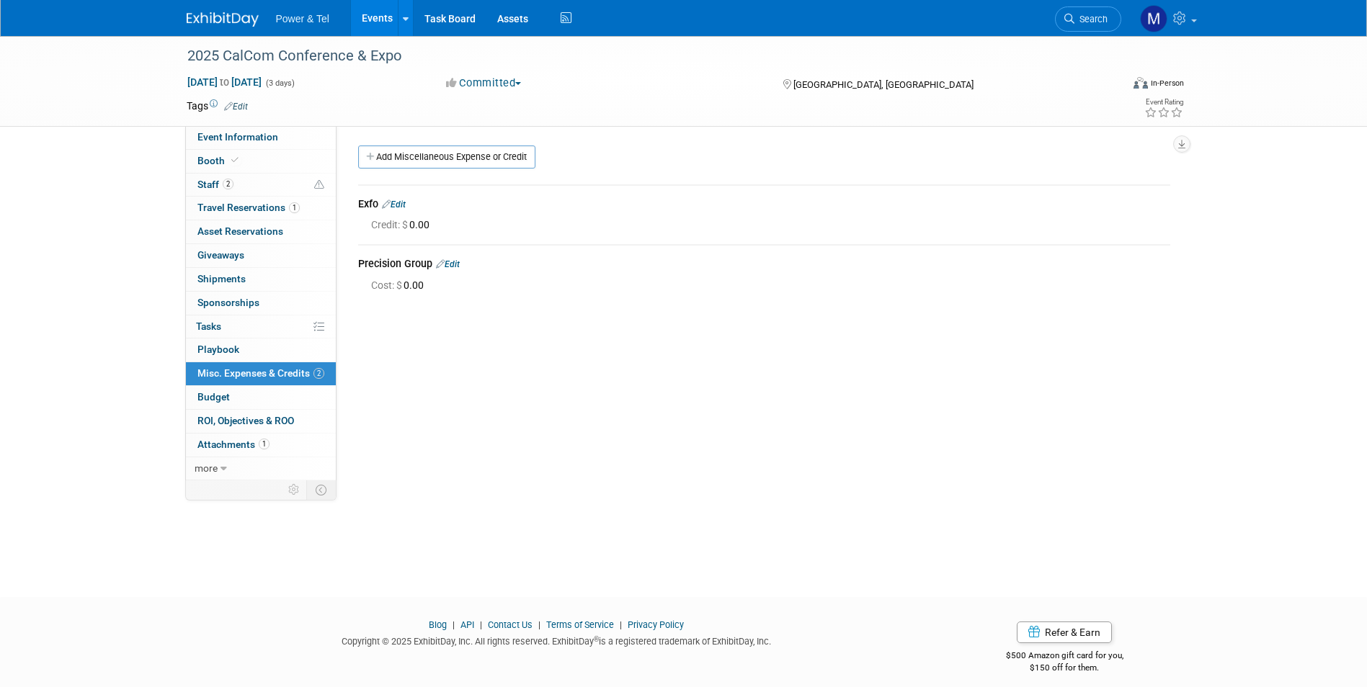
drag, startPoint x: 406, startPoint y: 203, endPoint x: 484, endPoint y: 239, distance: 86.4
click at [406, 203] on link "Edit" at bounding box center [394, 205] width 24 height 10
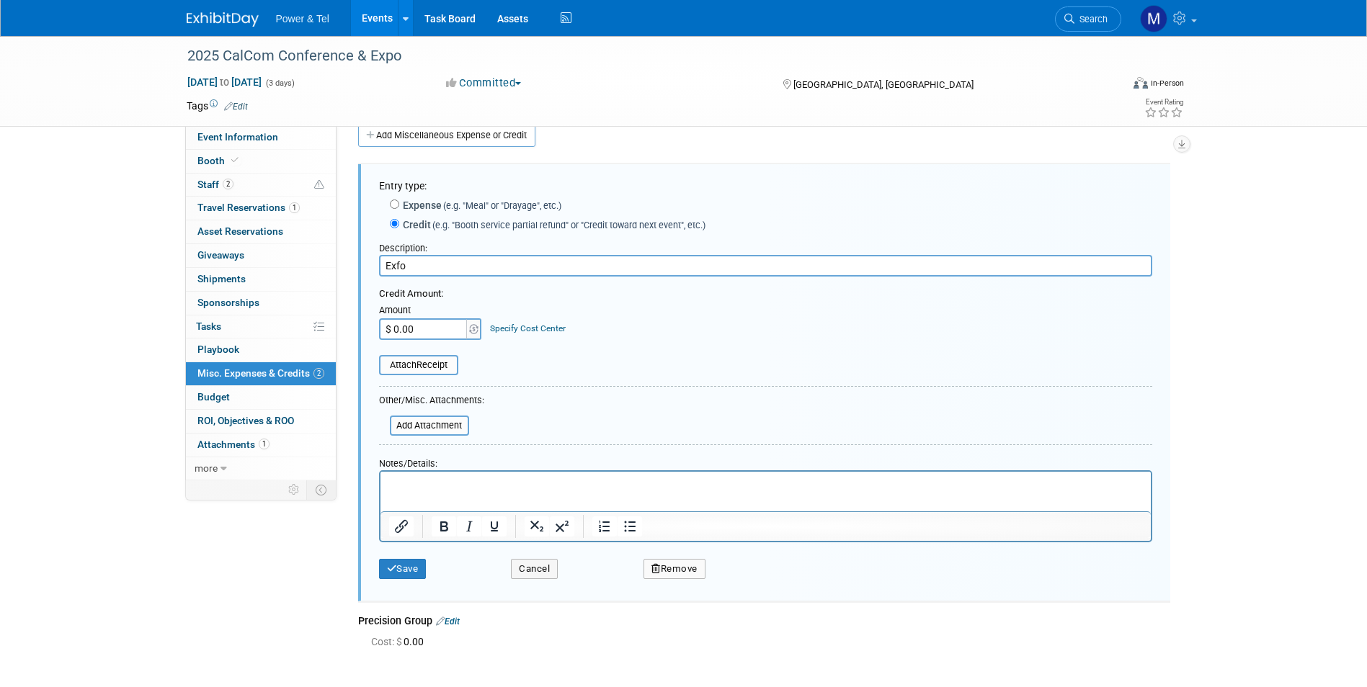
click at [437, 332] on input "$ 0.00" at bounding box center [424, 329] width 90 height 22
type input "$ 300.00"
click at [420, 566] on button "Save" at bounding box center [403, 569] width 48 height 20
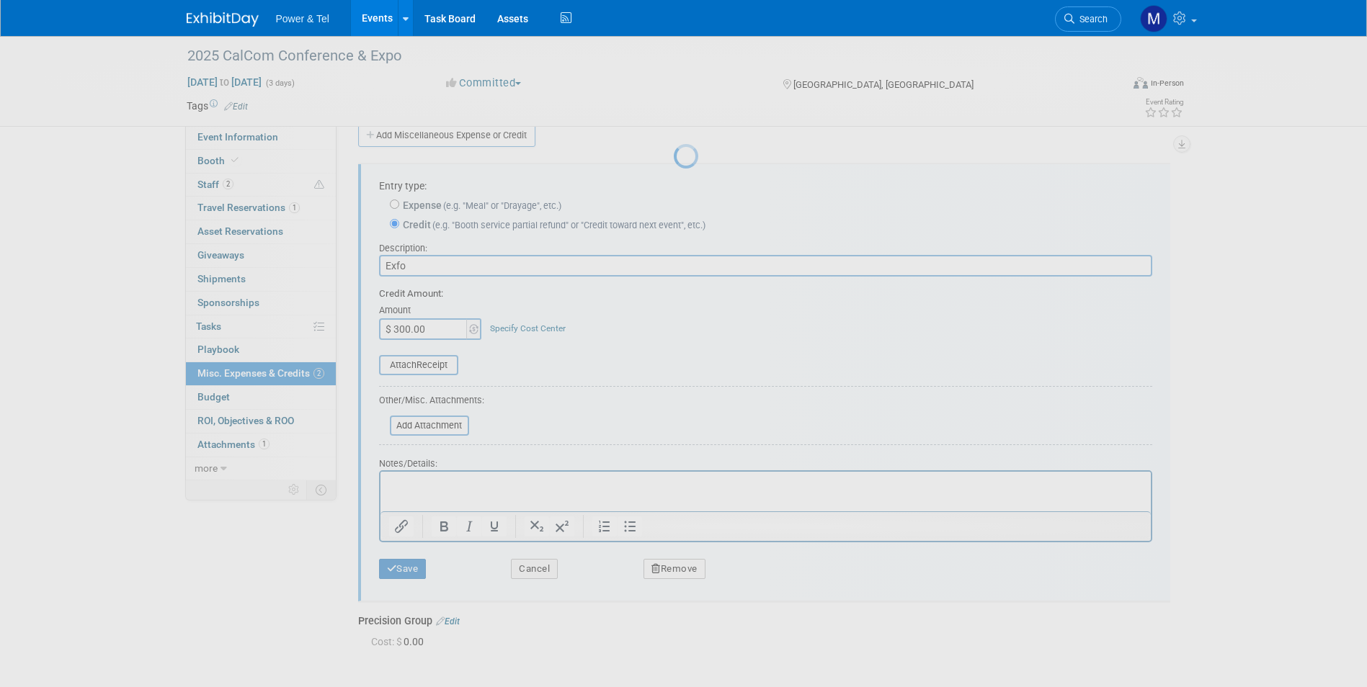
scroll to position [11, 0]
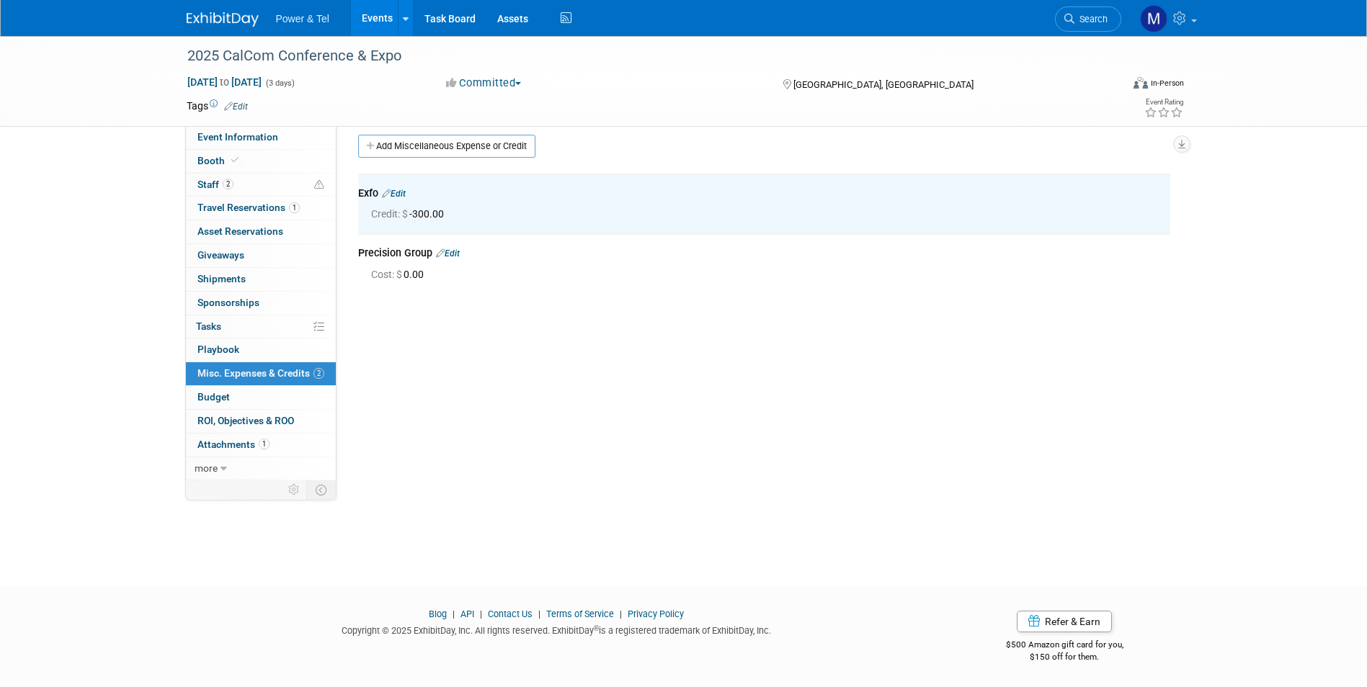
click at [460, 253] on link "Edit" at bounding box center [448, 254] width 24 height 10
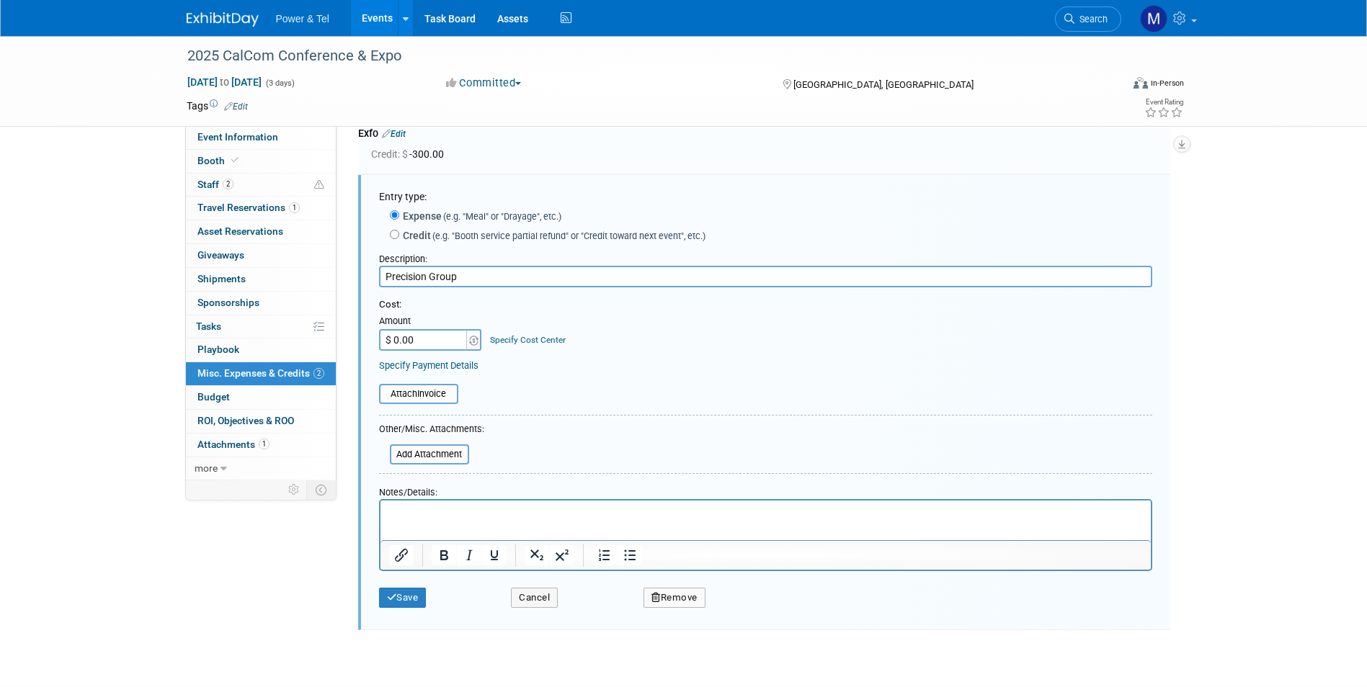
scroll to position [0, 0]
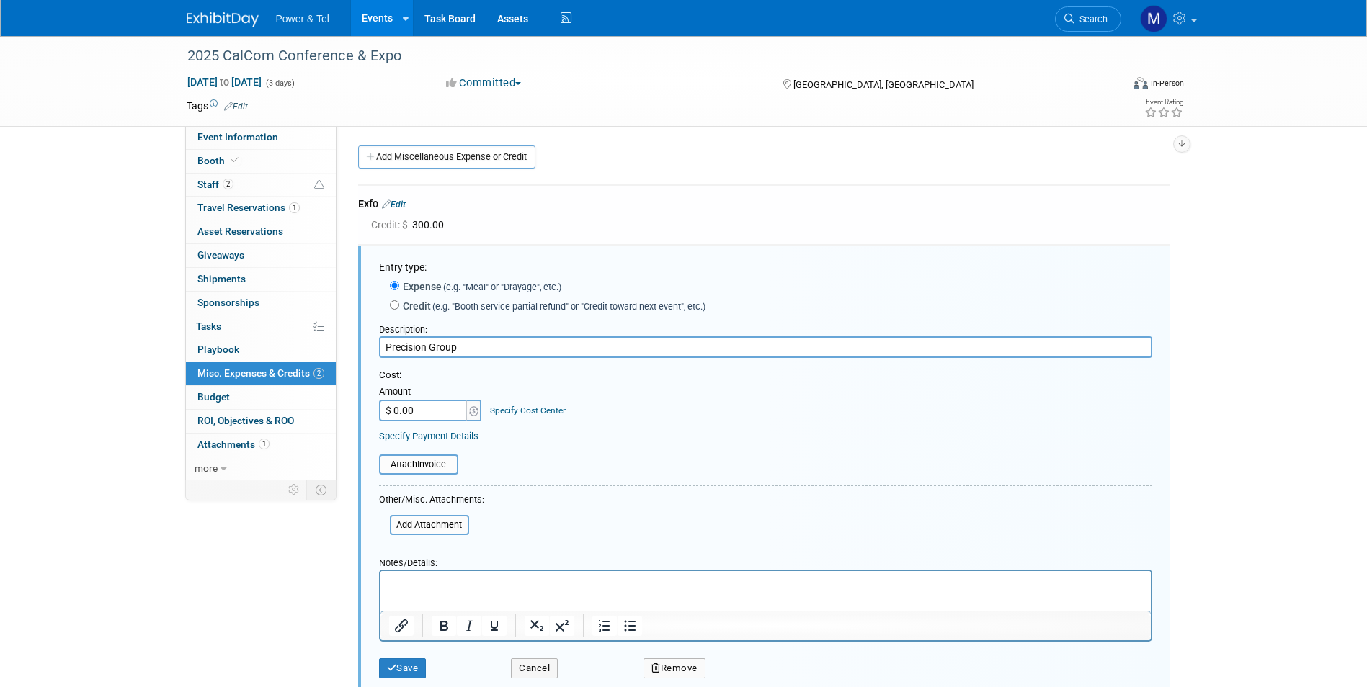
click at [431, 213] on div "Exfo Edit" at bounding box center [764, 205] width 812 height 17
click at [401, 200] on link "Edit" at bounding box center [394, 205] width 24 height 10
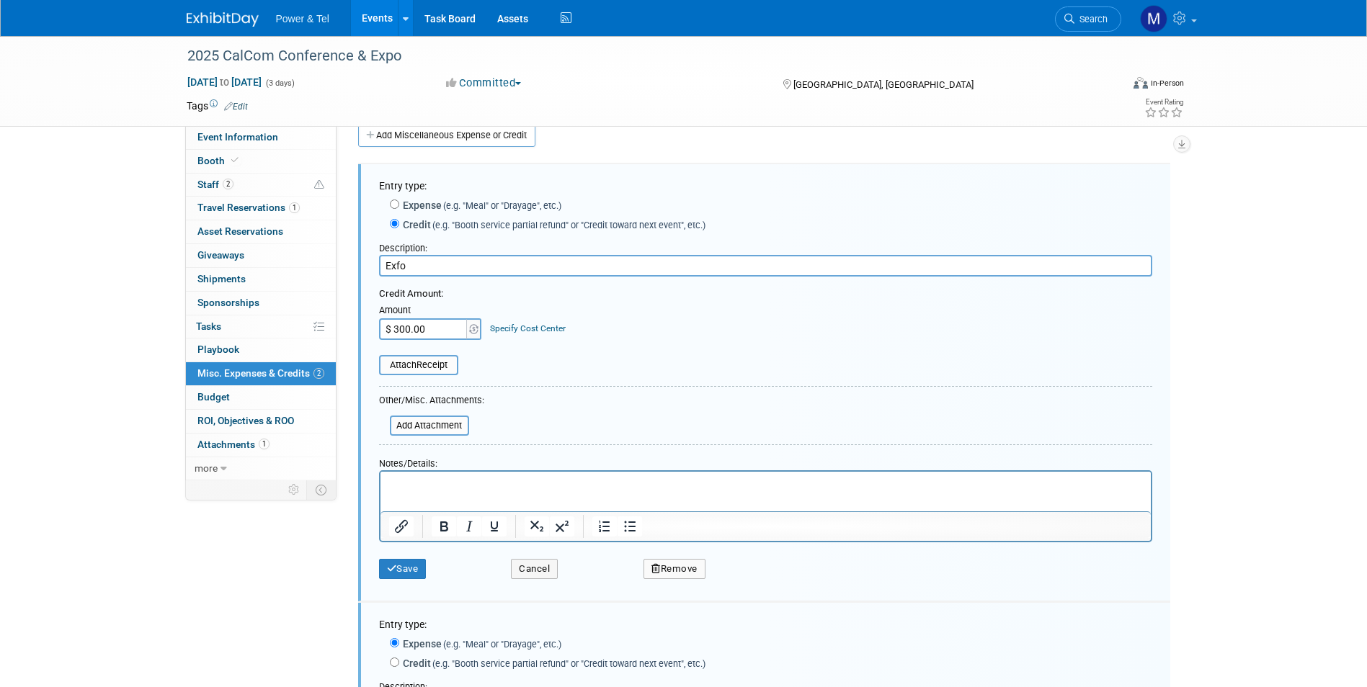
click at [434, 328] on input "$ 300.00" at bounding box center [424, 329] width 90 height 22
click at [558, 383] on form "Entry type: Expense (e.g. "Meal" or "Drayage", etc.) Credit (e.g. "Booth servic…" at bounding box center [765, 383] width 773 height 408
click at [435, 203] on label "Expense (e.g. "Meal" or "Drayage", etc.)" at bounding box center [480, 205] width 162 height 14
click at [399, 203] on input "Expense (e.g. "Meal" or "Drayage", etc.)" at bounding box center [394, 204] width 9 height 9
radio input "true"
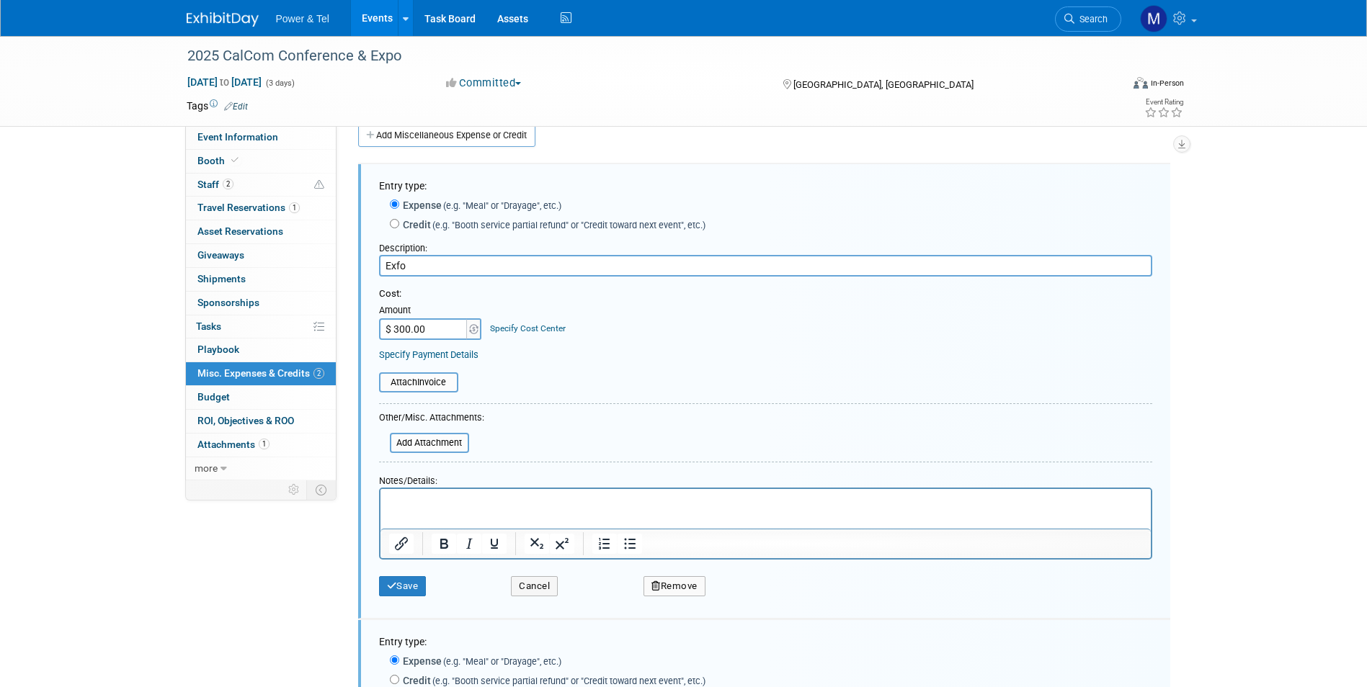
click at [456, 226] on span "(e.g. "Booth service partial refund" or "Credit toward next event", etc.)" at bounding box center [568, 225] width 274 height 11
click at [399, 226] on input "Credit (e.g. "Booth service partial refund" or "Credit toward next event", etc.)" at bounding box center [394, 223] width 9 height 9
radio input "true"
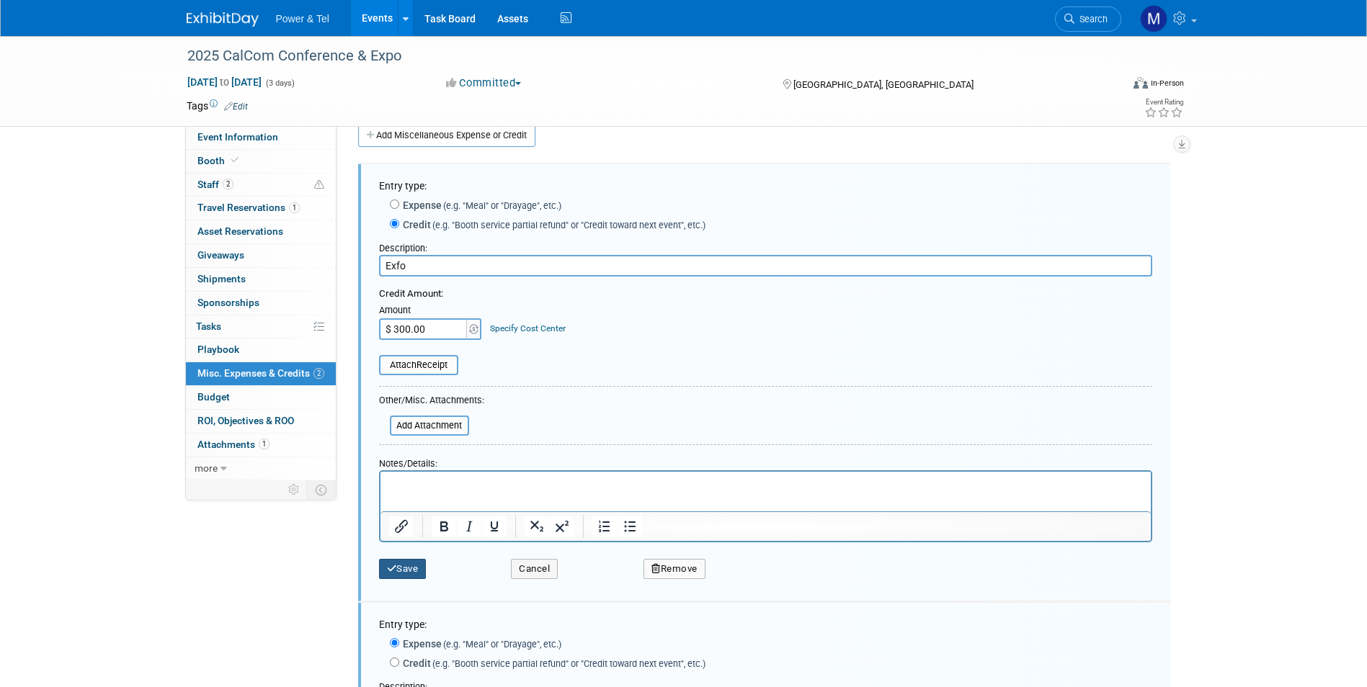
click at [406, 563] on button "Save" at bounding box center [403, 569] width 48 height 20
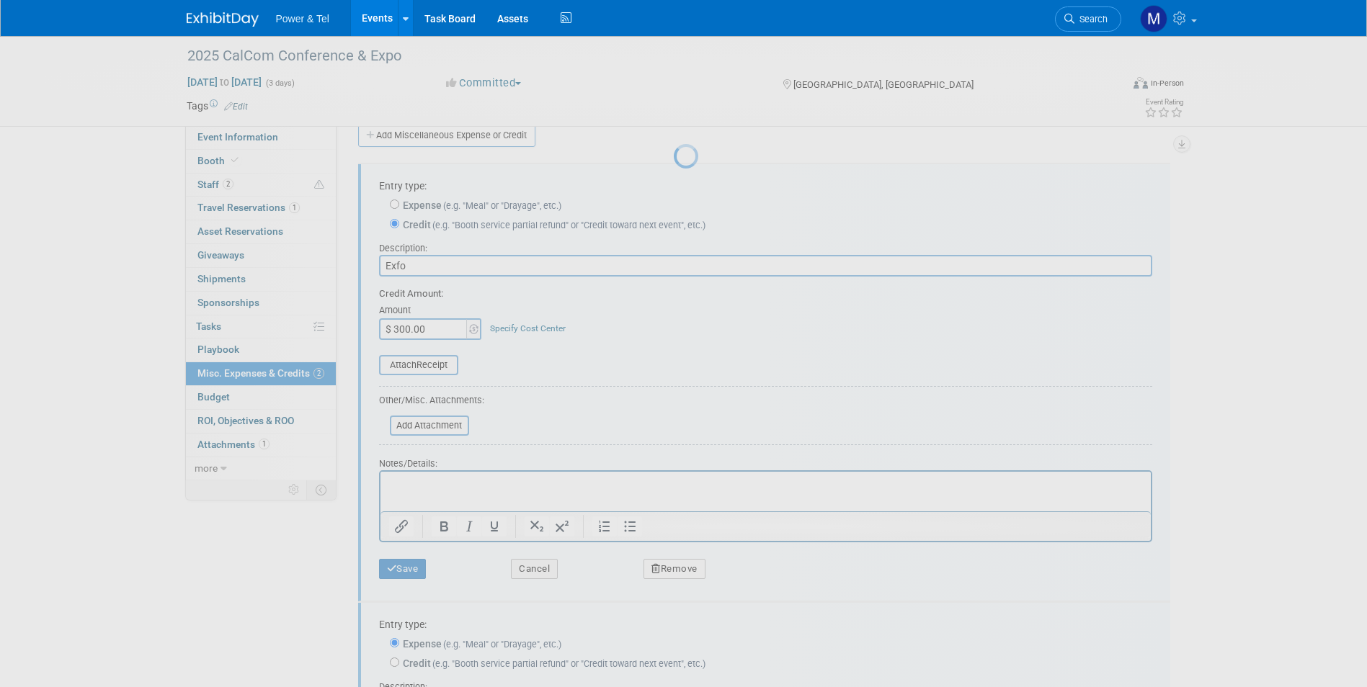
scroll to position [11, 0]
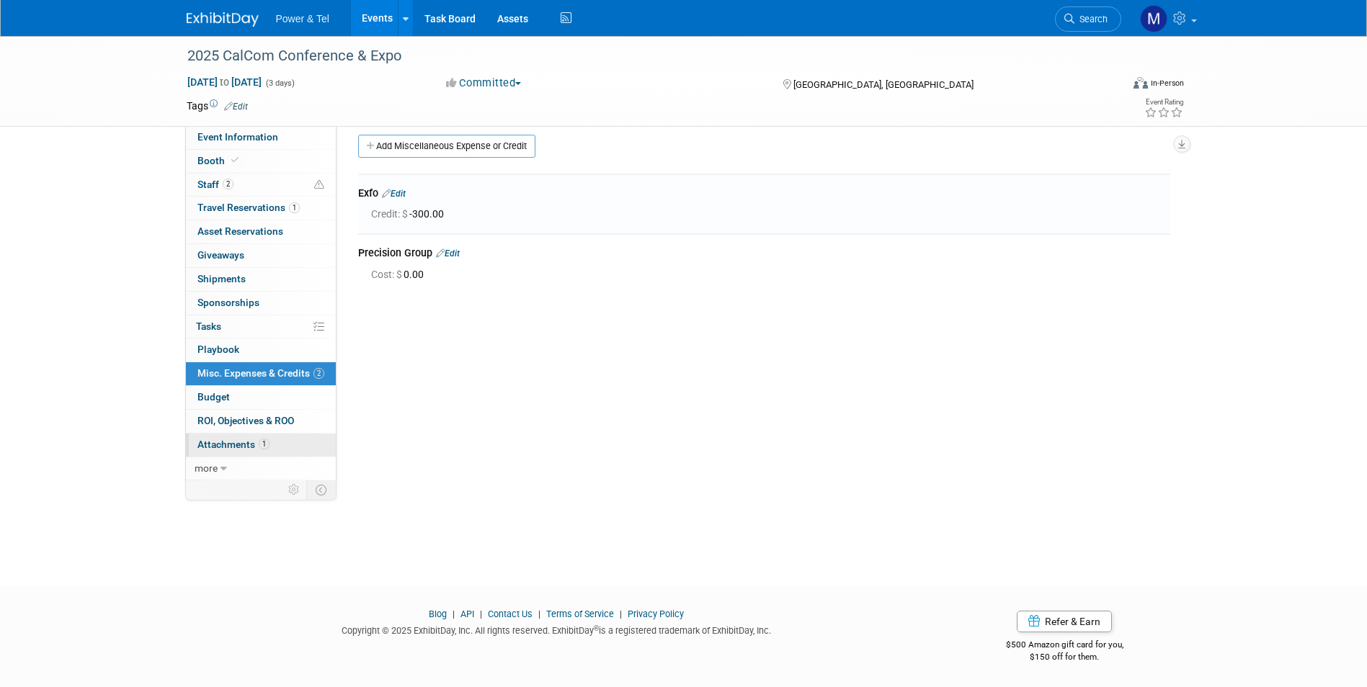
click at [321, 442] on link "1 Attachments 1" at bounding box center [261, 445] width 150 height 23
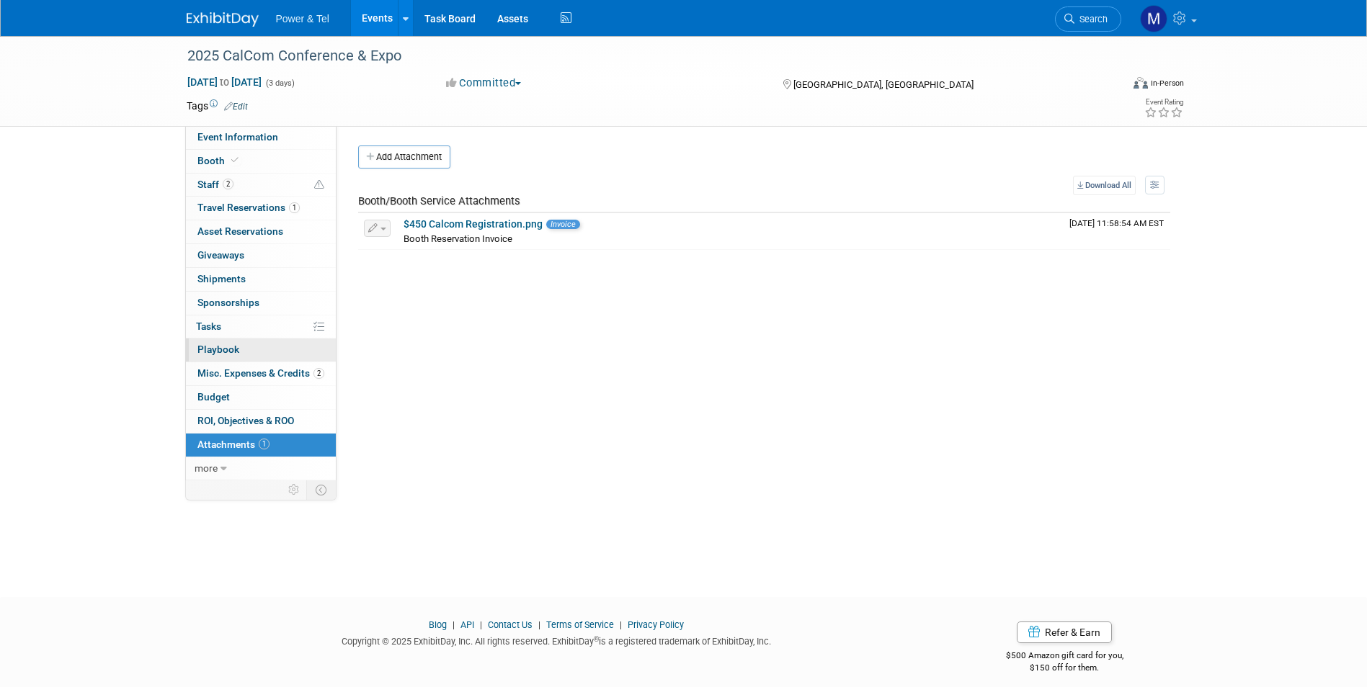
click at [311, 358] on link "0 Playbook 0" at bounding box center [261, 350] width 150 height 23
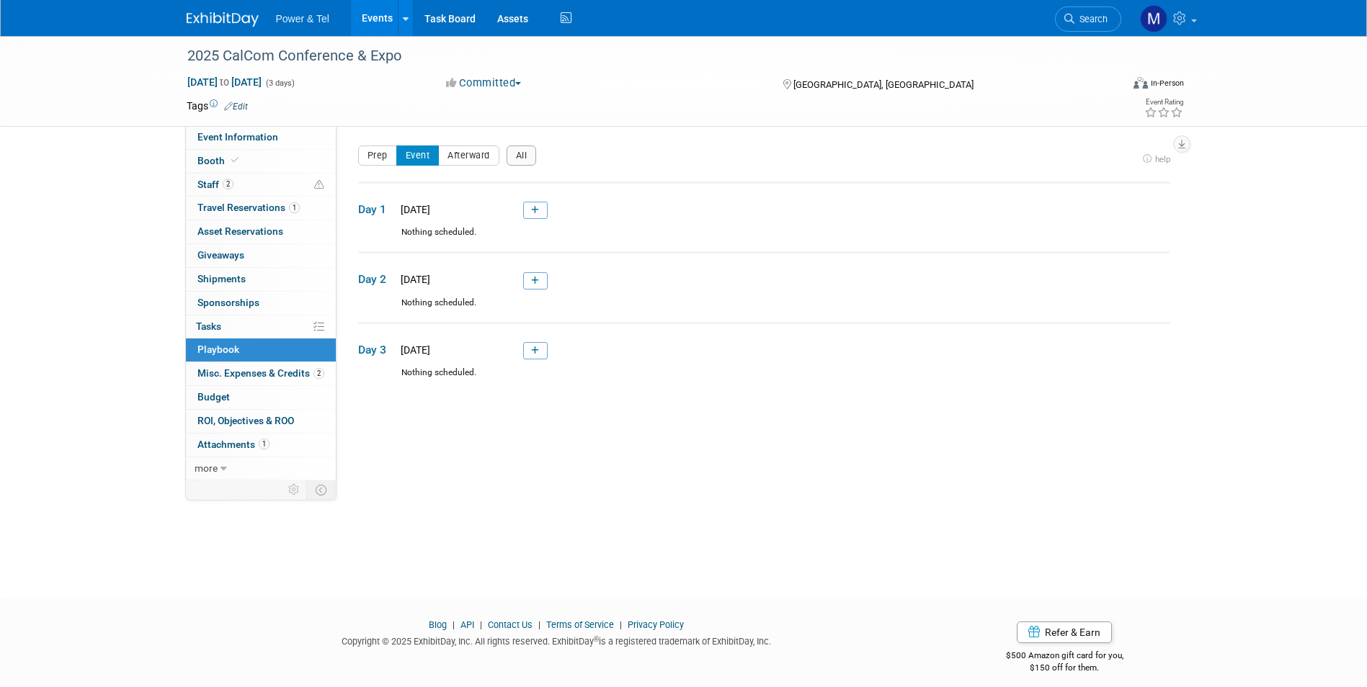
click at [310, 383] on link "2 Misc. Expenses & Credits 2" at bounding box center [261, 373] width 150 height 23
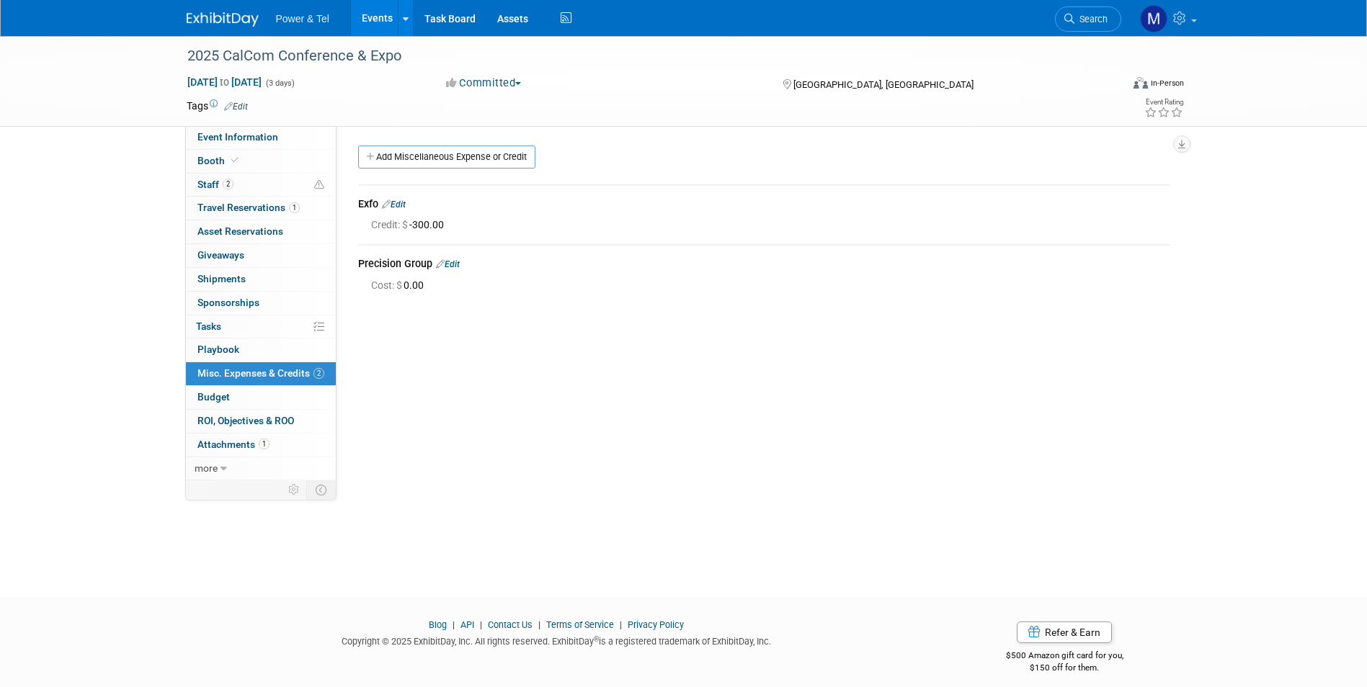
click at [447, 233] on td "Exfo Edit Credit: $ -300.00" at bounding box center [764, 214] width 812 height 59
click at [454, 272] on div "Precision Group Edit" at bounding box center [764, 264] width 812 height 17
click at [460, 261] on link "Edit" at bounding box center [448, 264] width 24 height 10
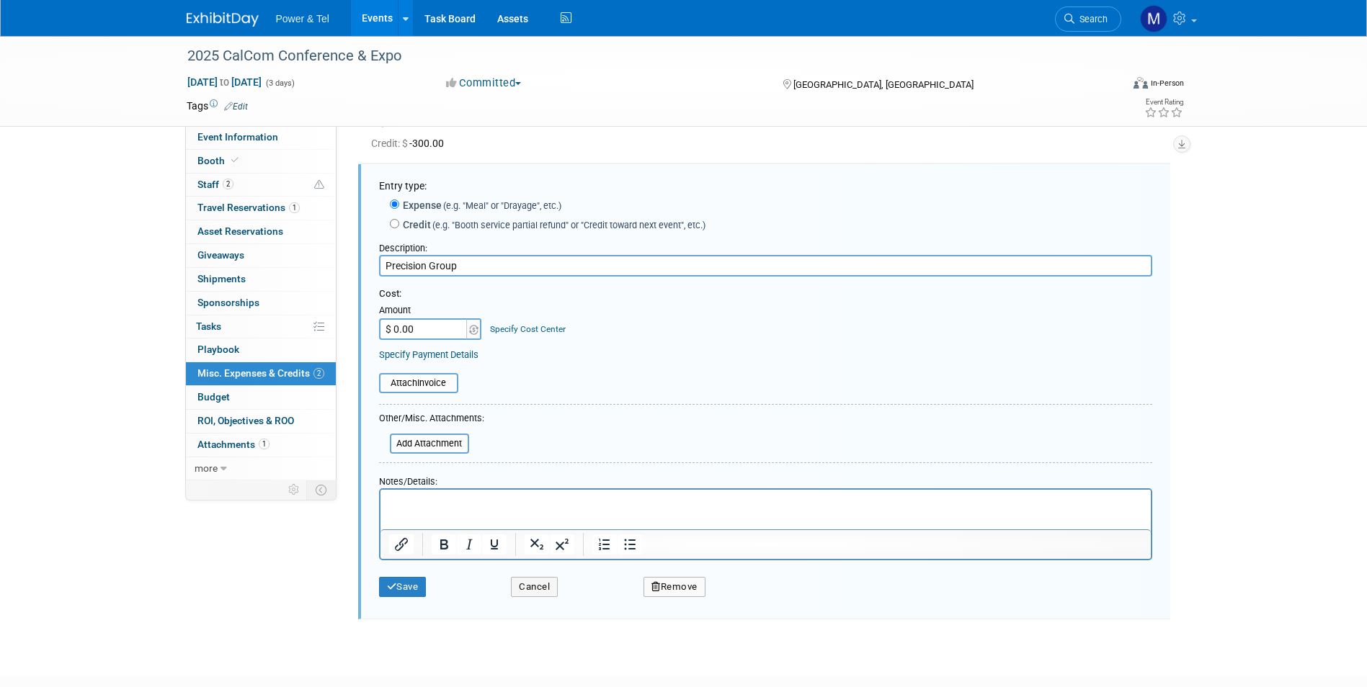
click at [432, 349] on div "Specify Payment Details" at bounding box center [765, 354] width 773 height 15
click at [440, 331] on input "$ 0.00" at bounding box center [424, 329] width 90 height 22
type input "$ 300.00"
click at [406, 585] on button "Save" at bounding box center [403, 587] width 48 height 20
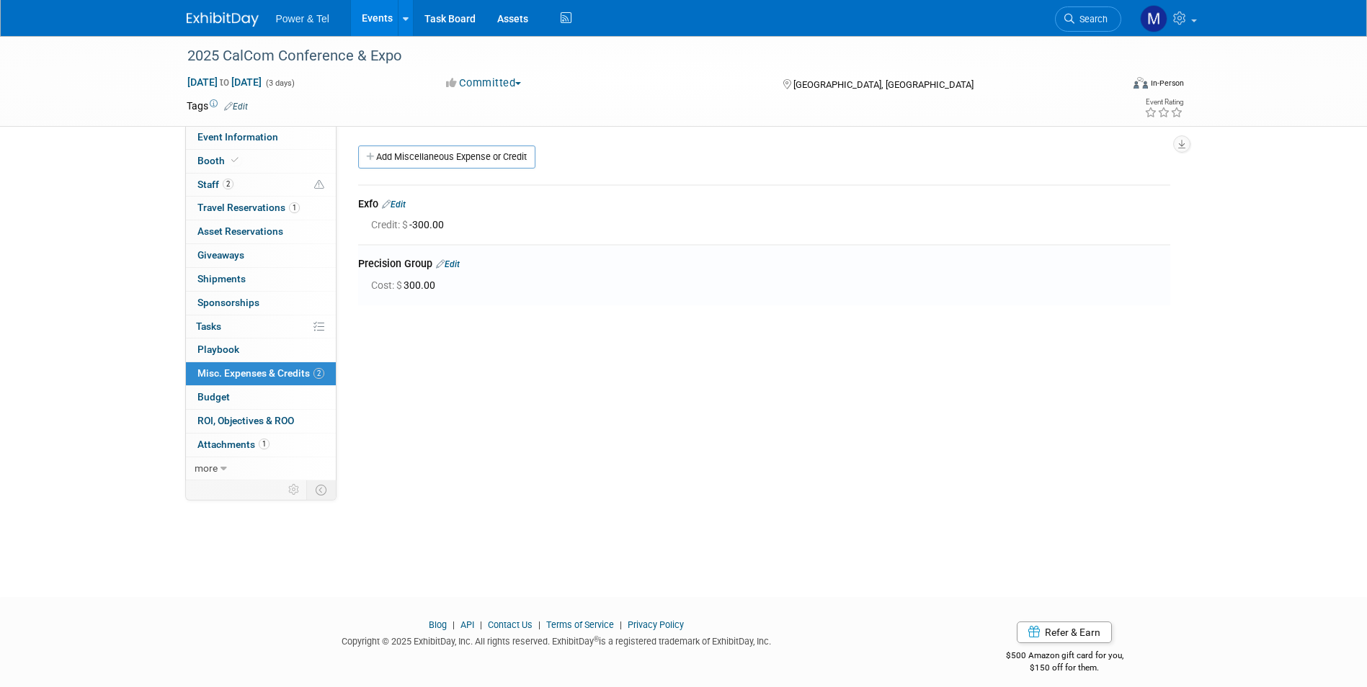
click at [455, 259] on link "Edit" at bounding box center [448, 264] width 24 height 10
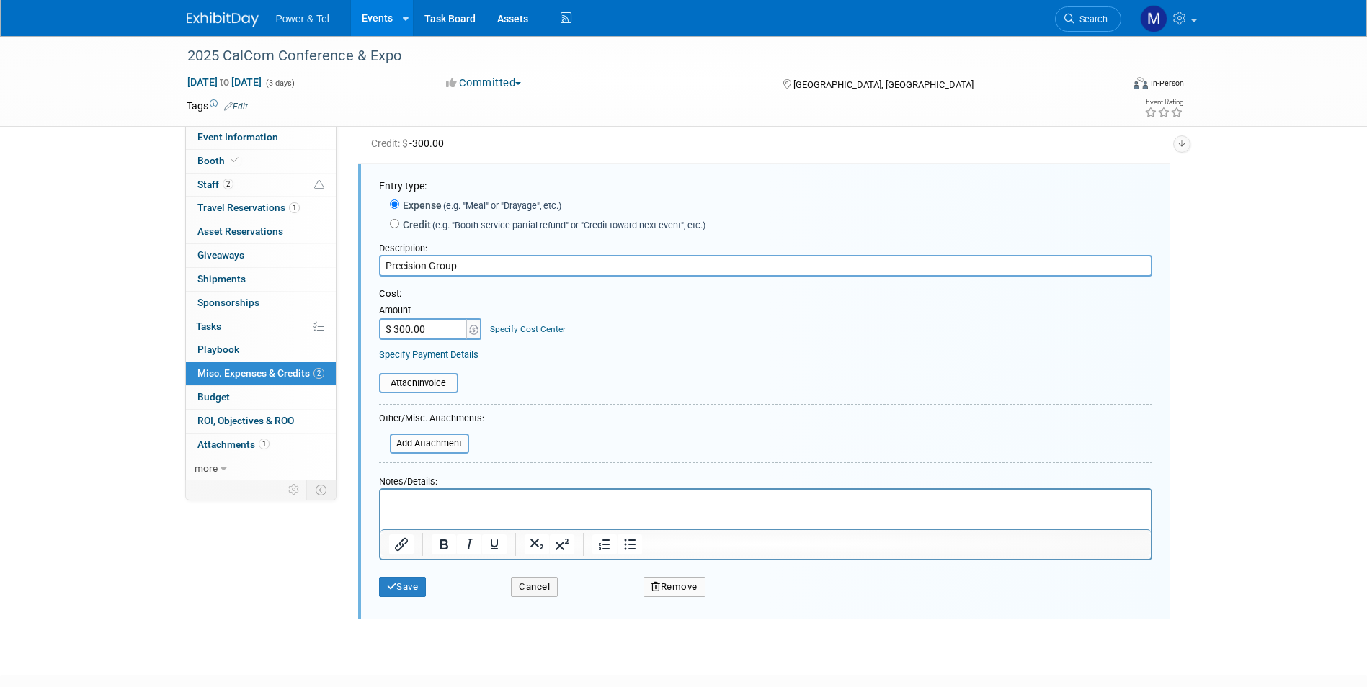
click at [446, 219] on label "Credit (e.g. "Booth service partial refund" or "Credit toward next event", etc.)" at bounding box center [552, 225] width 306 height 14
click at [399, 219] on input "Credit (e.g. "Booth service partial refund" or "Credit toward next event", etc.)" at bounding box center [394, 223] width 9 height 9
radio input "true"
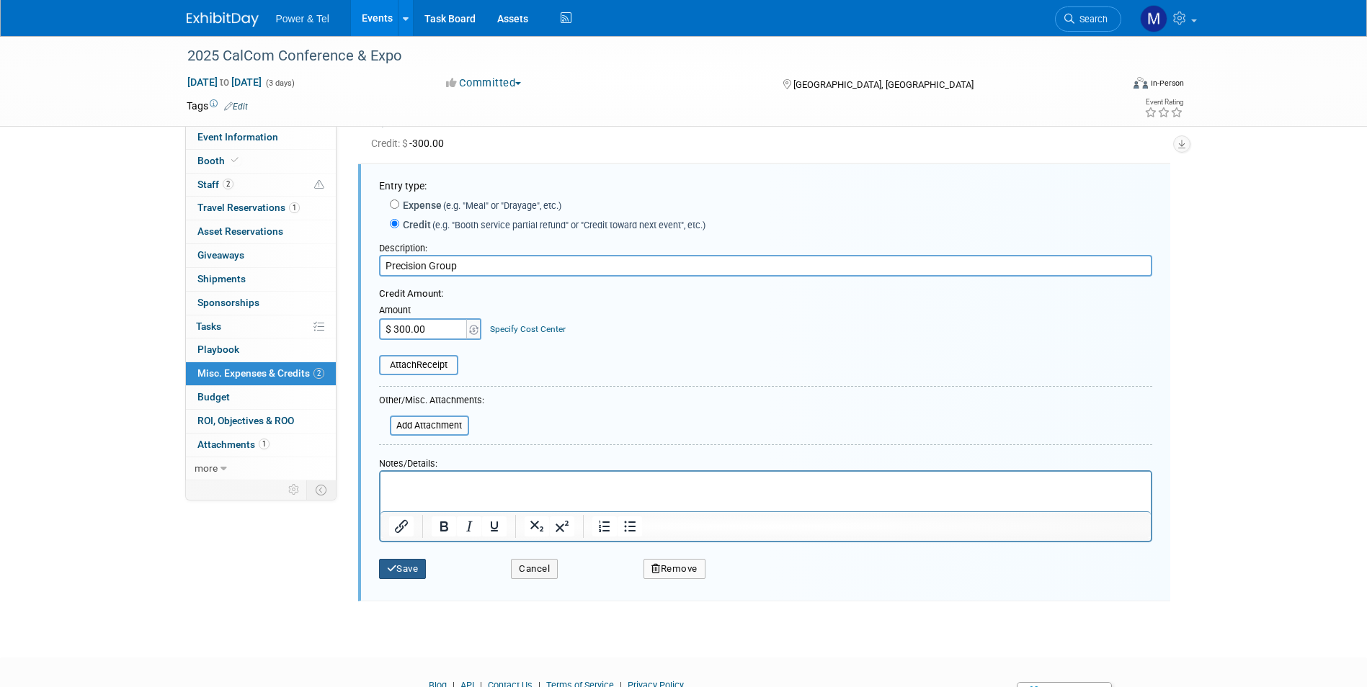
click at [424, 566] on button "Save" at bounding box center [403, 569] width 48 height 20
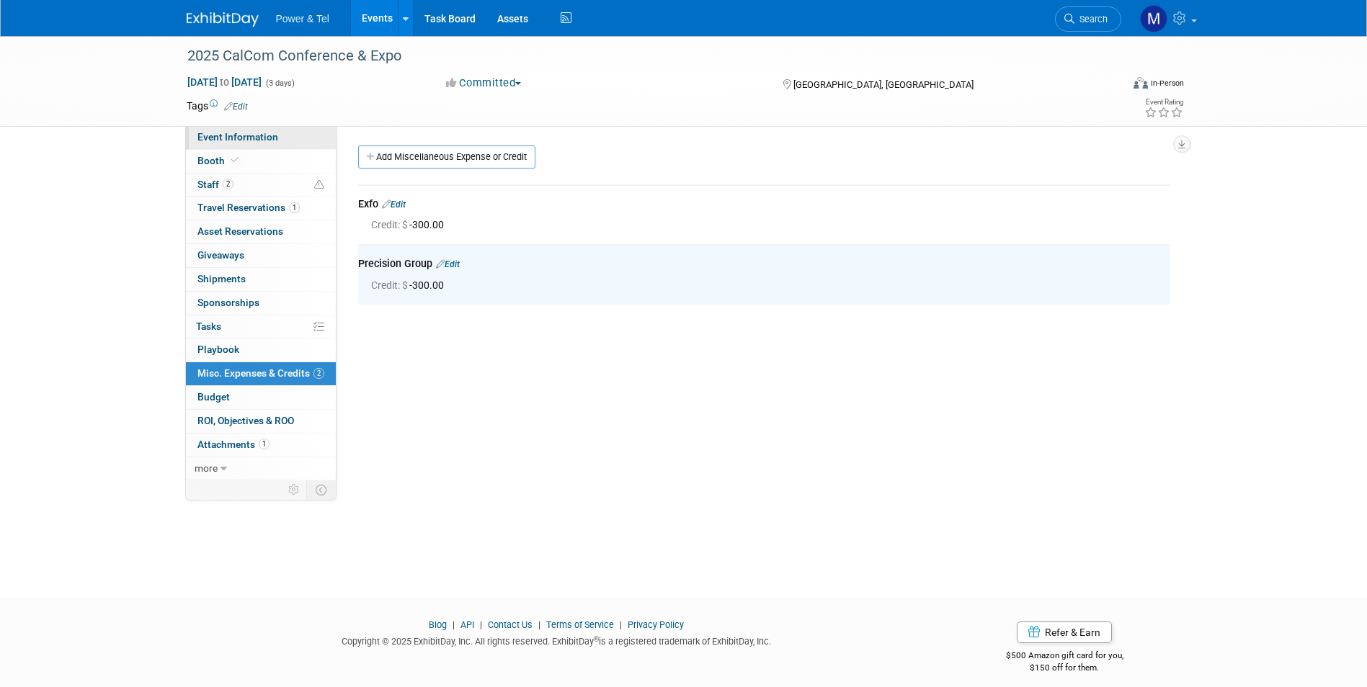
click at [298, 143] on link "Event Information" at bounding box center [261, 137] width 150 height 23
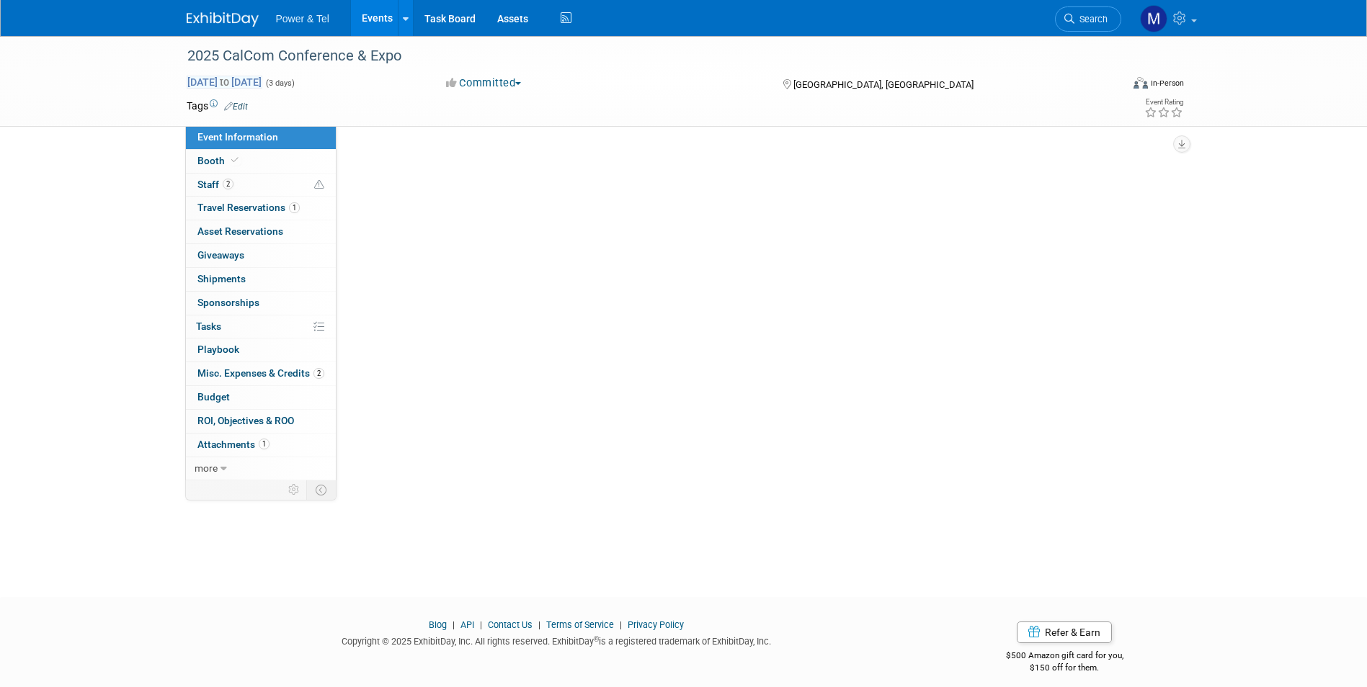
select select "Trade Show"
select select "West"
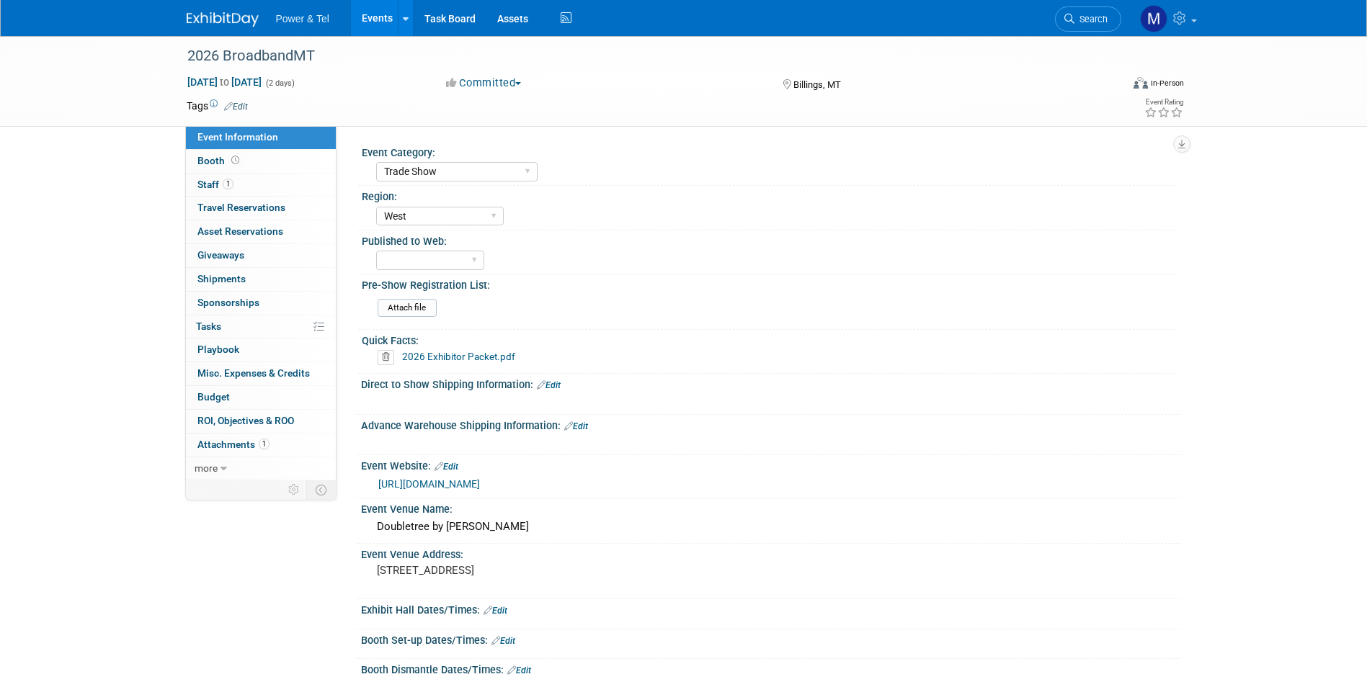
select select "Trade Show"
select select "West"
click at [298, 156] on link "Booth" at bounding box center [261, 161] width 150 height 23
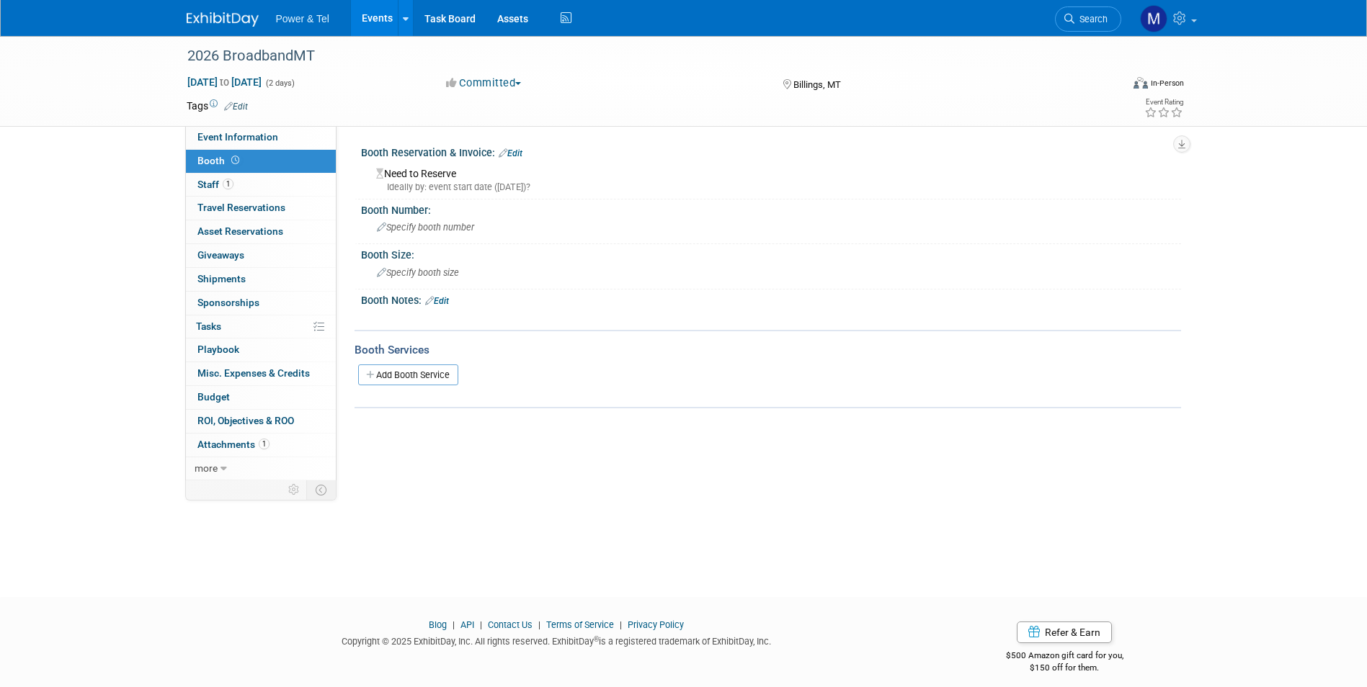
click at [461, 182] on div "Ideally by: event start date ([DATE])?" at bounding box center [773, 187] width 794 height 13
click at [536, 133] on div "Event Category: Trade Show P&T Hosted Event Export/[GEOGRAPHIC_DATA] Outing Onl…" at bounding box center [758, 303] width 844 height 354
click at [514, 151] on link "Edit" at bounding box center [511, 153] width 24 height 10
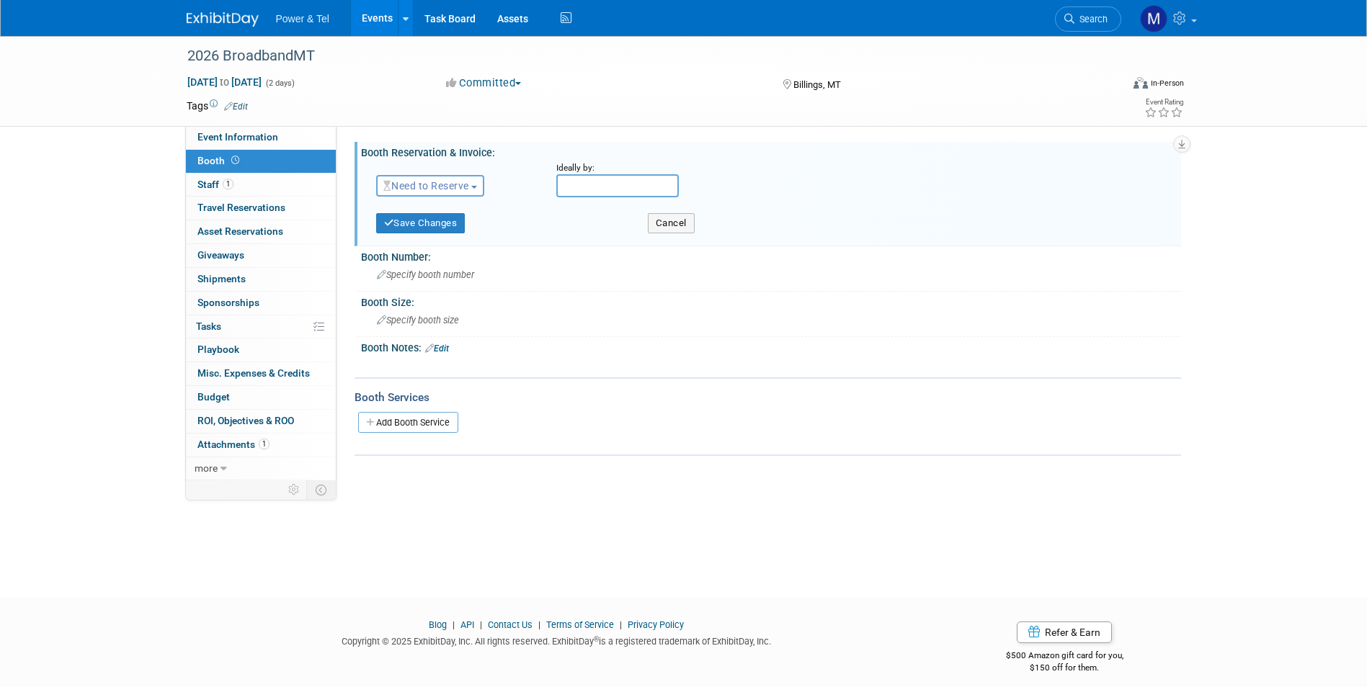
drag, startPoint x: 462, startPoint y: 187, endPoint x: 478, endPoint y: 197, distance: 19.4
click at [461, 187] on span "Need to Reserve" at bounding box center [426, 186] width 86 height 12
click at [481, 225] on link "Reserved" at bounding box center [454, 230] width 154 height 20
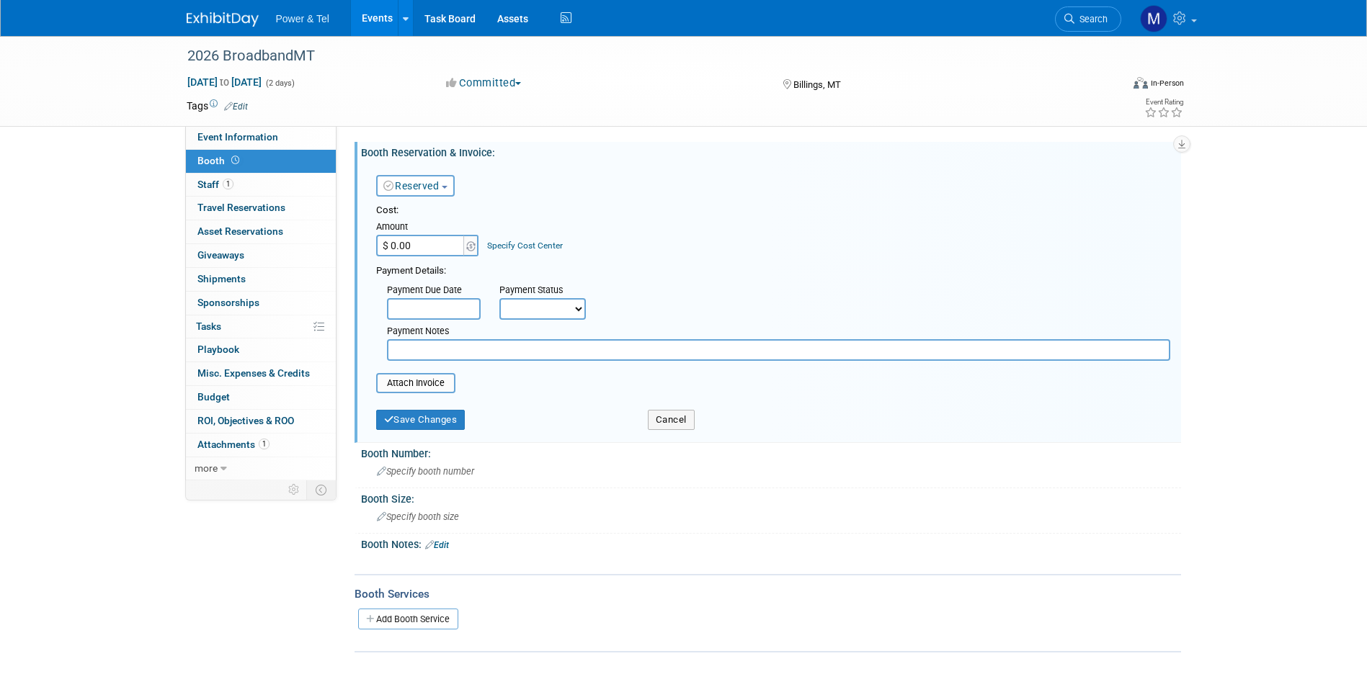
click at [454, 253] on input "$ 0.00" at bounding box center [421, 246] width 90 height 22
type input "$ 500.00"
click at [421, 412] on button "Save Changes" at bounding box center [420, 420] width 89 height 20
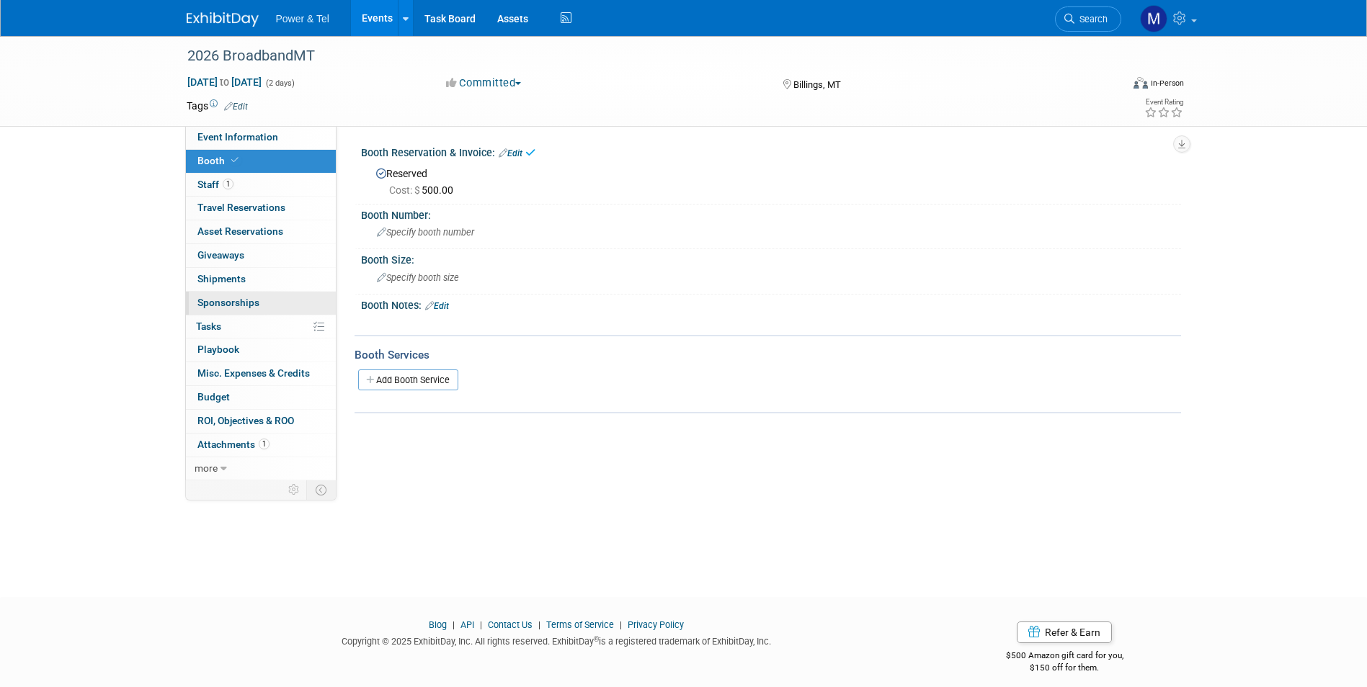
click at [234, 295] on link "0 Sponsorships 0" at bounding box center [261, 303] width 150 height 23
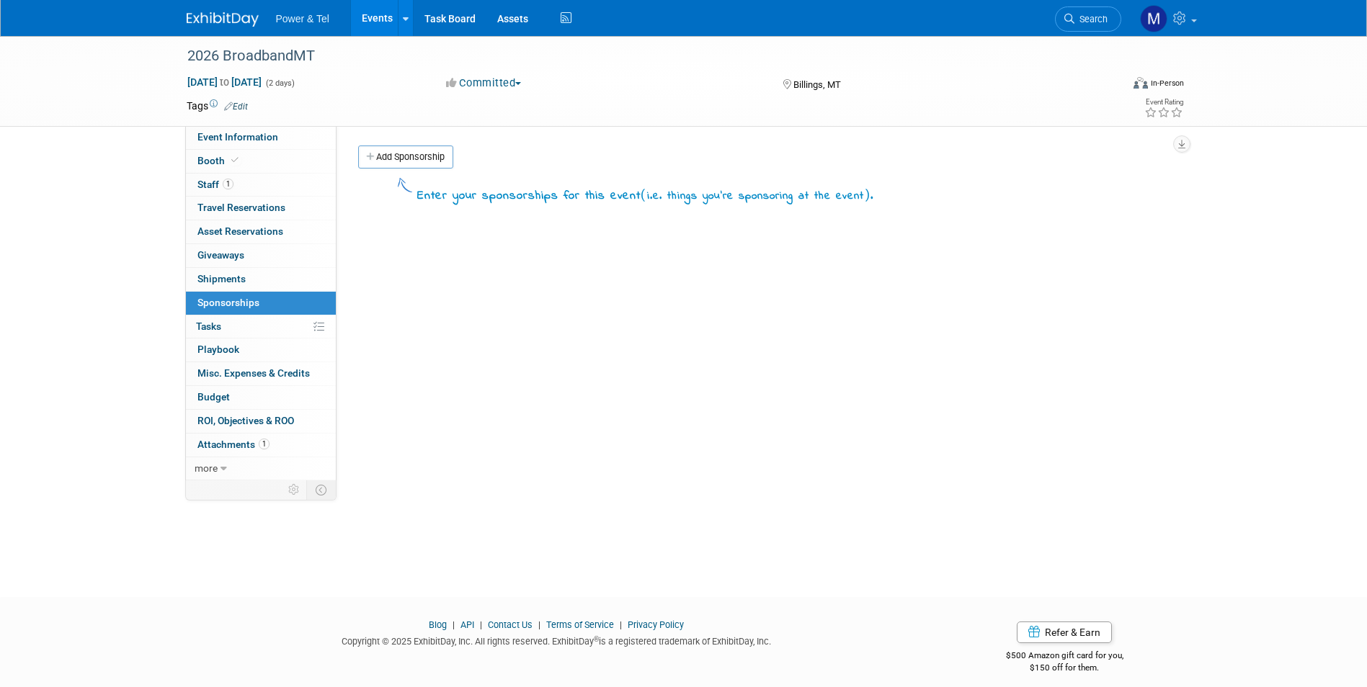
click at [406, 138] on div "Event Category: Trade Show P&T Hosted Event Export/[GEOGRAPHIC_DATA] Outing Onl…" at bounding box center [758, 303] width 844 height 354
click at [420, 157] on link "Add Sponsorship" at bounding box center [405, 157] width 95 height 23
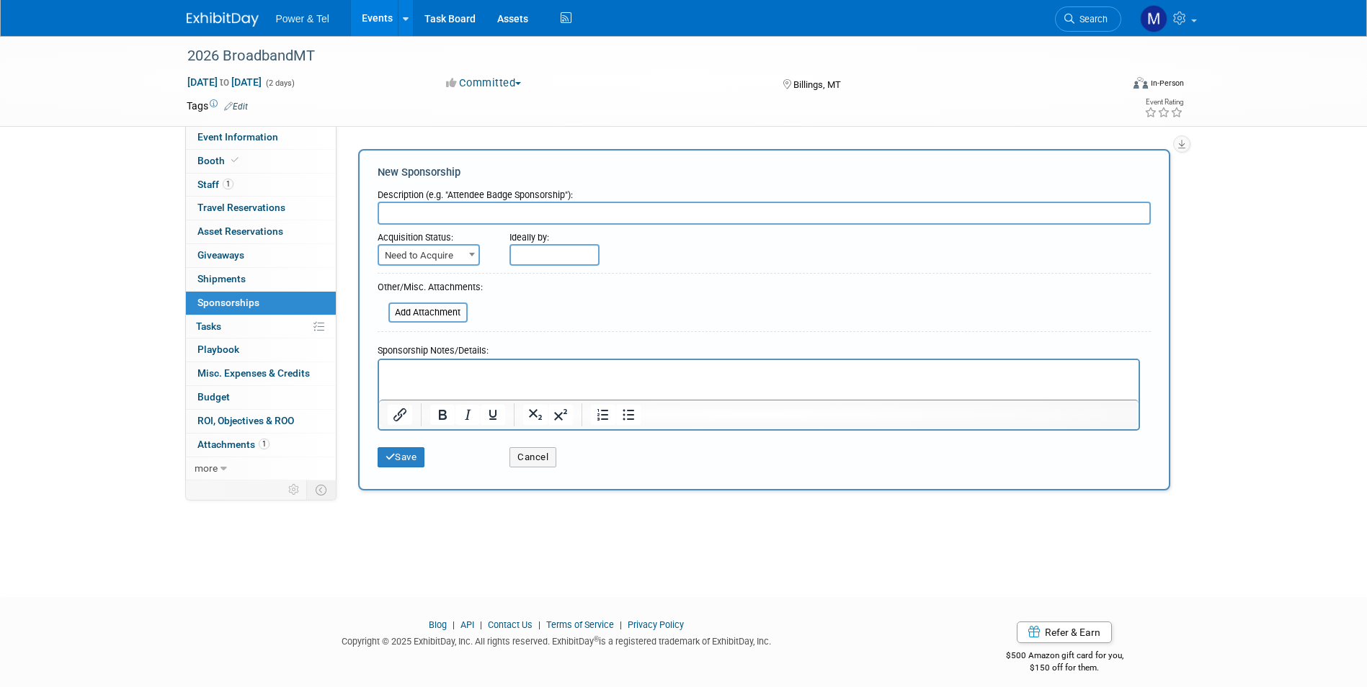
click at [444, 210] on input "text" at bounding box center [763, 213] width 773 height 23
type input "Lunch Sponsor"
click at [462, 246] on span "Need to Acquire" at bounding box center [428, 256] width 99 height 20
select select "2"
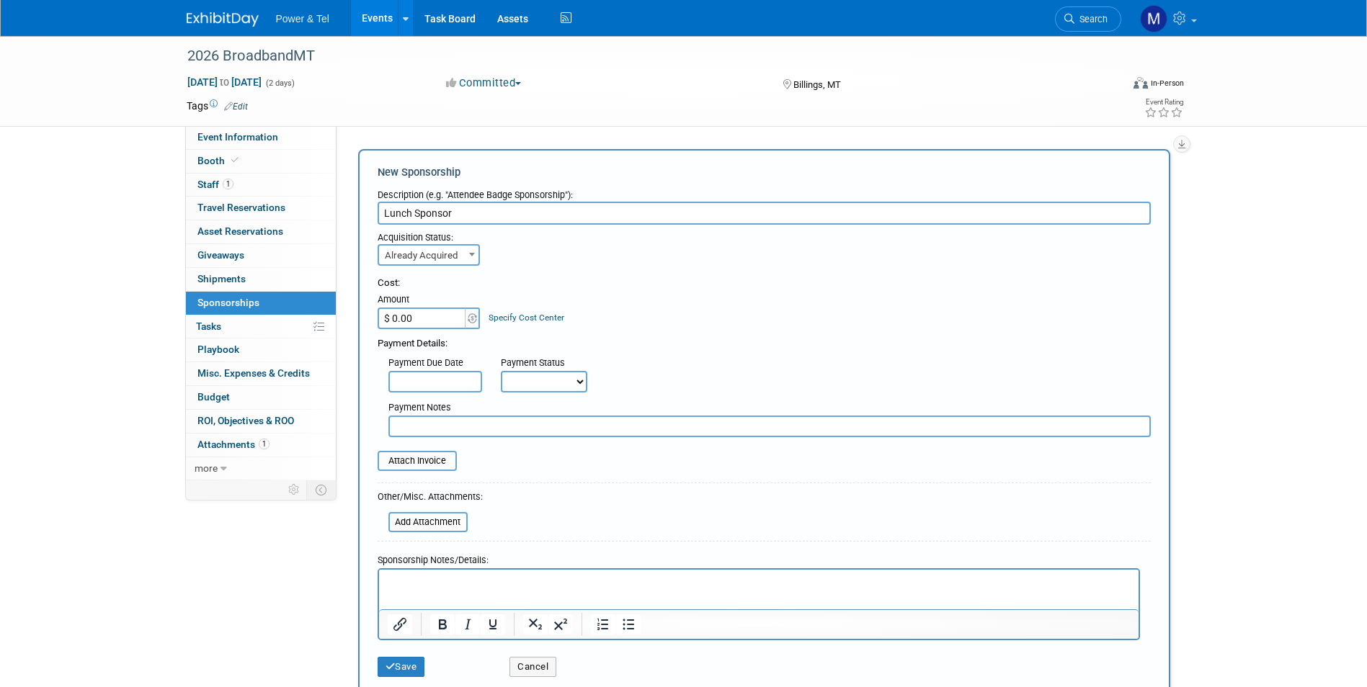
click at [472, 332] on div "Payment Details:" at bounding box center [763, 340] width 773 height 22
click at [459, 321] on input "$ 0.00" at bounding box center [422, 319] width 90 height 22
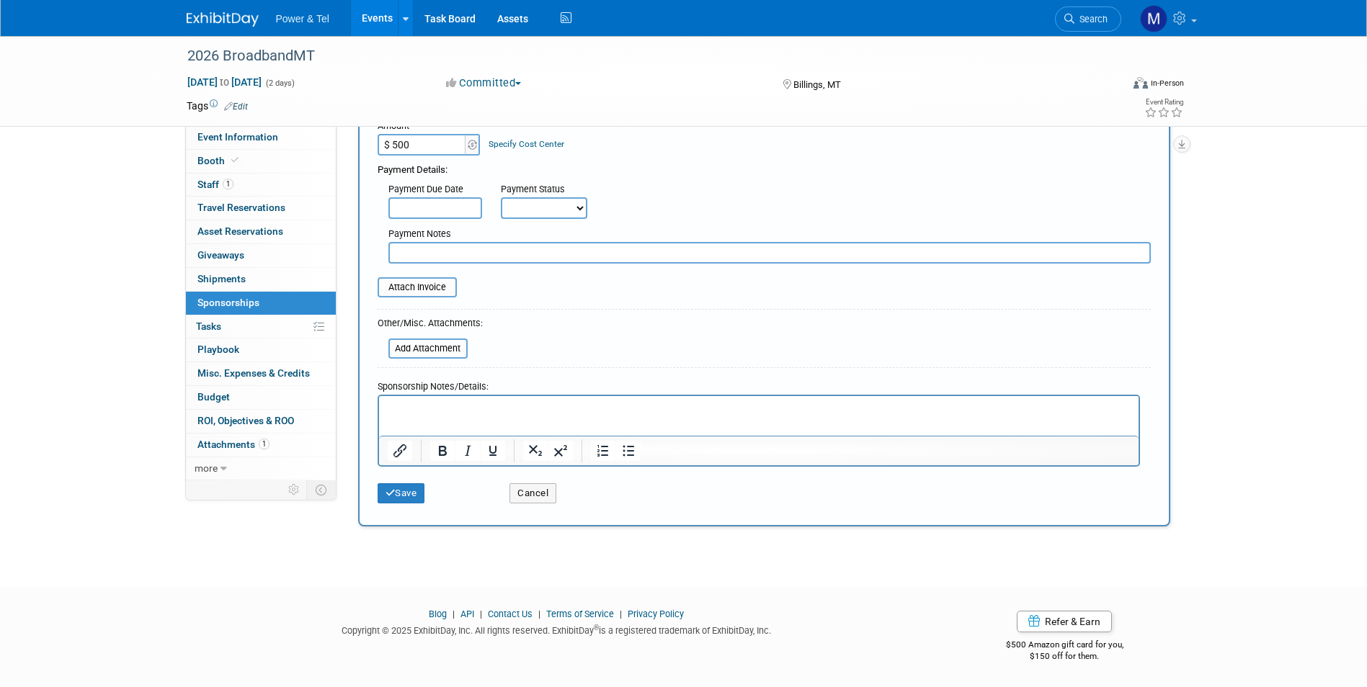
type input "$ 500.00"
click at [412, 496] on button "Save" at bounding box center [401, 493] width 48 height 20
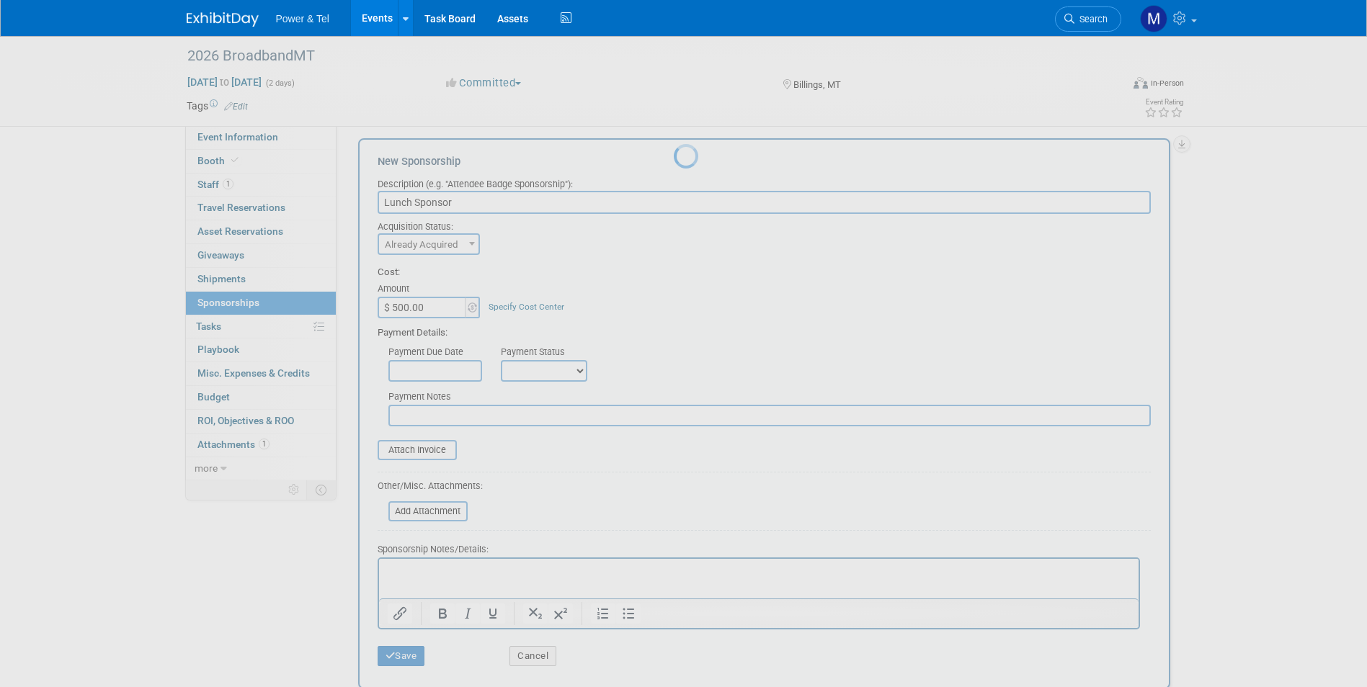
click at [674, 561] on div at bounding box center [684, 343] width 20 height 687
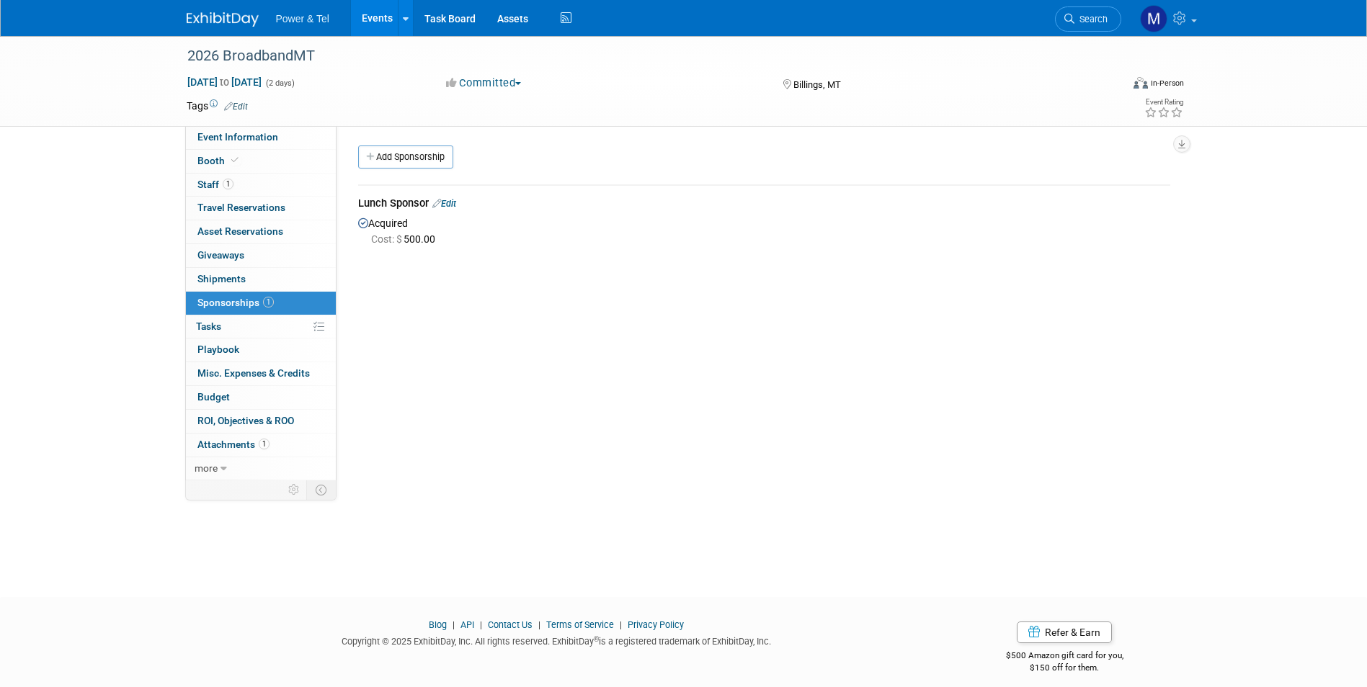
click at [366, 9] on link "Events" at bounding box center [377, 18] width 53 height 36
